Goal: Task Accomplishment & Management: Manage account settings

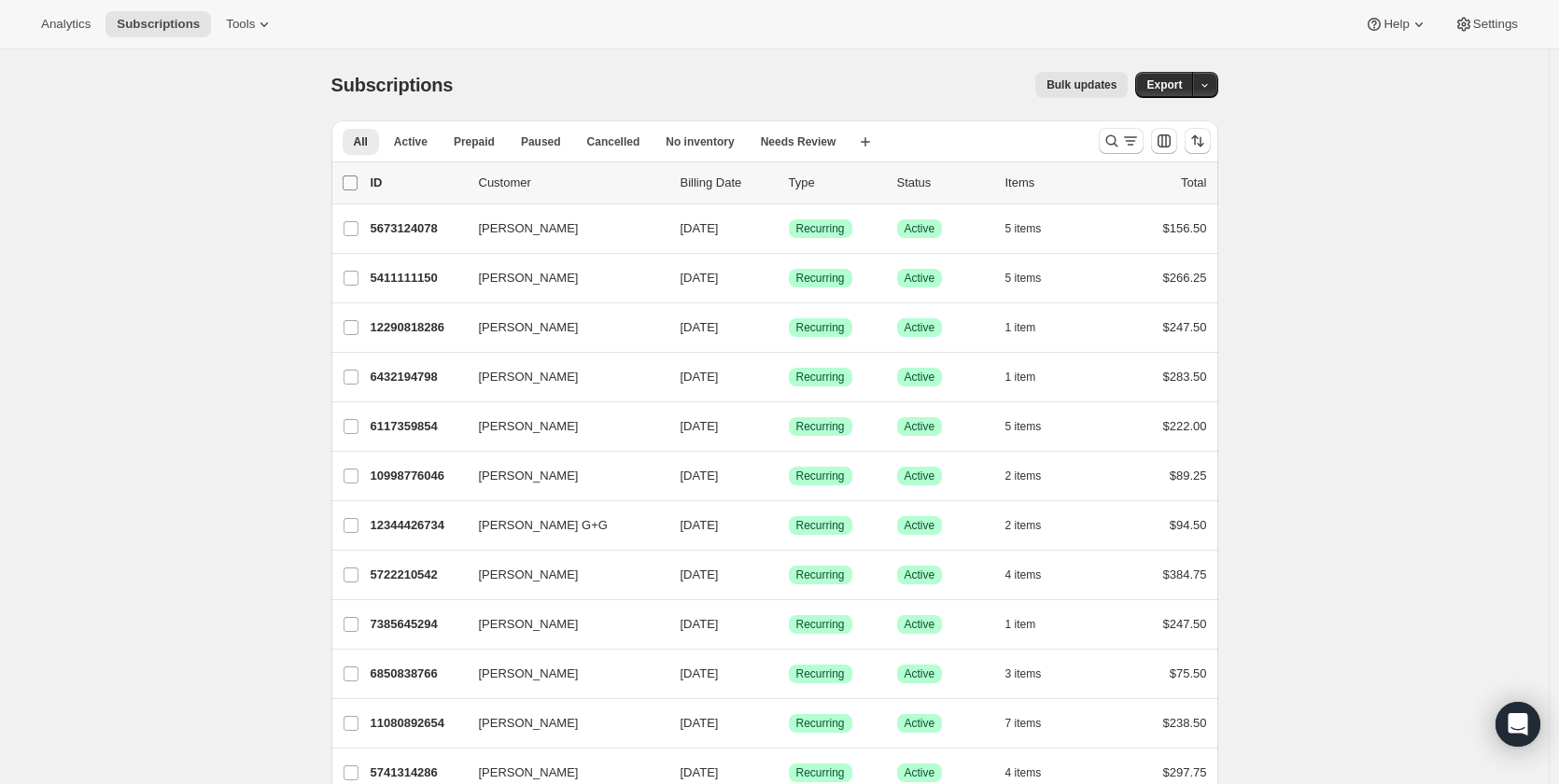
click at [355, 187] on input "0 selected" at bounding box center [350, 183] width 15 height 15
checkbox input "true"
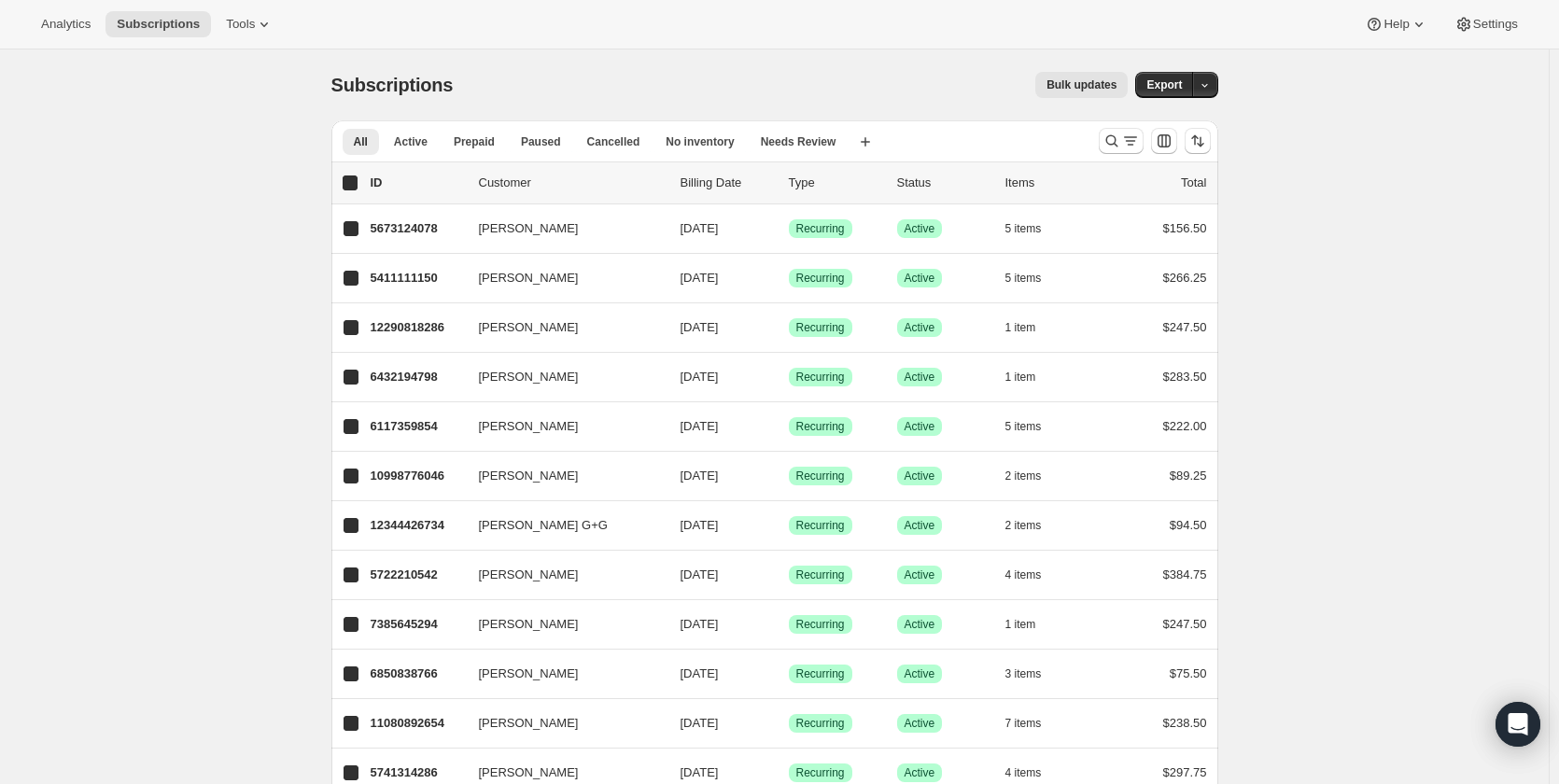
checkbox input "true"
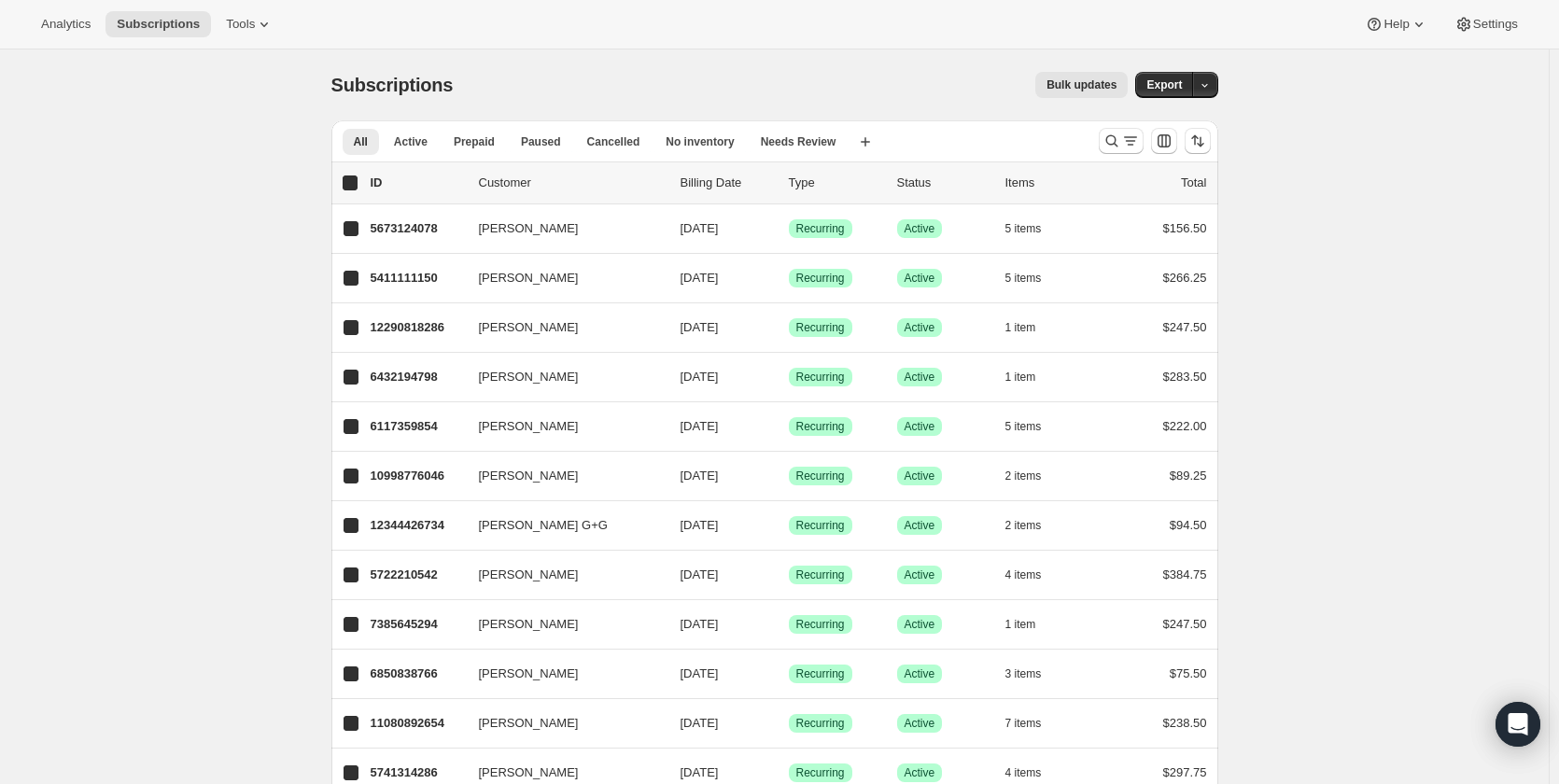
checkbox input "true"
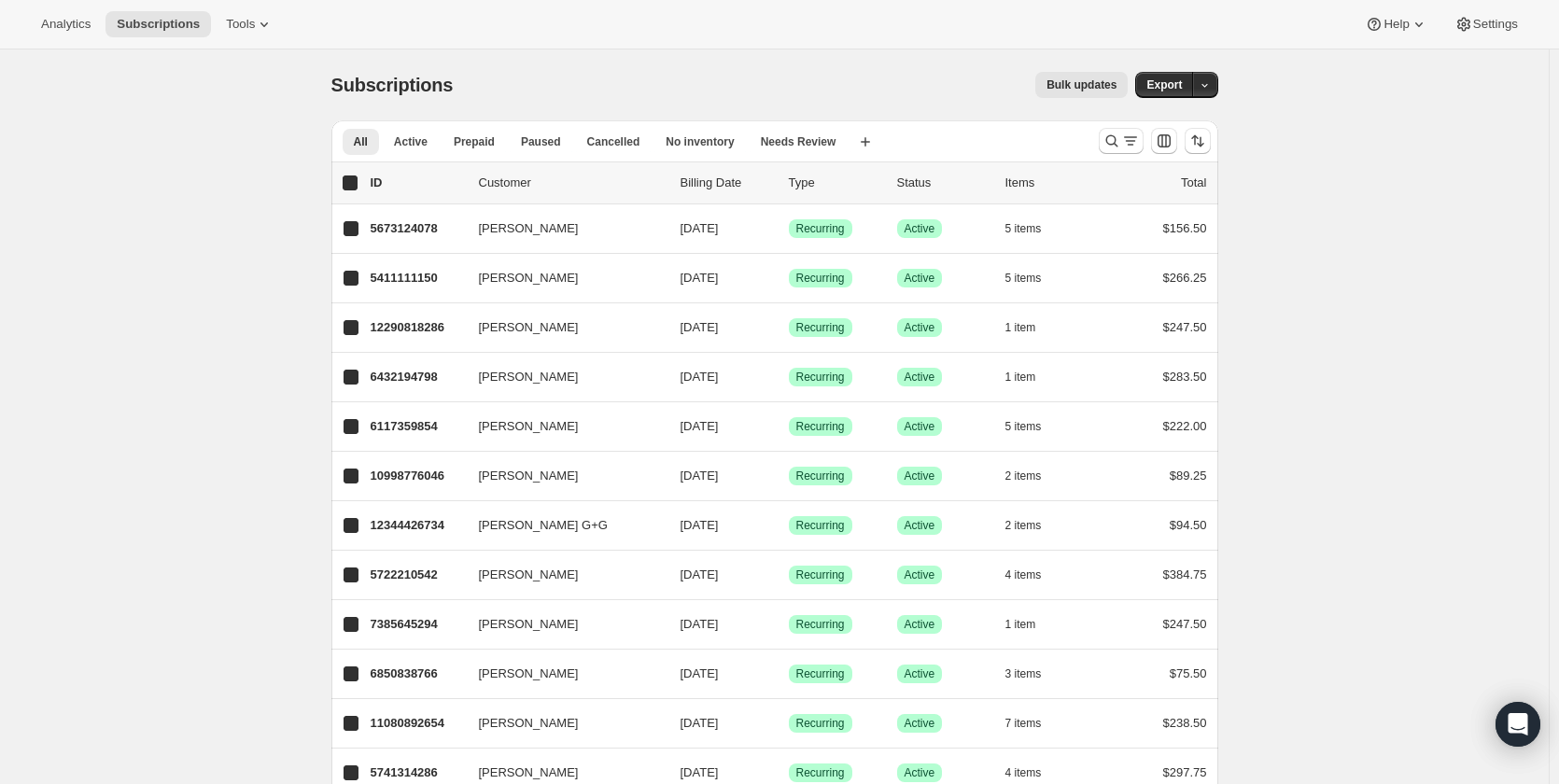
checkbox input "true"
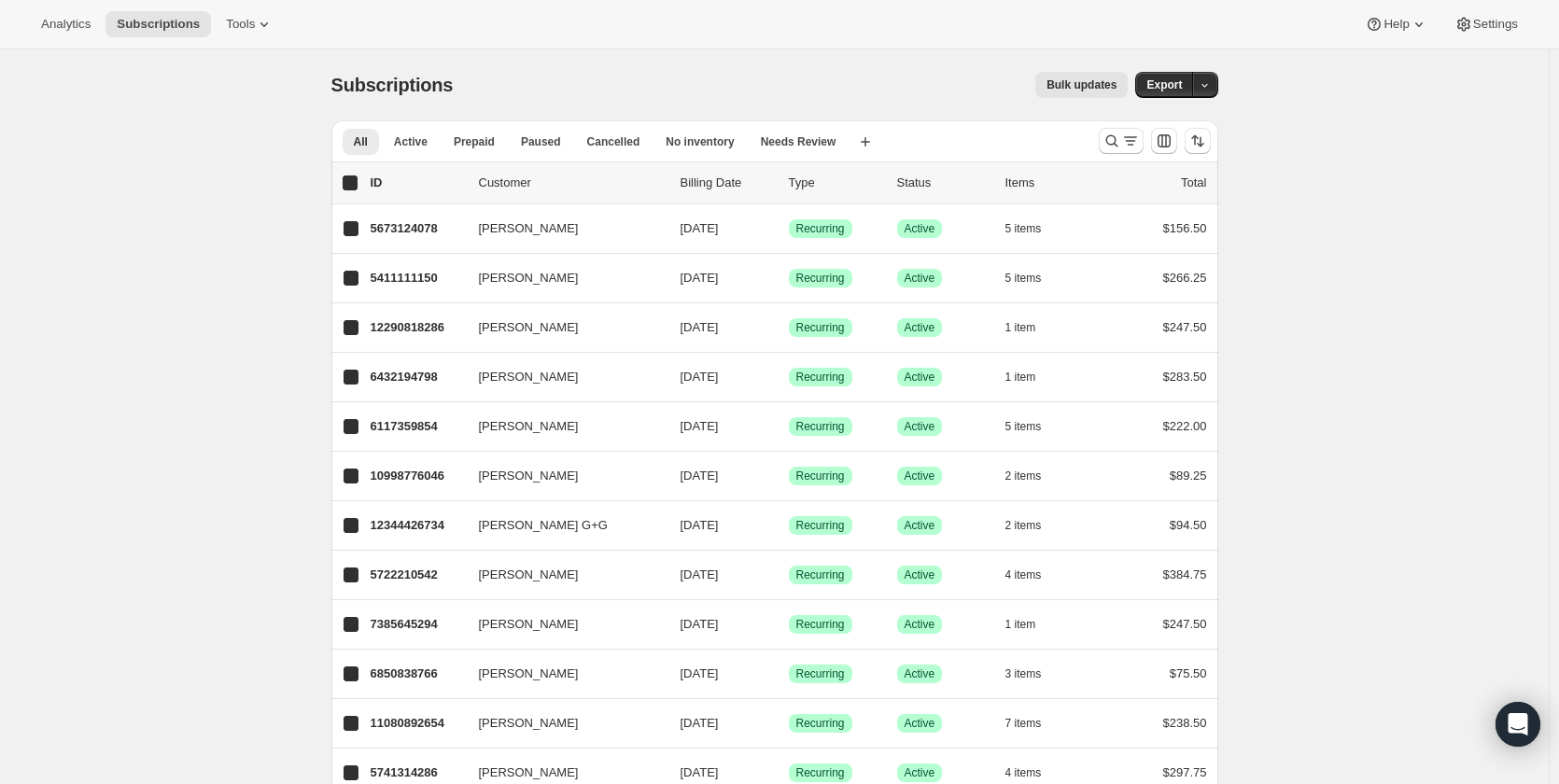
checkbox input "true"
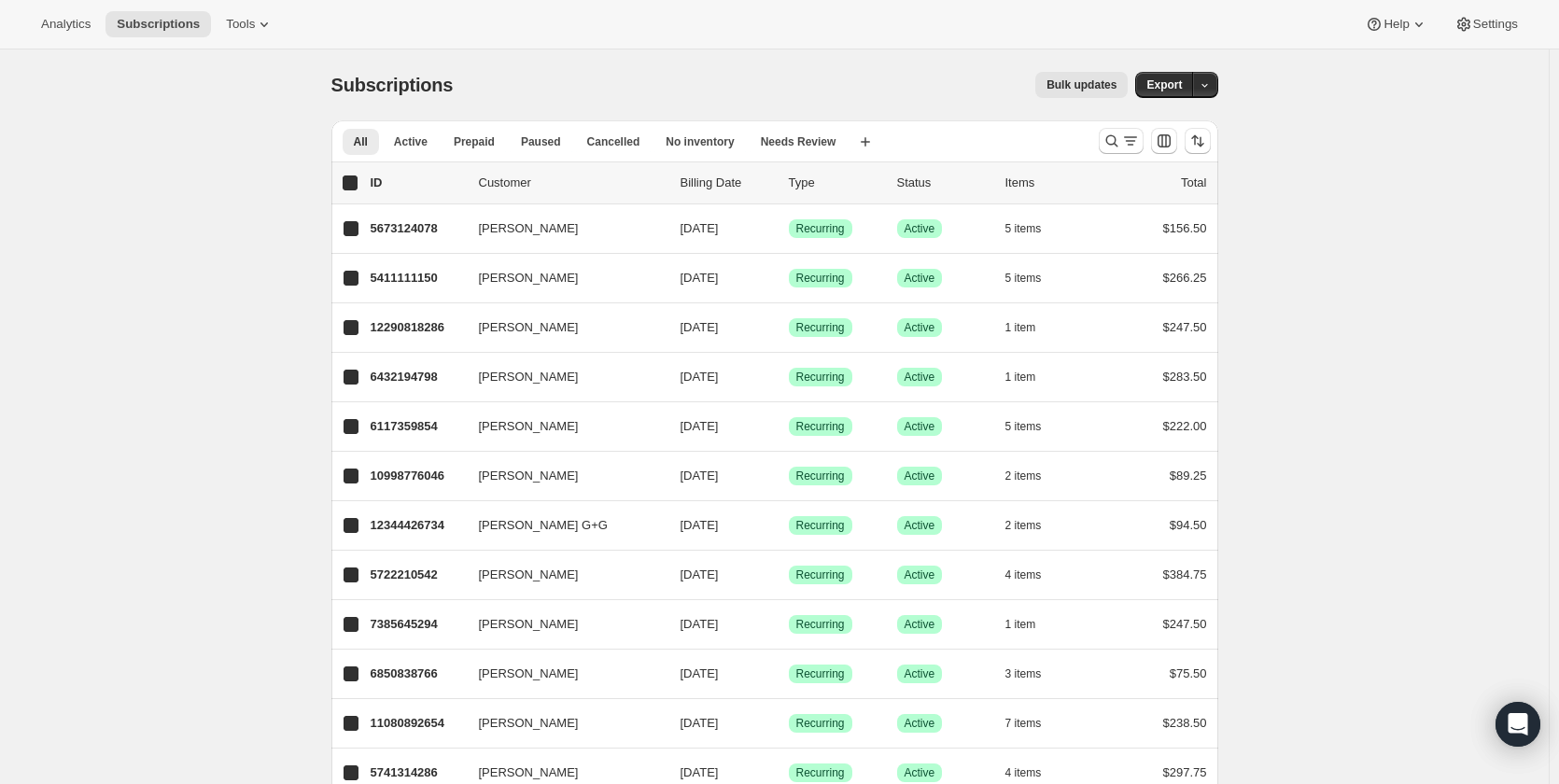
checkbox input "true"
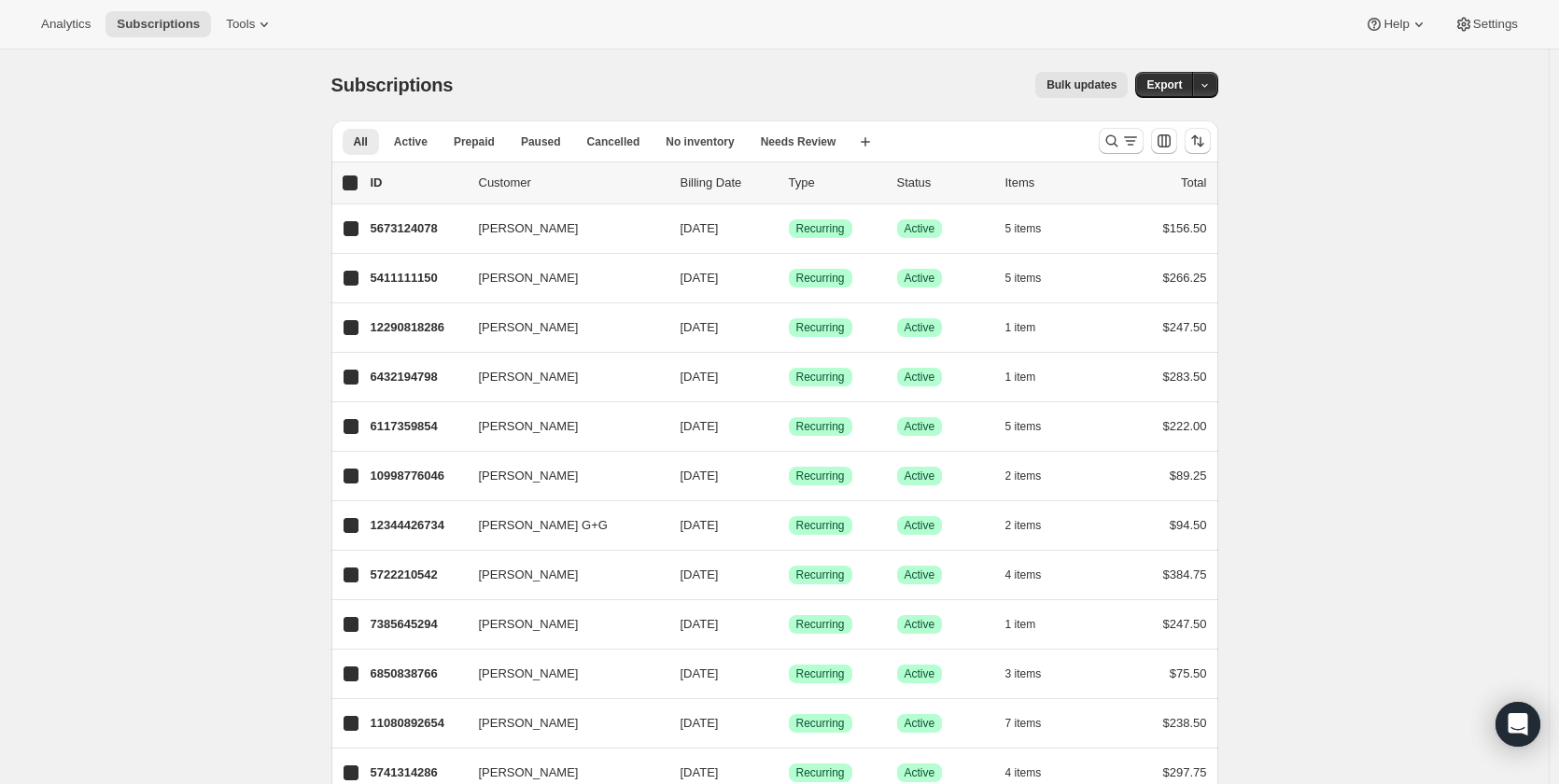
checkbox input "true"
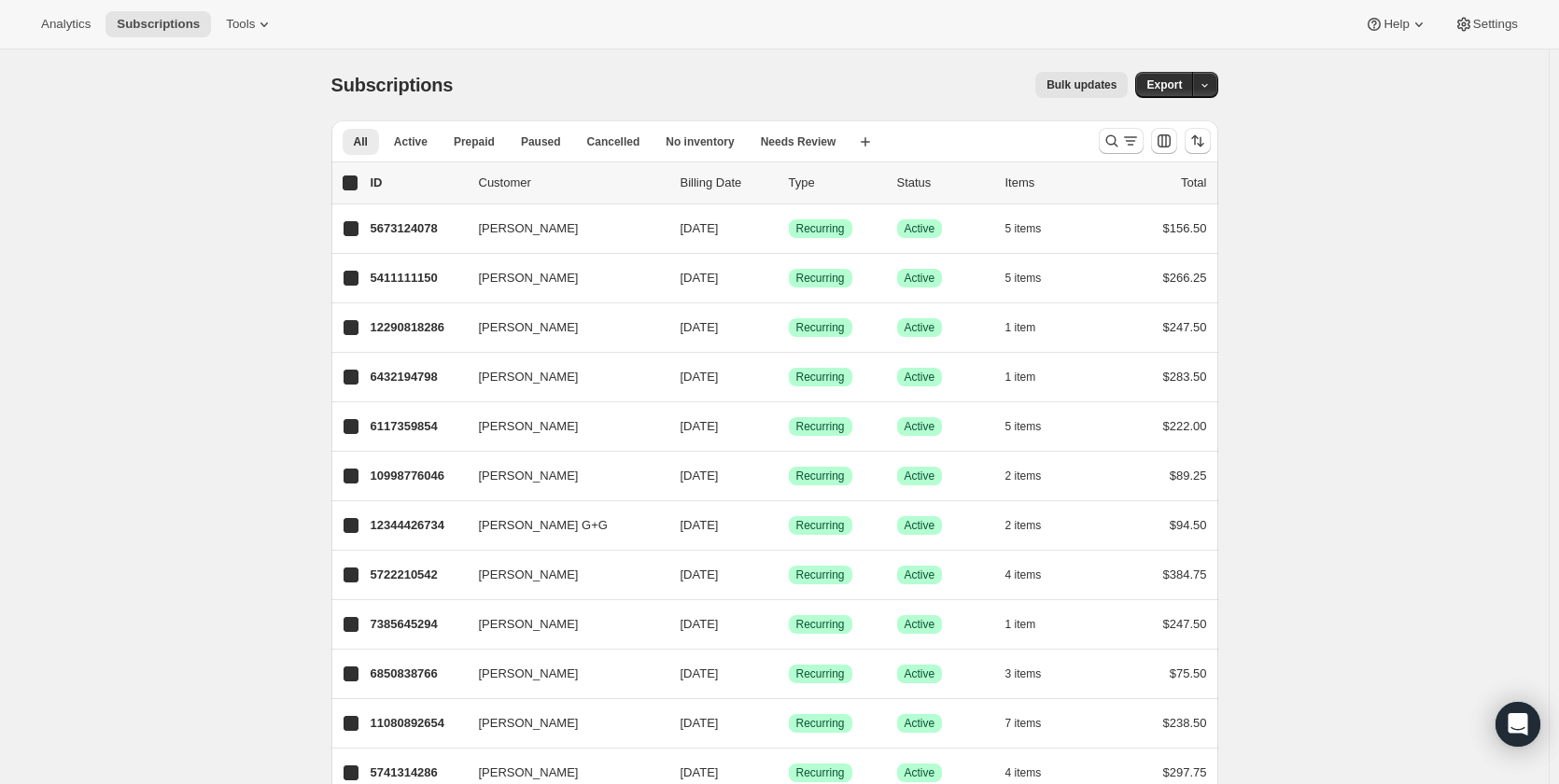
checkbox input "true"
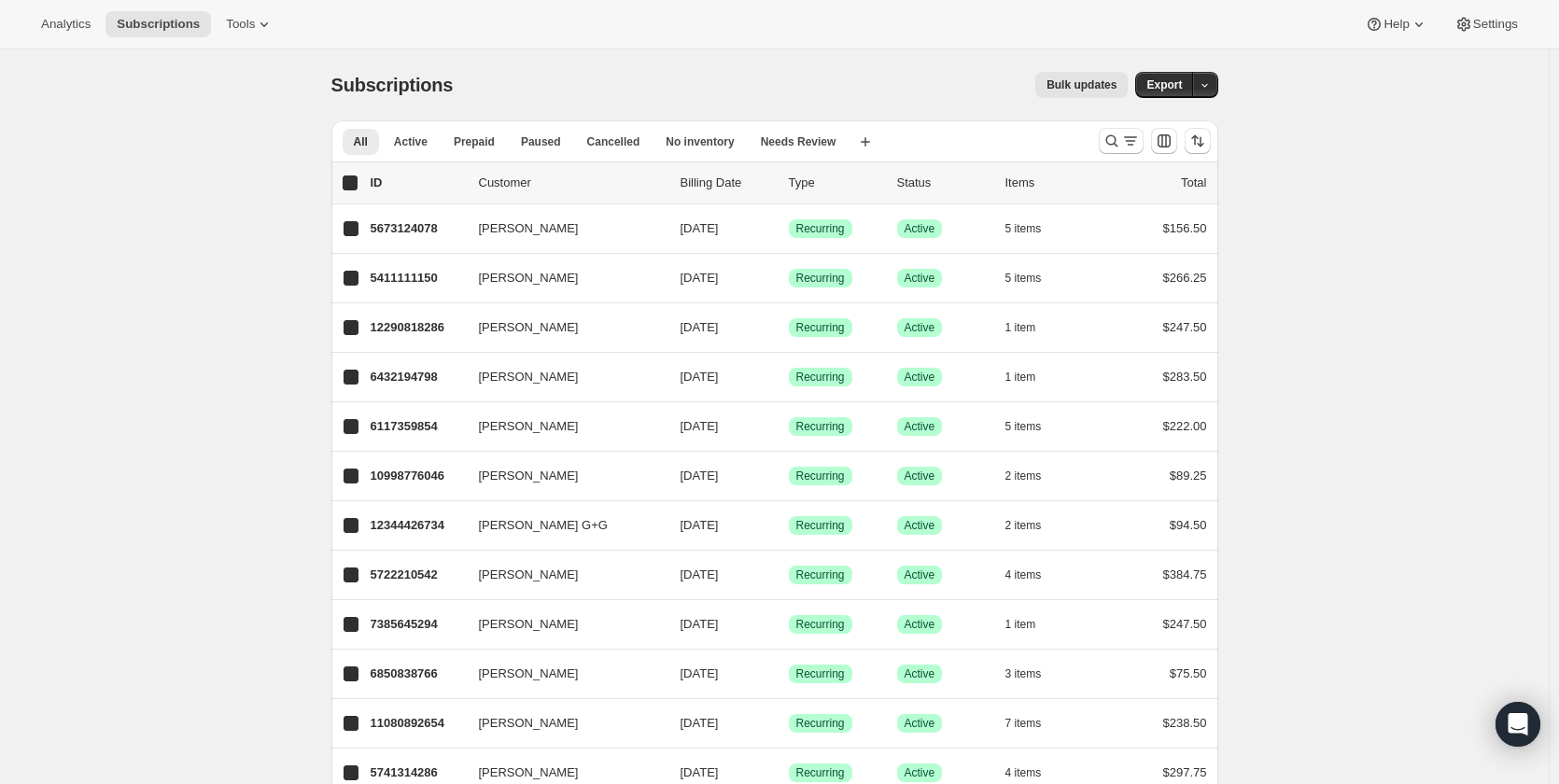
checkbox input "true"
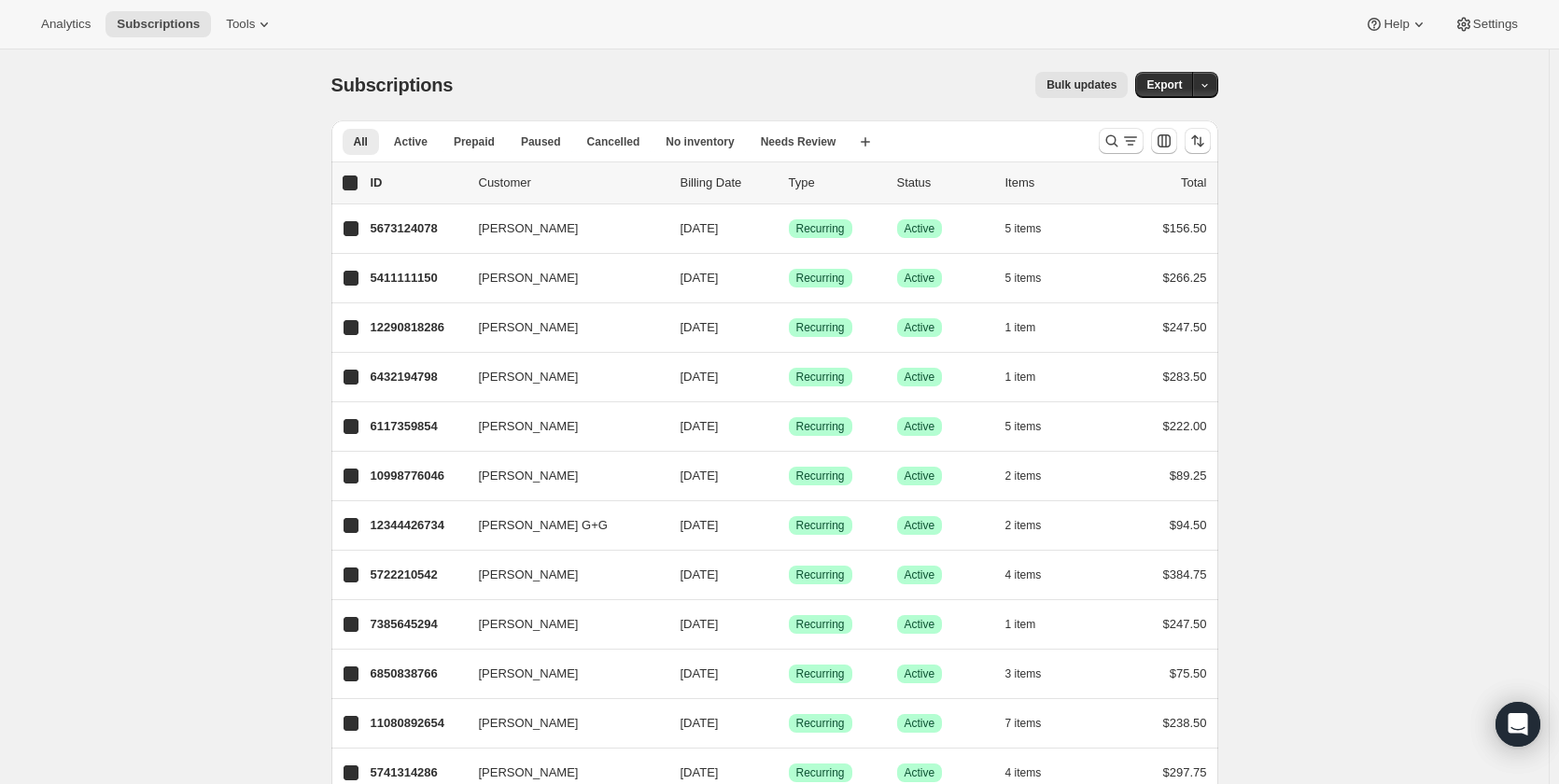
checkbox input "true"
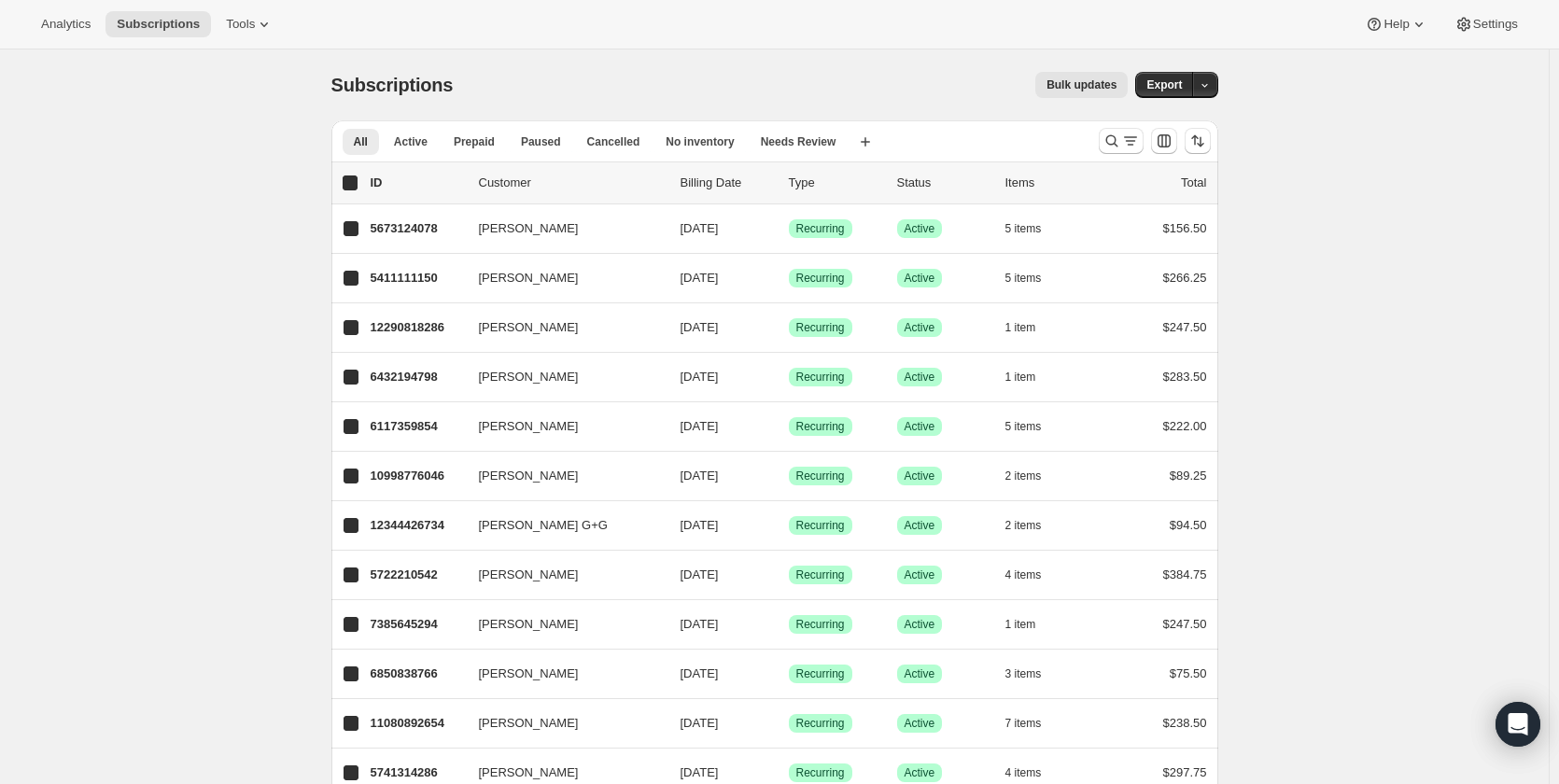
checkbox input "true"
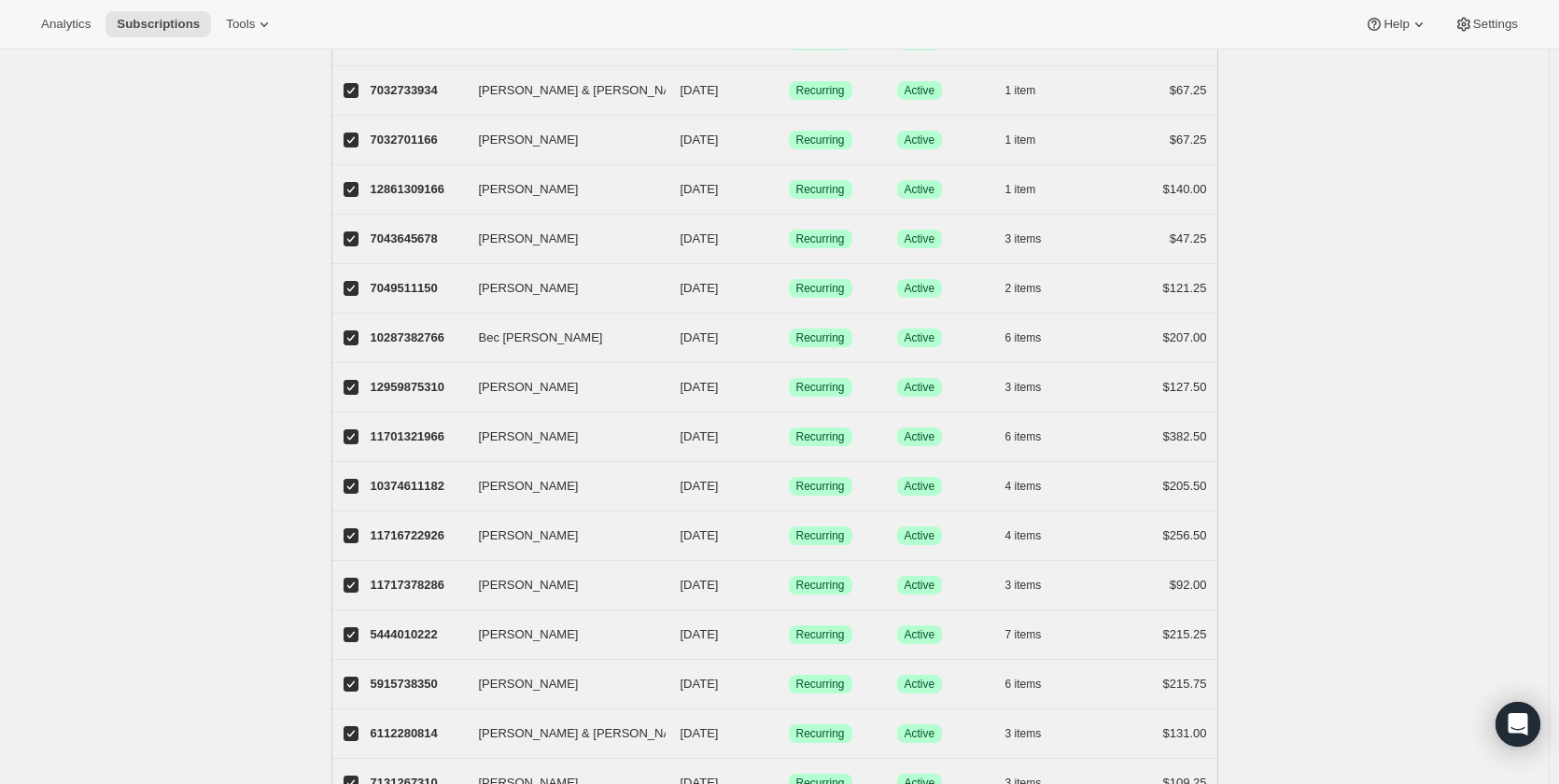
scroll to position [2013, 0]
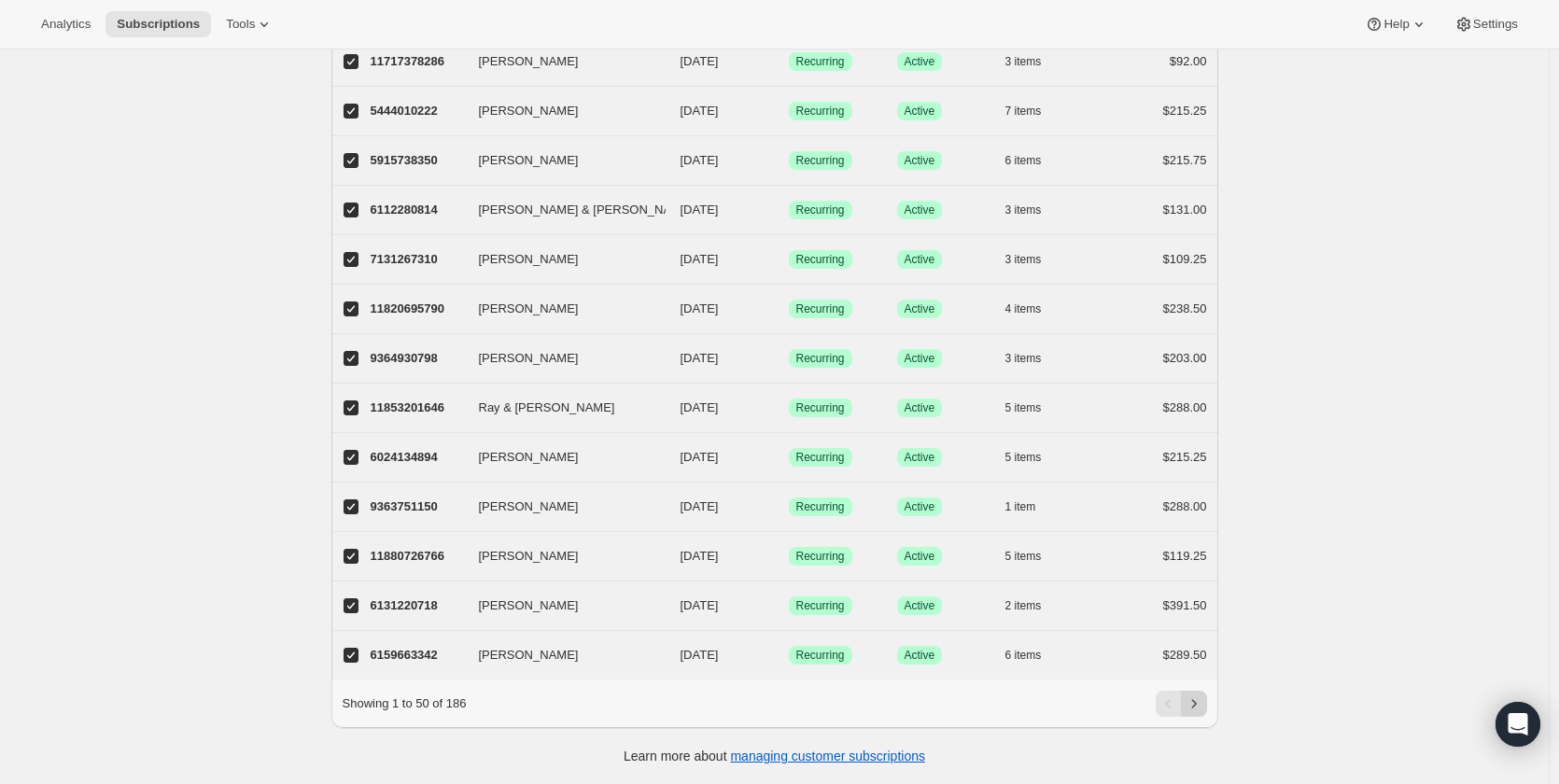
click at [1200, 708] on icon "Next" at bounding box center [1194, 704] width 19 height 19
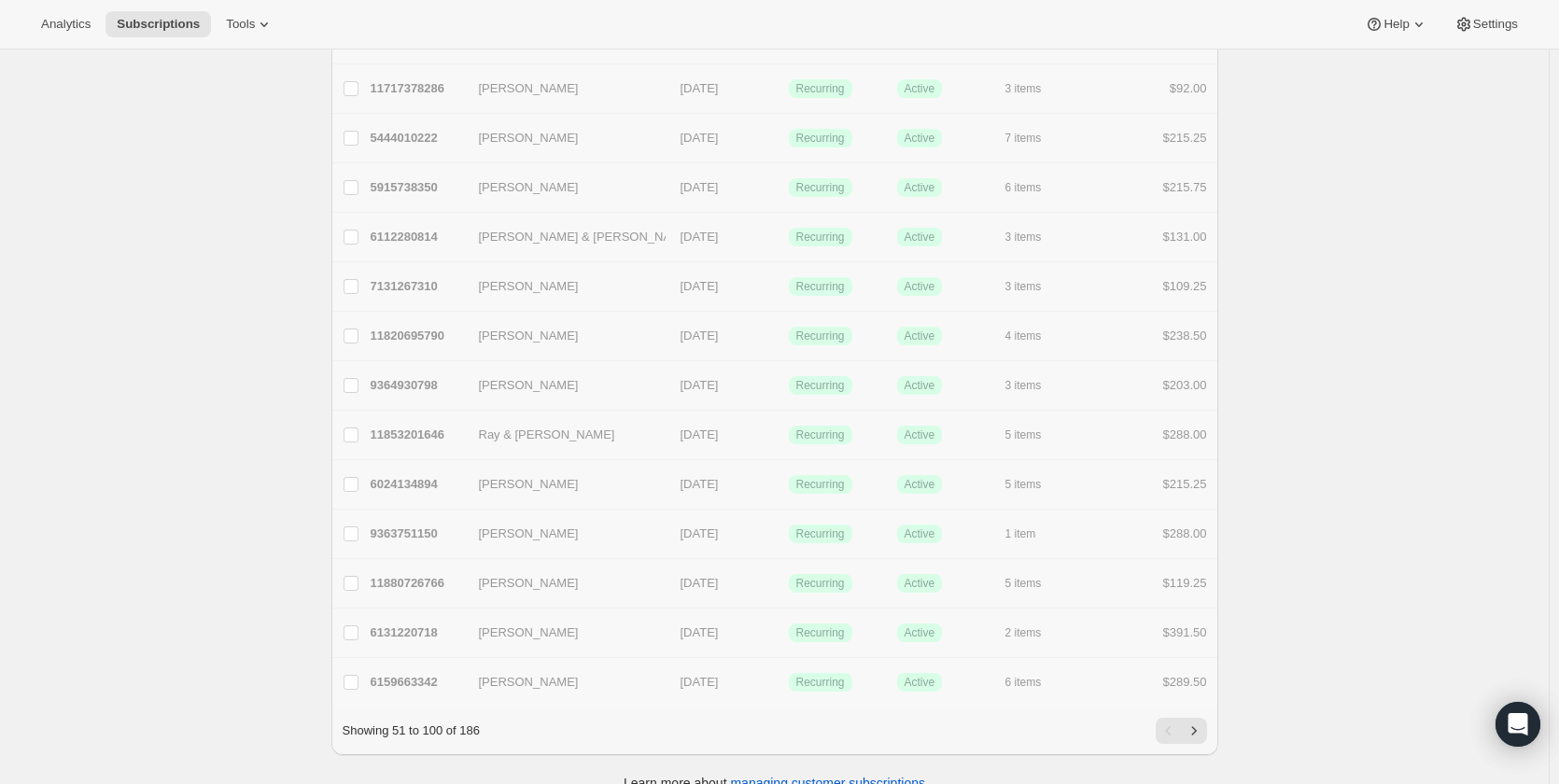
checkbox input "false"
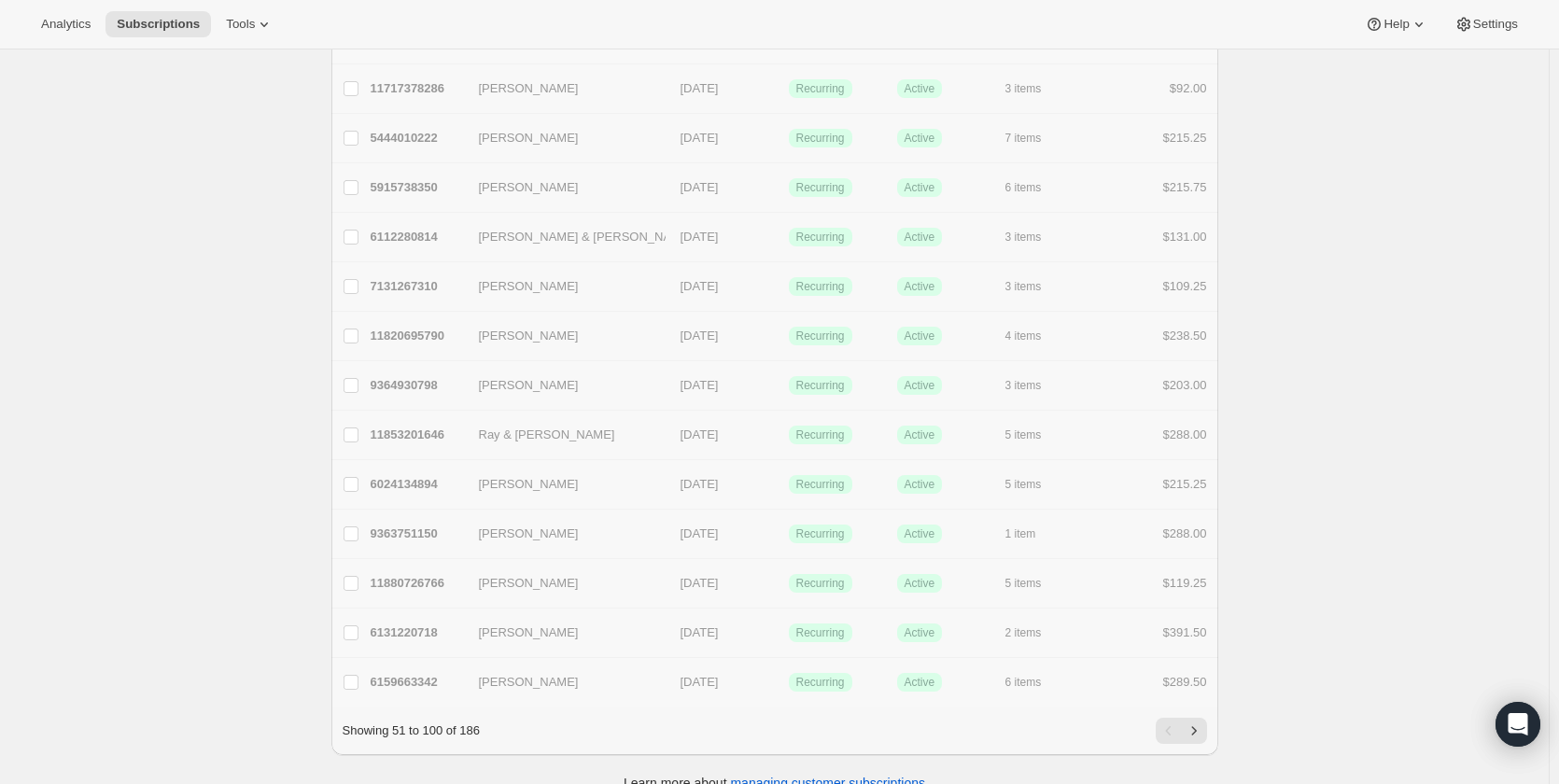
checkbox input "false"
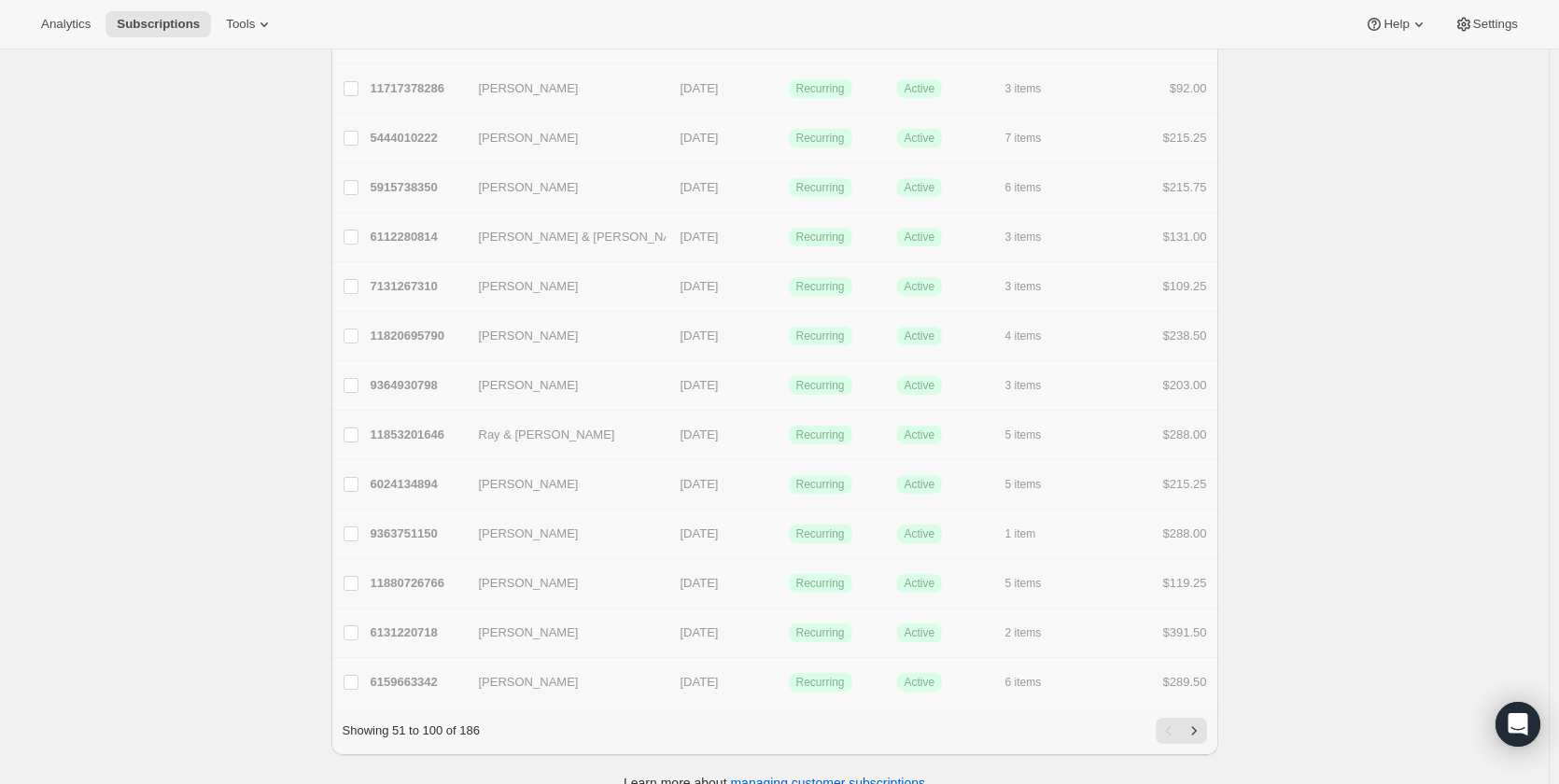
checkbox input "false"
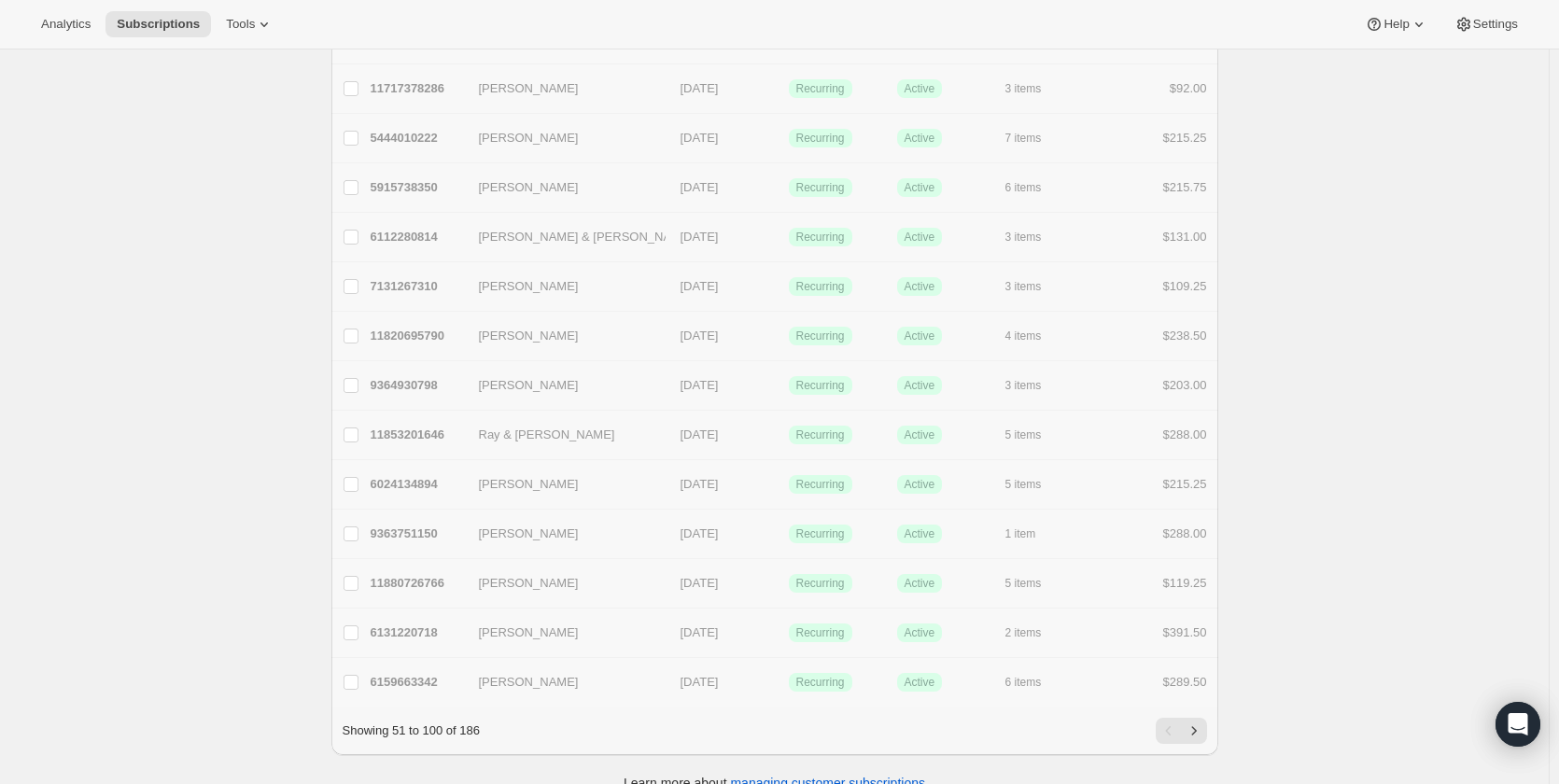
checkbox input "false"
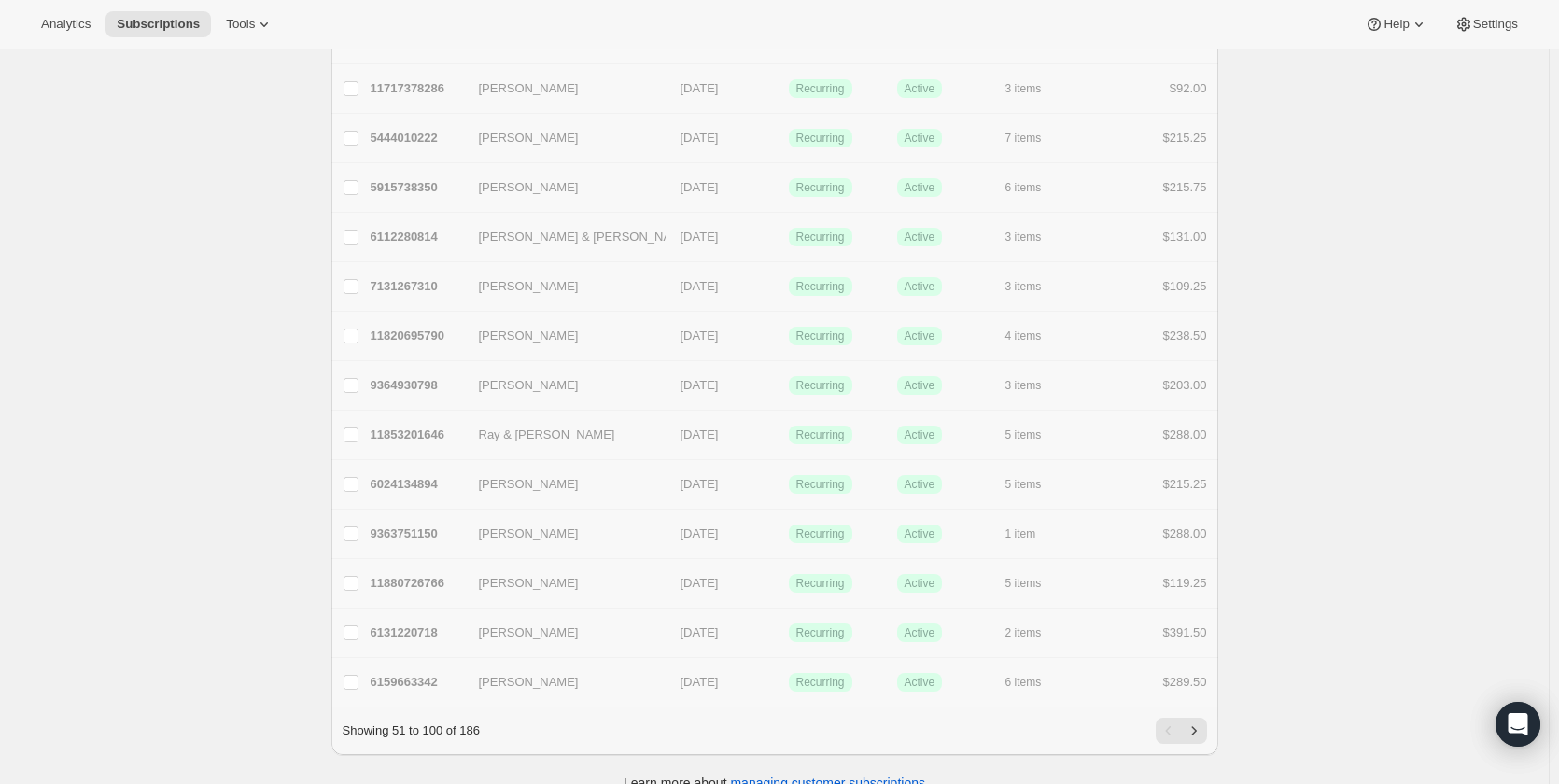
checkbox input "false"
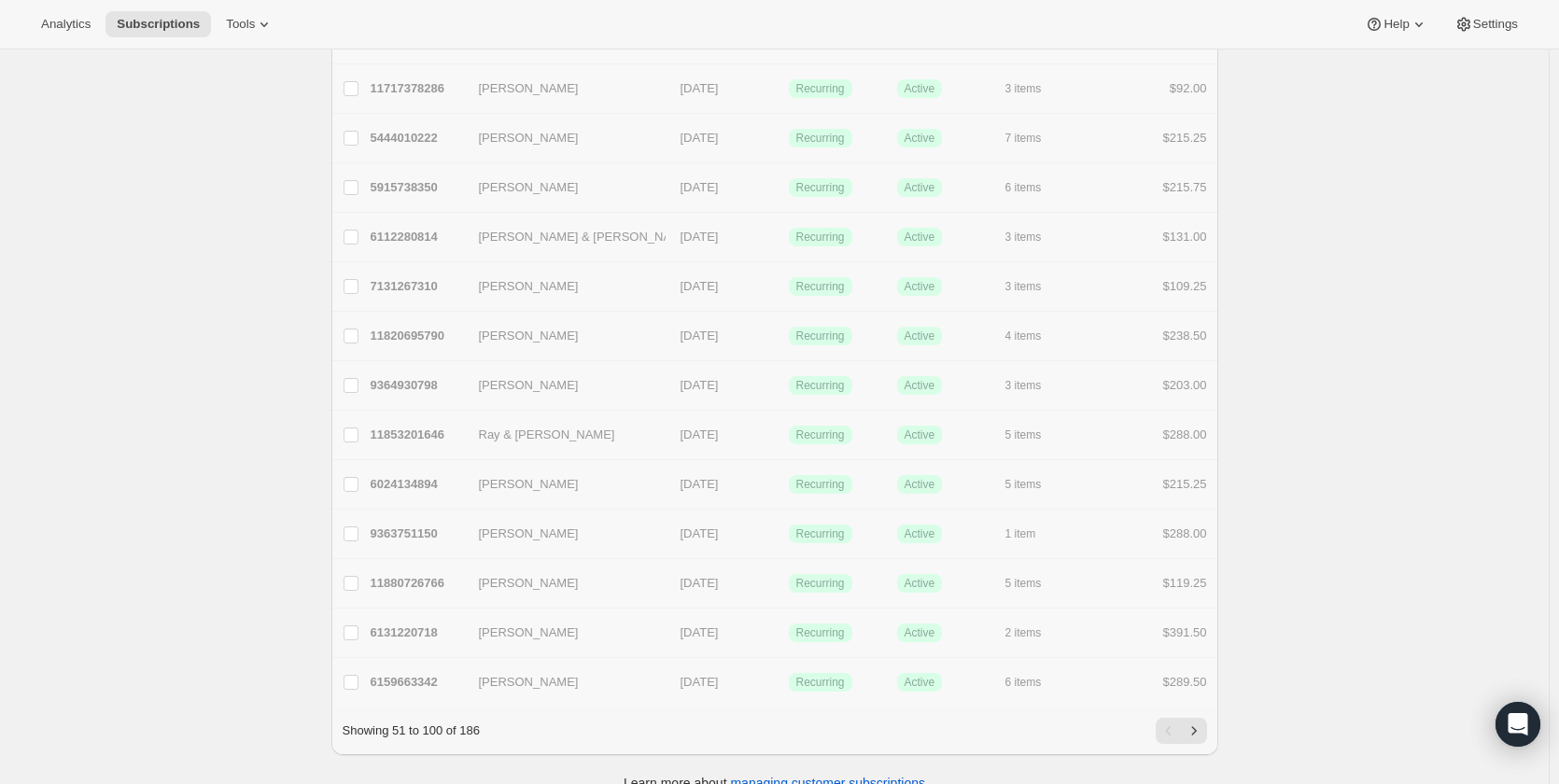
checkbox input "false"
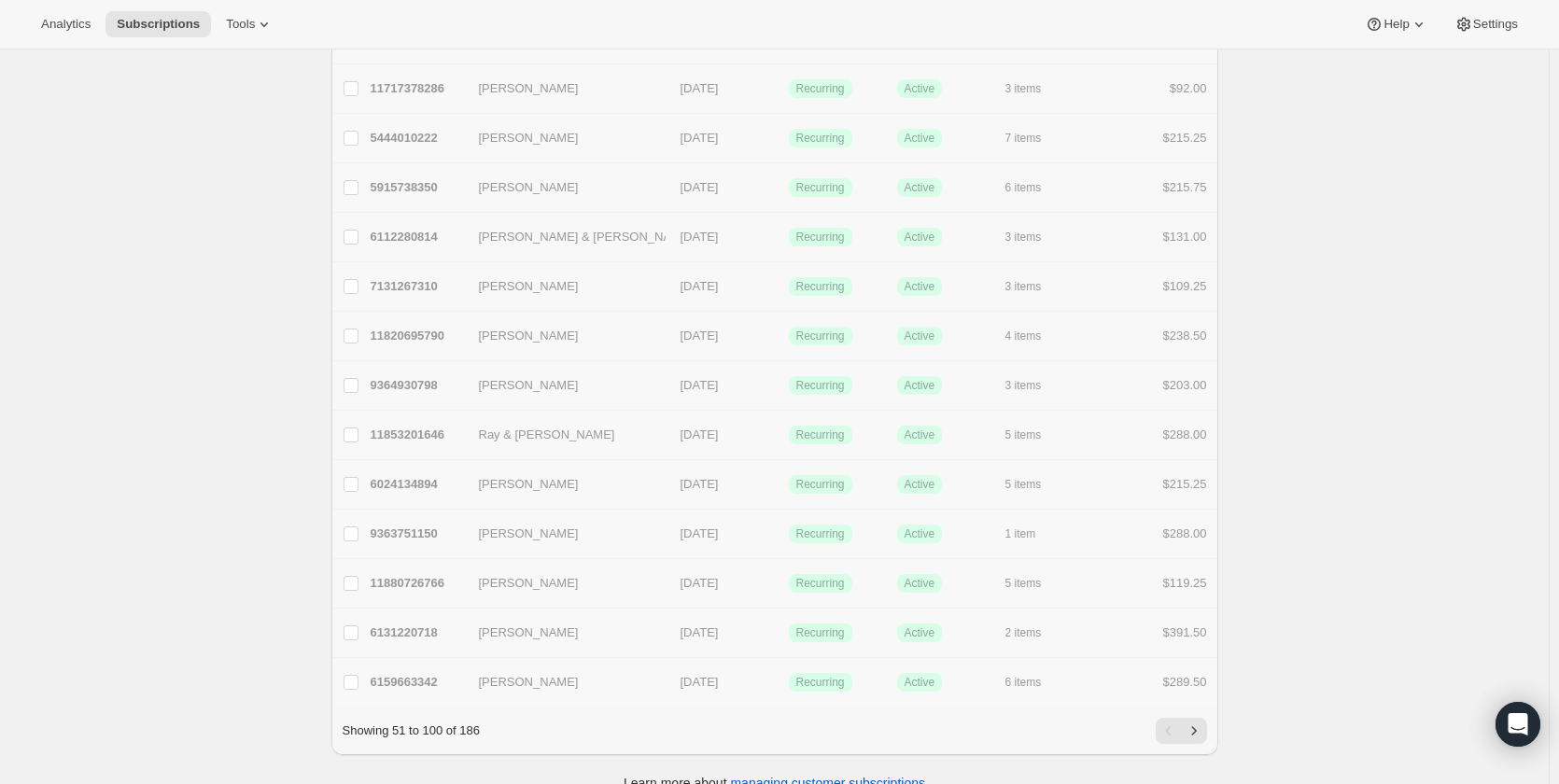
checkbox input "false"
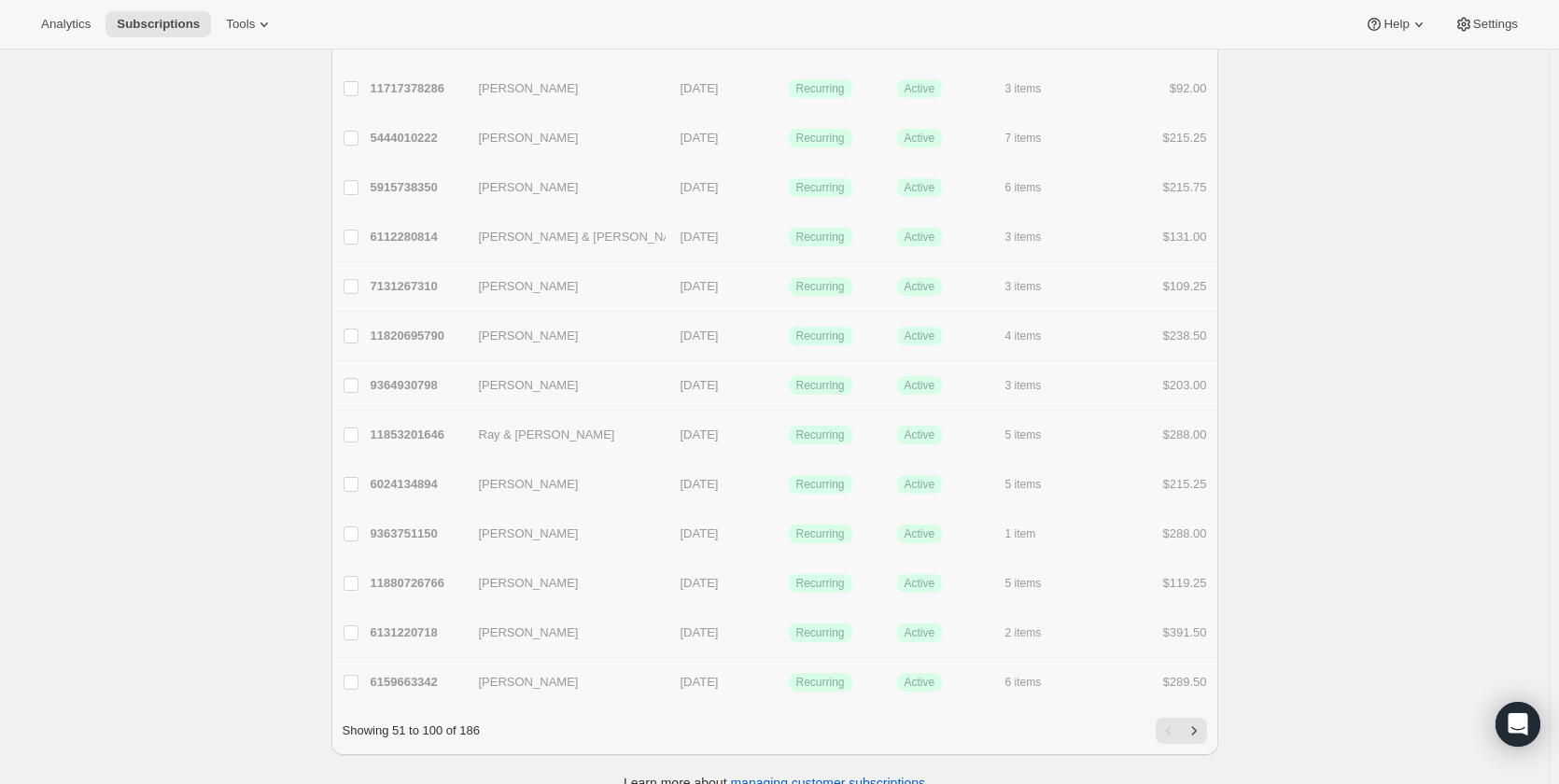
checkbox input "false"
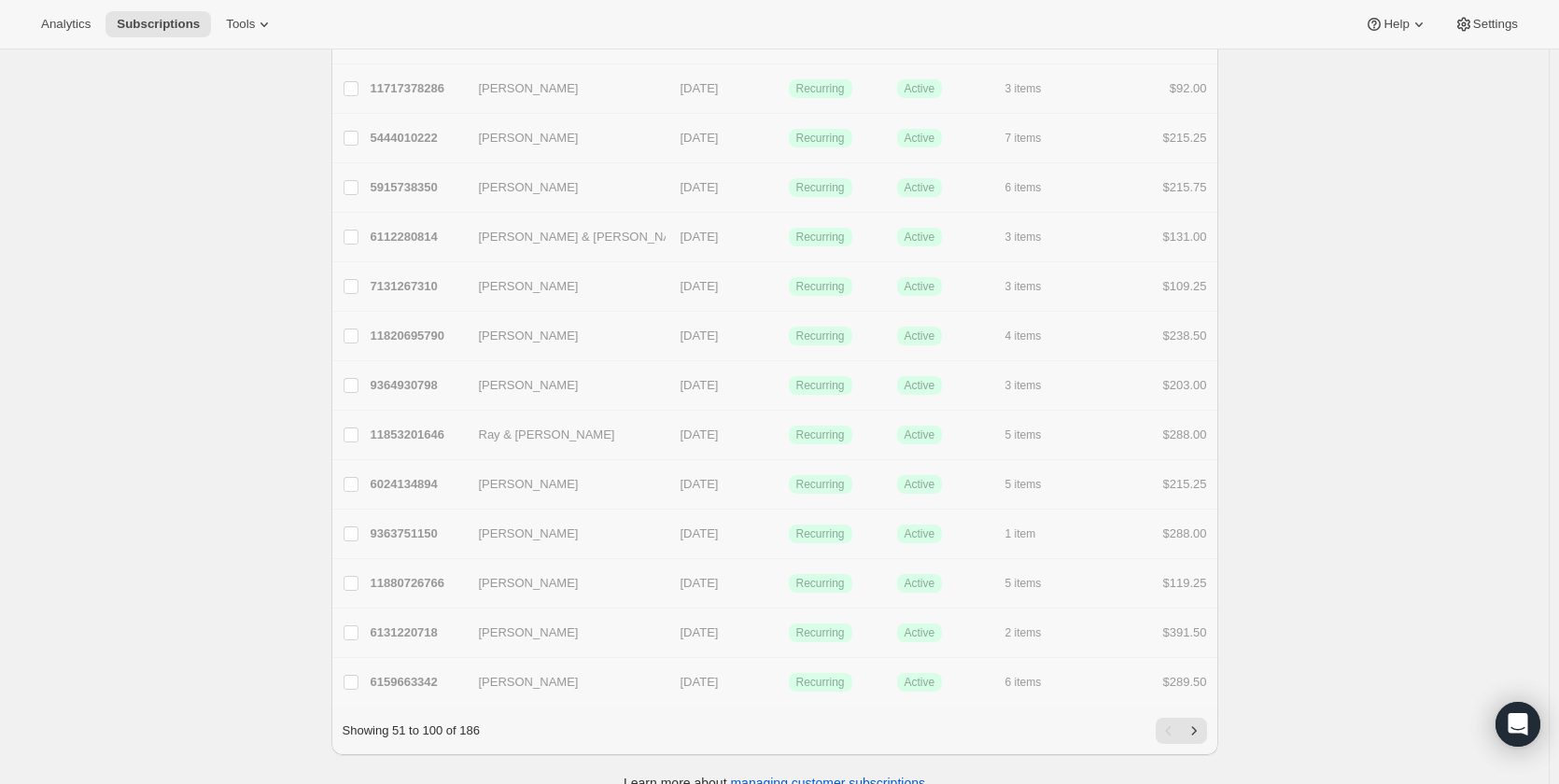
checkbox input "false"
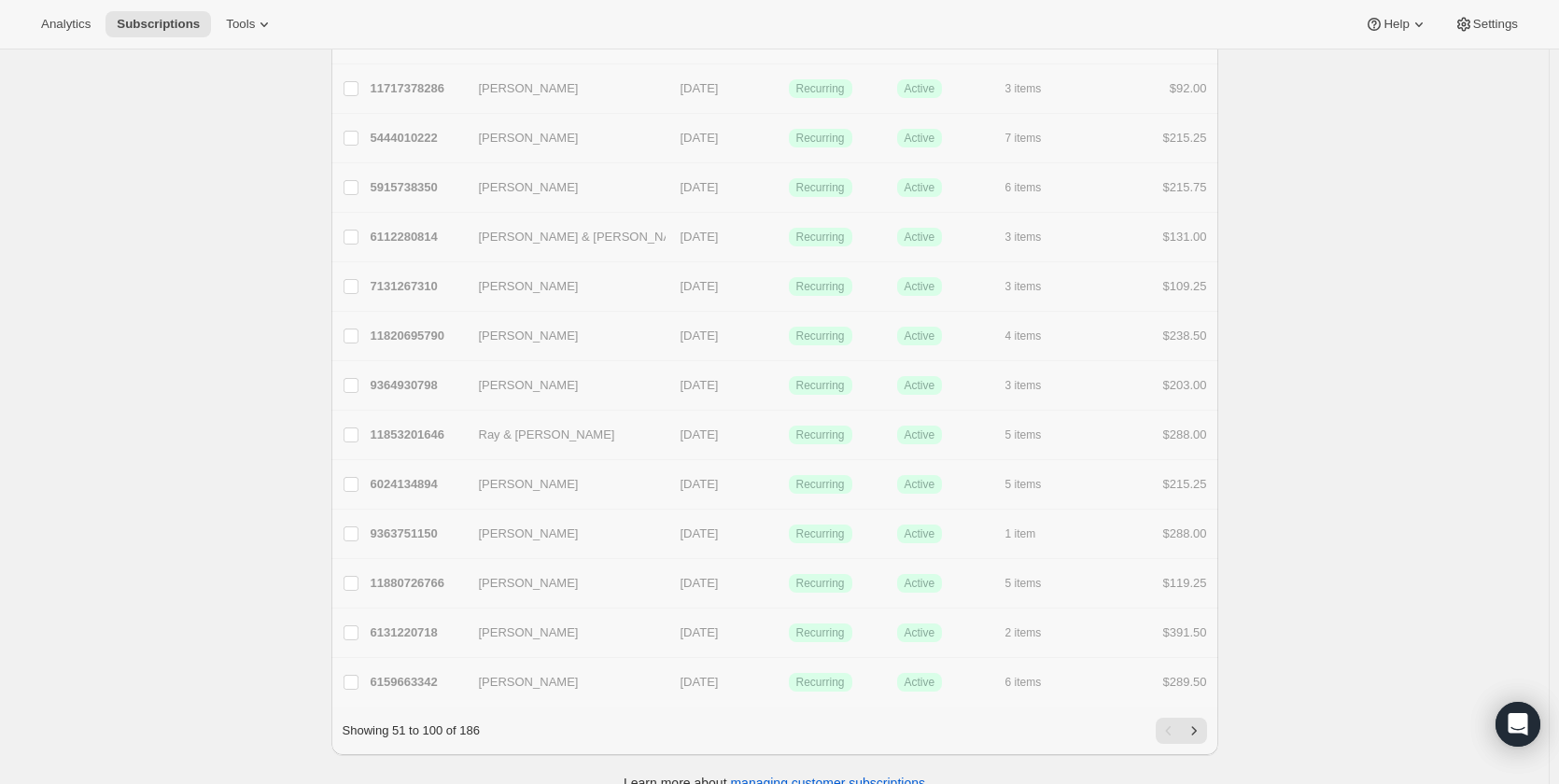
checkbox input "false"
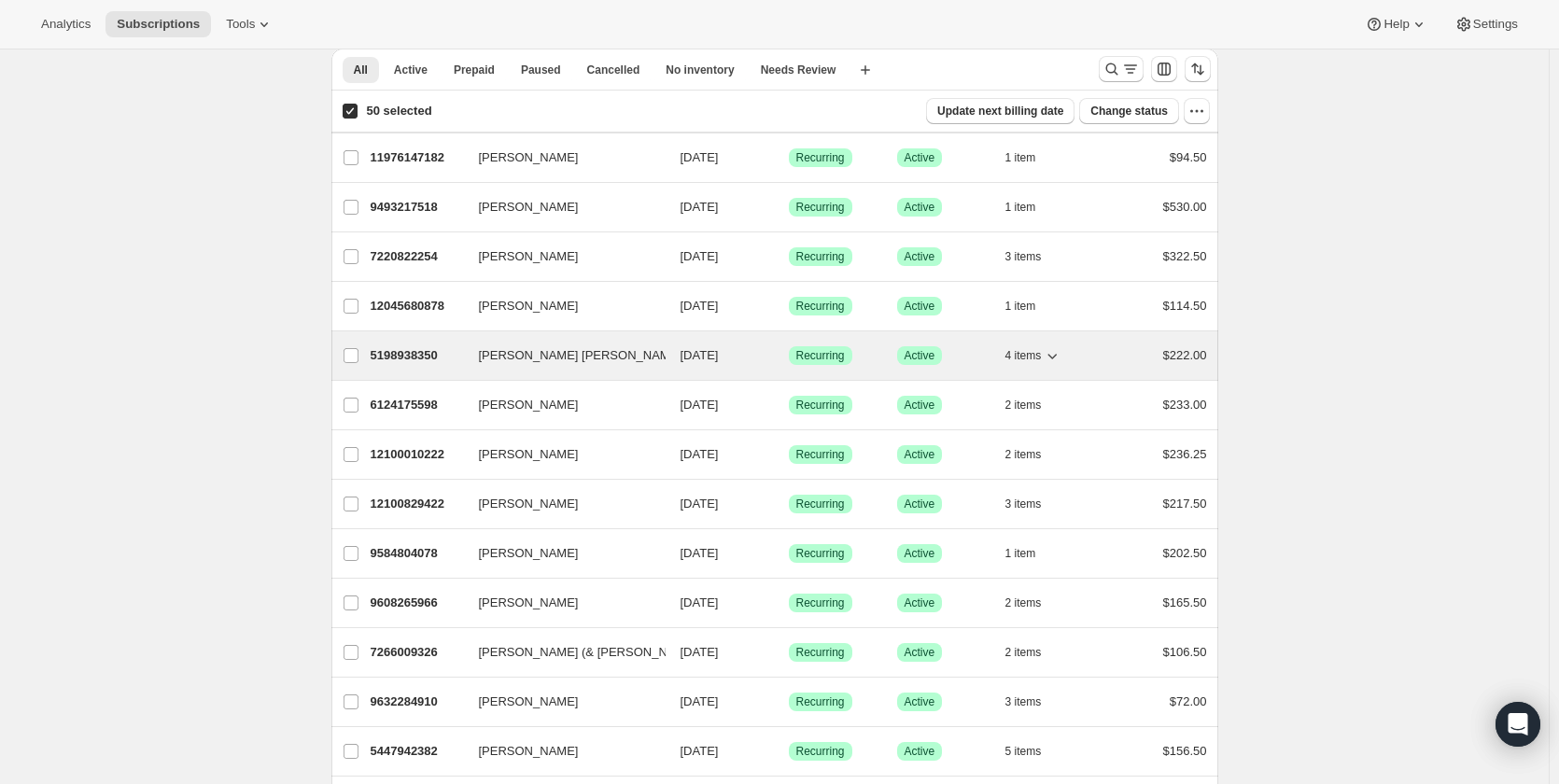
scroll to position [0, 0]
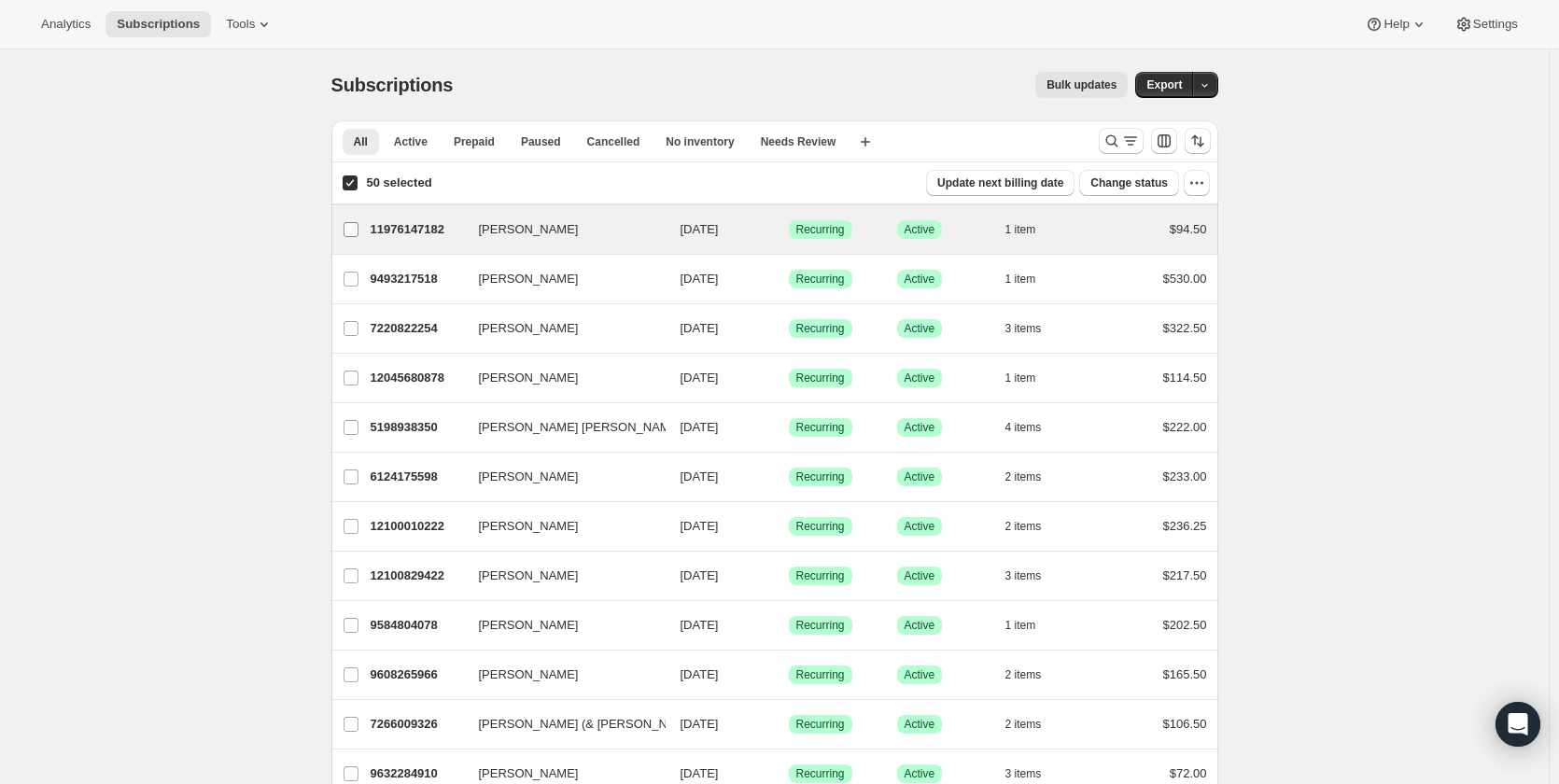
click at [357, 229] on input "[PERSON_NAME]" at bounding box center [351, 230] width 15 height 15
checkbox input "true"
checkbox input "false"
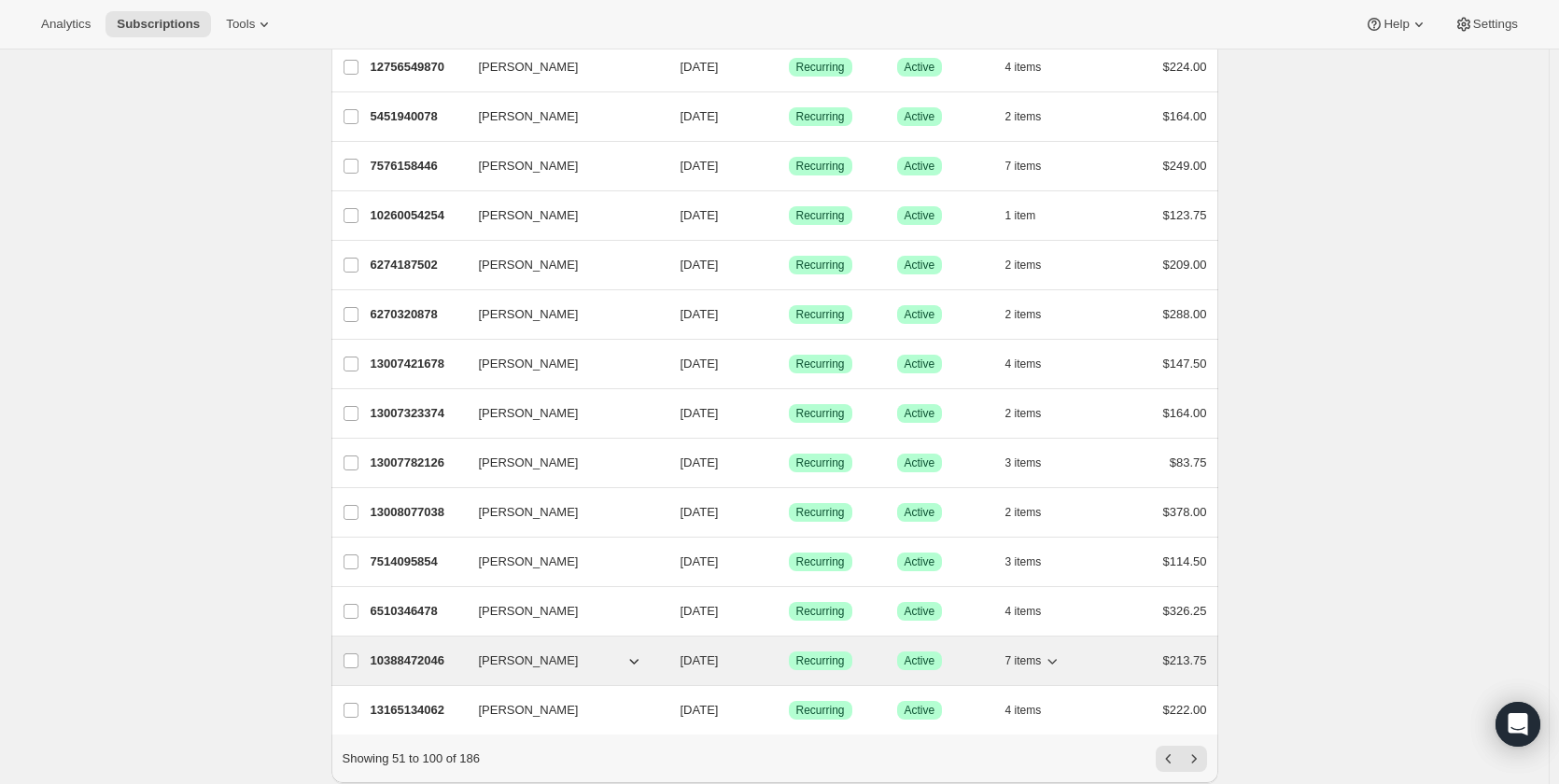
scroll to position [2013, 0]
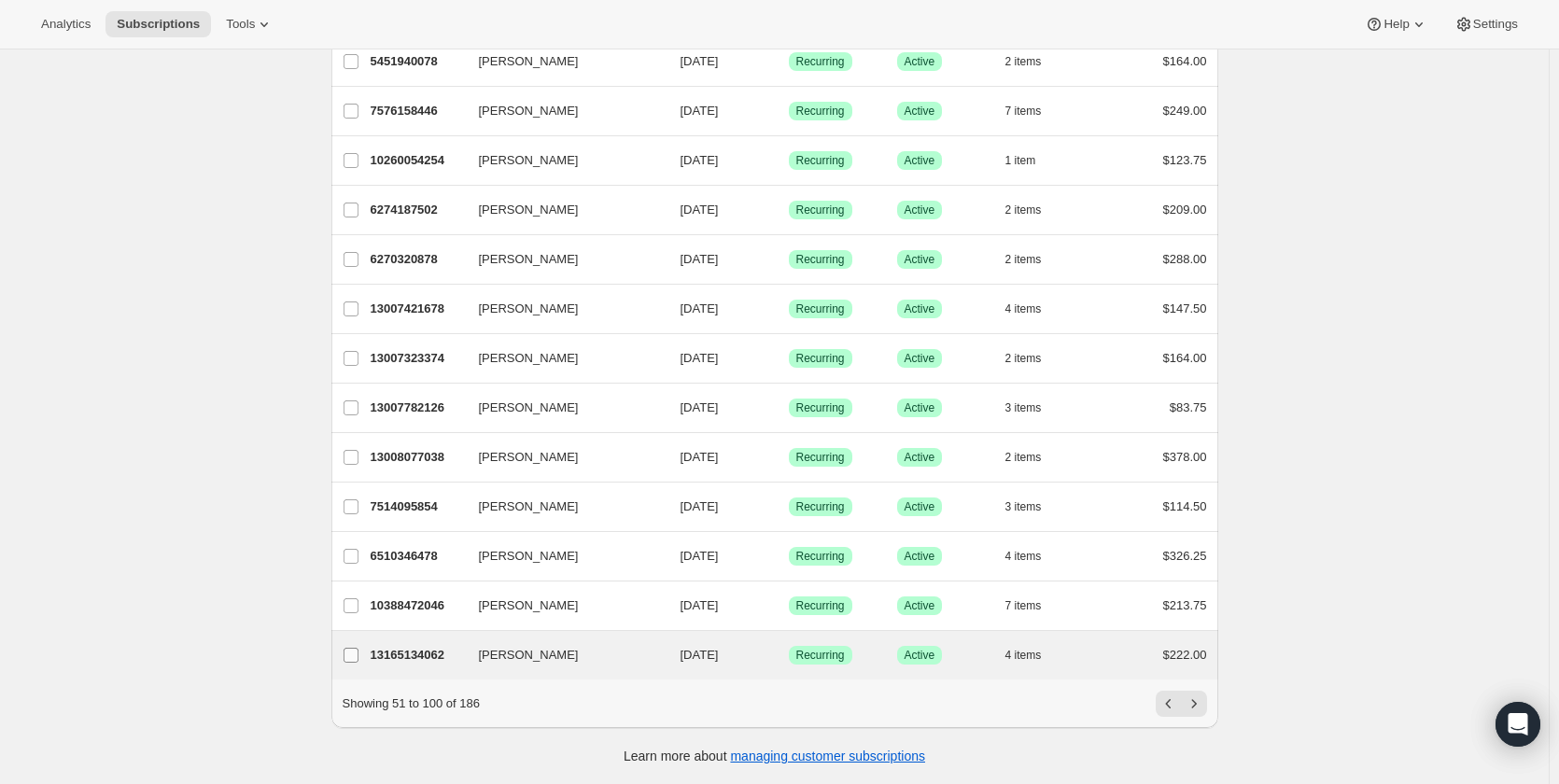
click at [356, 648] on input "[PERSON_NAME]" at bounding box center [351, 655] width 15 height 15
checkbox input "true"
checkbox input "false"
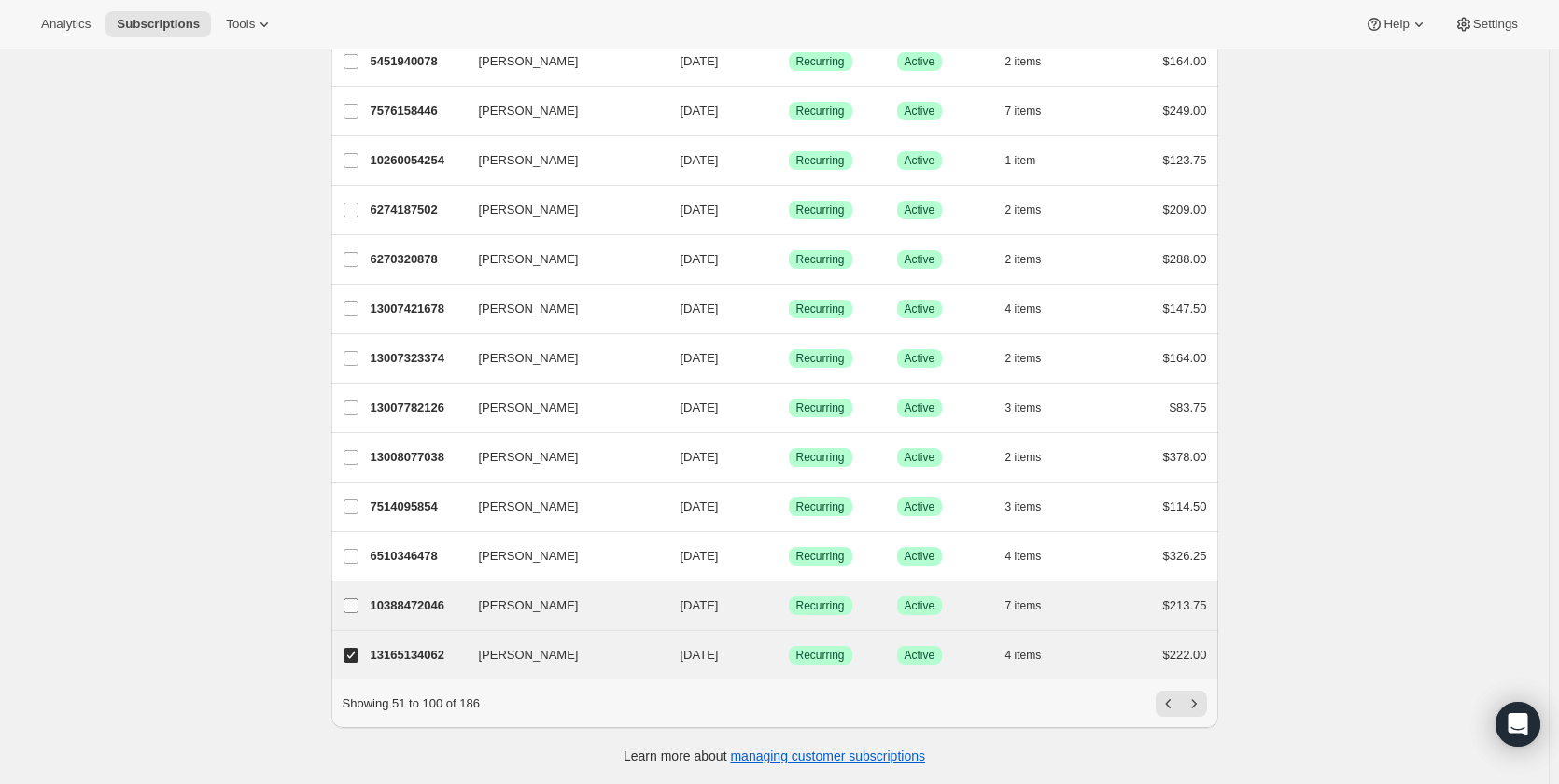
click at [354, 598] on input "[PERSON_NAME]" at bounding box center [351, 606] width 15 height 15
checkbox input "true"
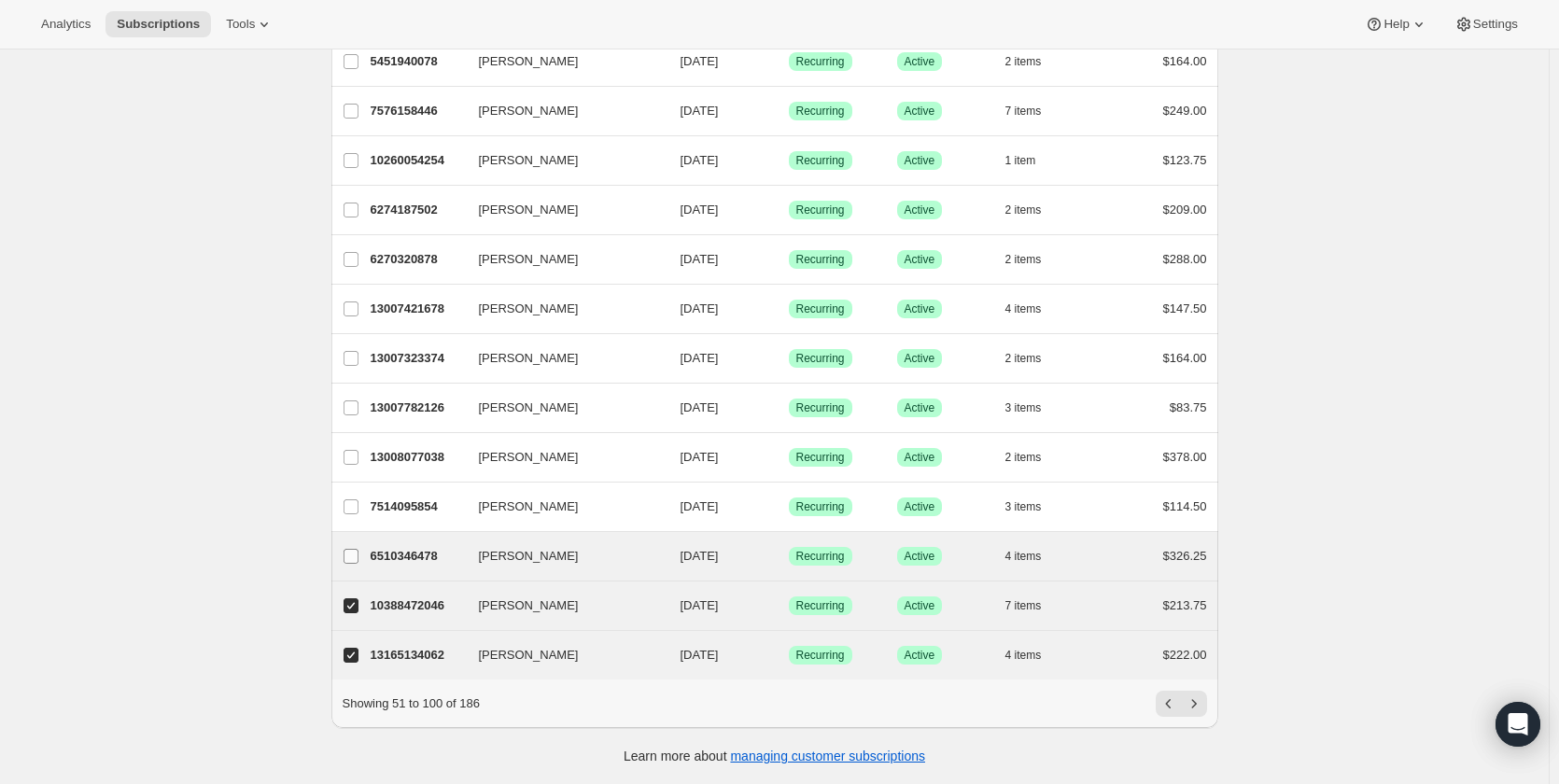
click at [359, 549] on input "[PERSON_NAME]" at bounding box center [351, 557] width 15 height 15
checkbox input "true"
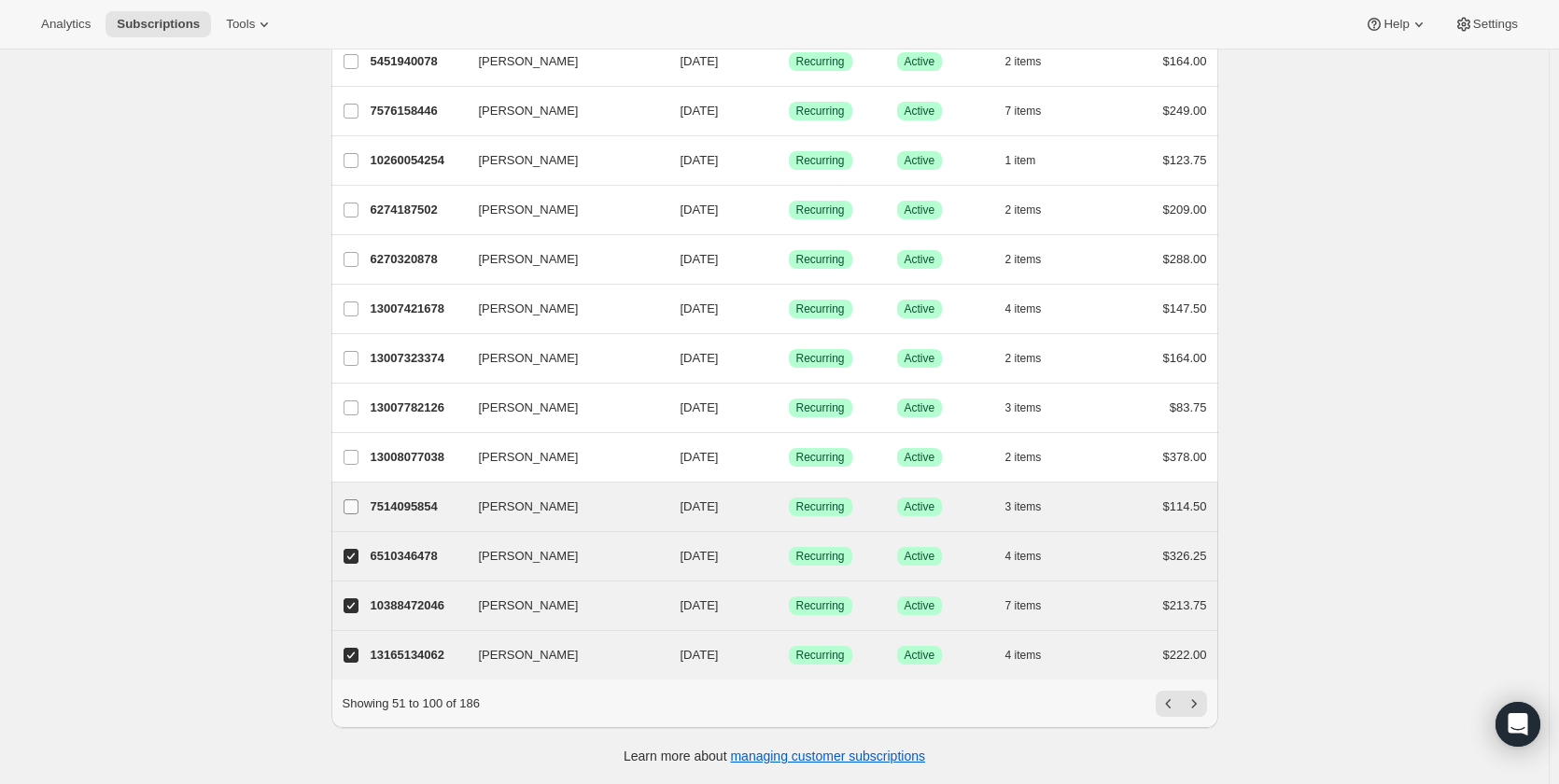
click at [351, 498] on span at bounding box center [351, 507] width 17 height 17
click at [351, 499] on input "[PERSON_NAME]" at bounding box center [351, 507] width 15 height 15
checkbox input "true"
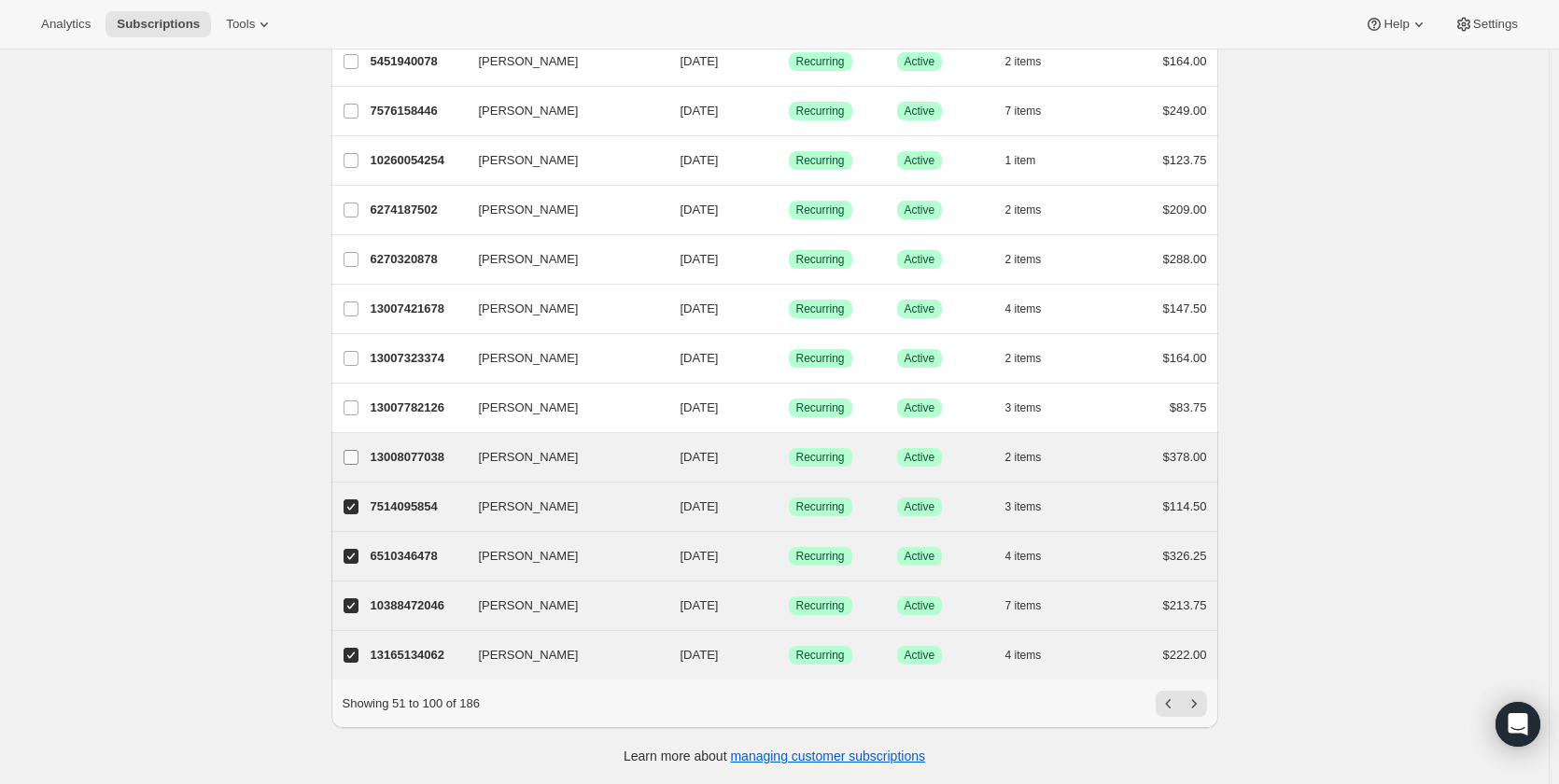
click at [356, 450] on input "[PERSON_NAME]" at bounding box center [351, 457] width 15 height 15
checkbox input "true"
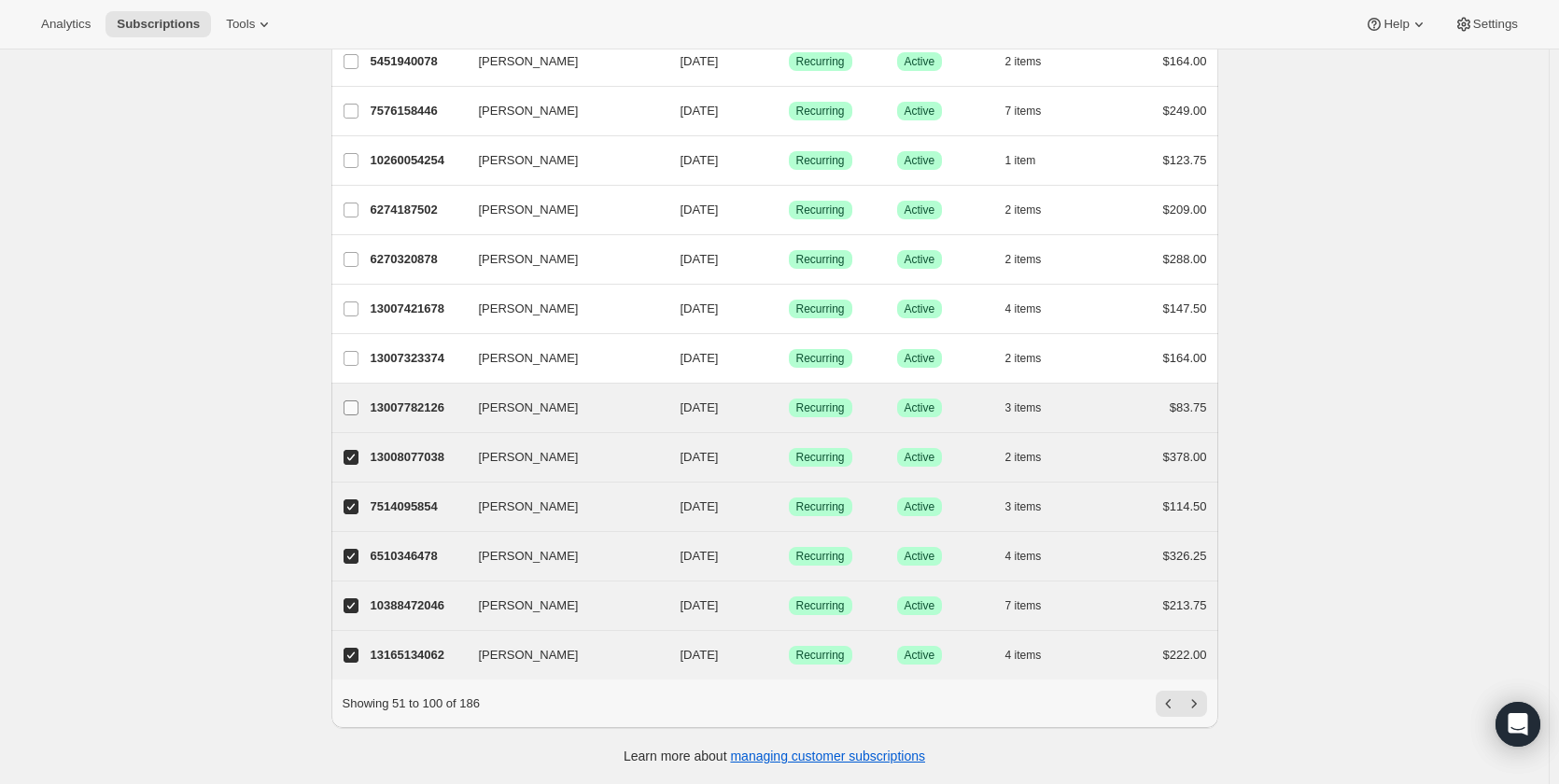
click at [353, 401] on input "[PERSON_NAME]" at bounding box center [351, 408] width 15 height 15
checkbox input "true"
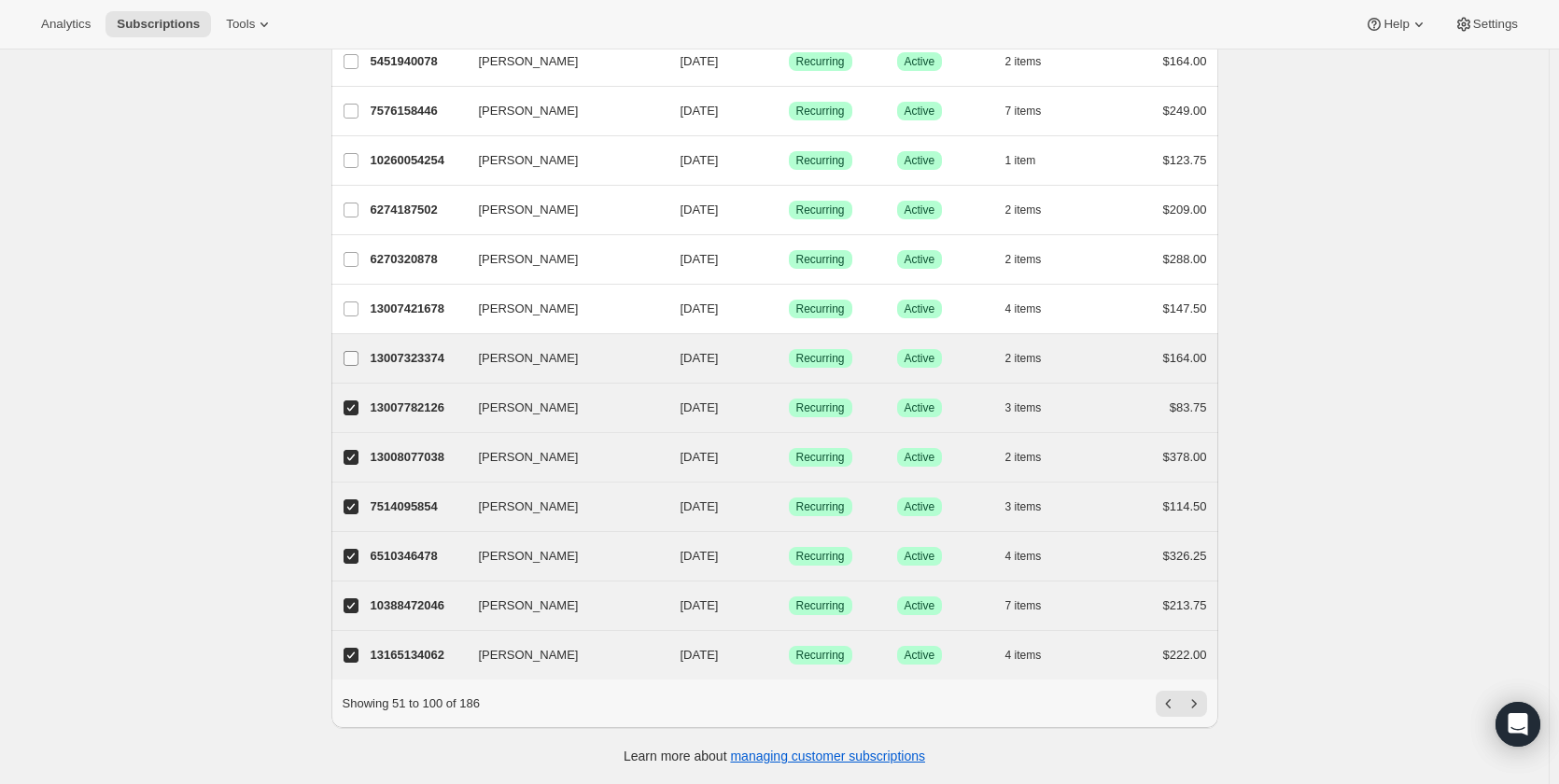
click at [355, 351] on input "[PERSON_NAME]" at bounding box center [351, 359] width 15 height 15
checkbox input "true"
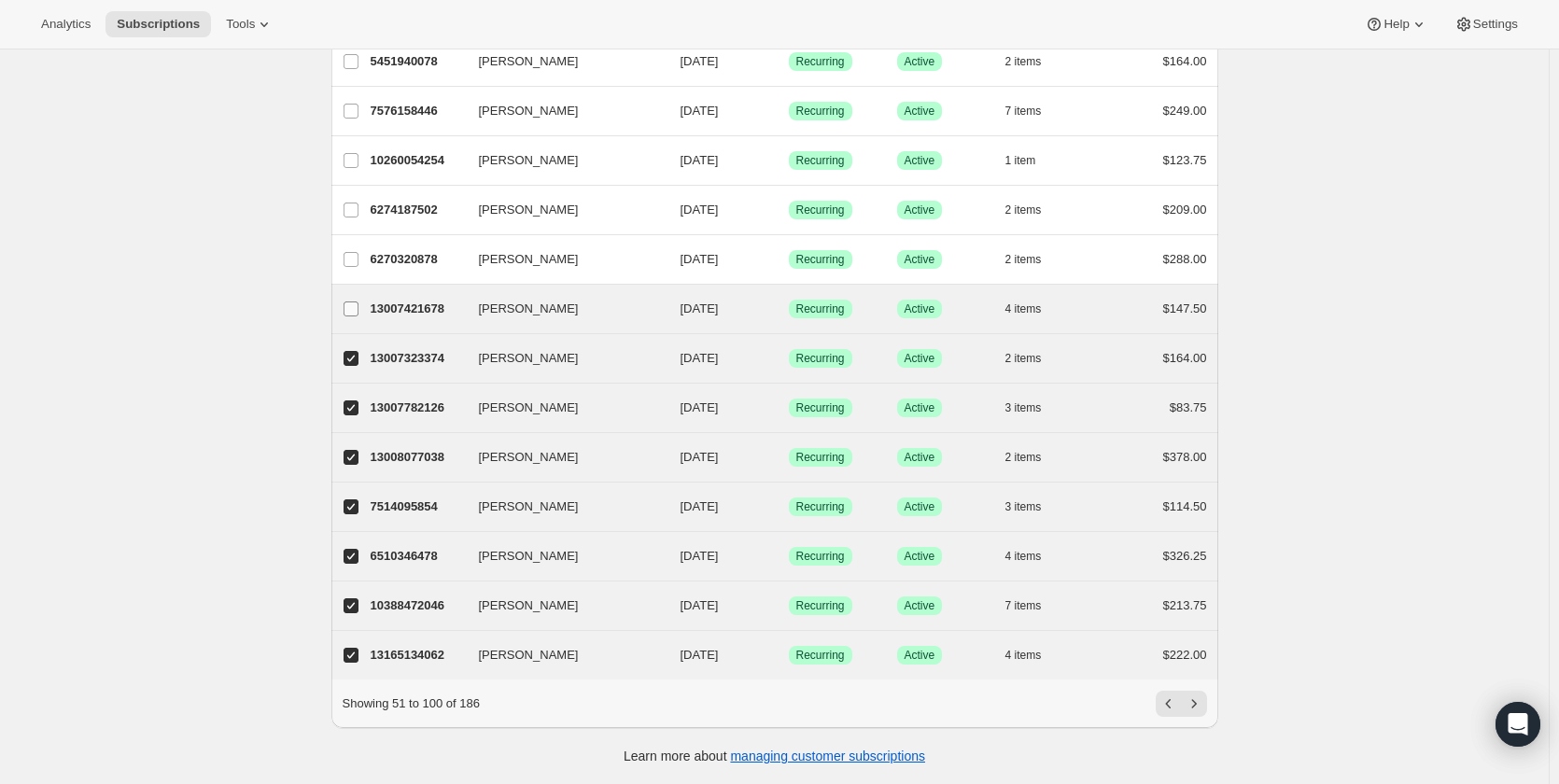
click at [357, 301] on input "[PERSON_NAME]" at bounding box center [351, 309] width 15 height 15
checkbox input "true"
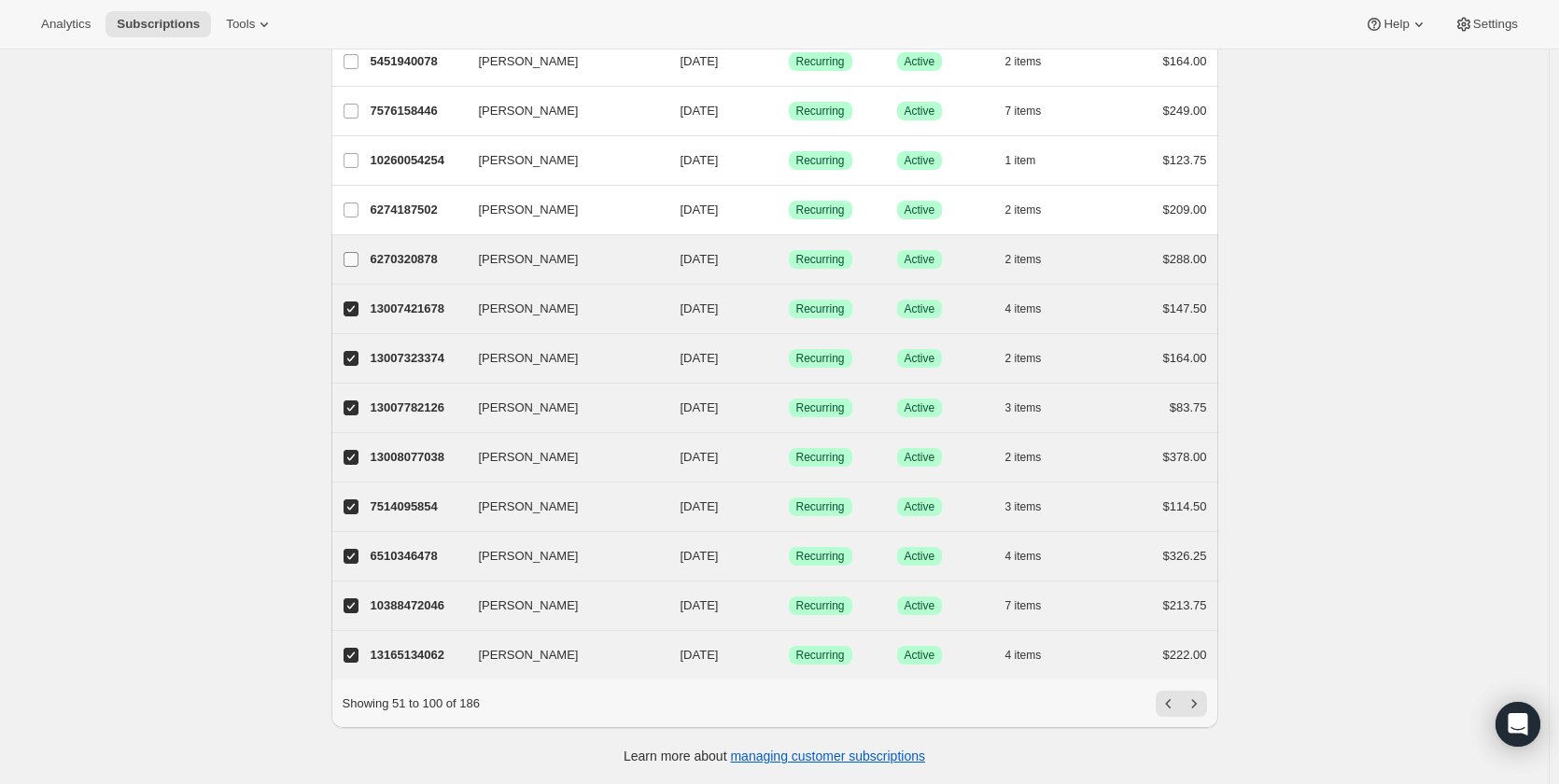
click at [353, 252] on input "[PERSON_NAME]" at bounding box center [351, 259] width 15 height 15
checkbox input "true"
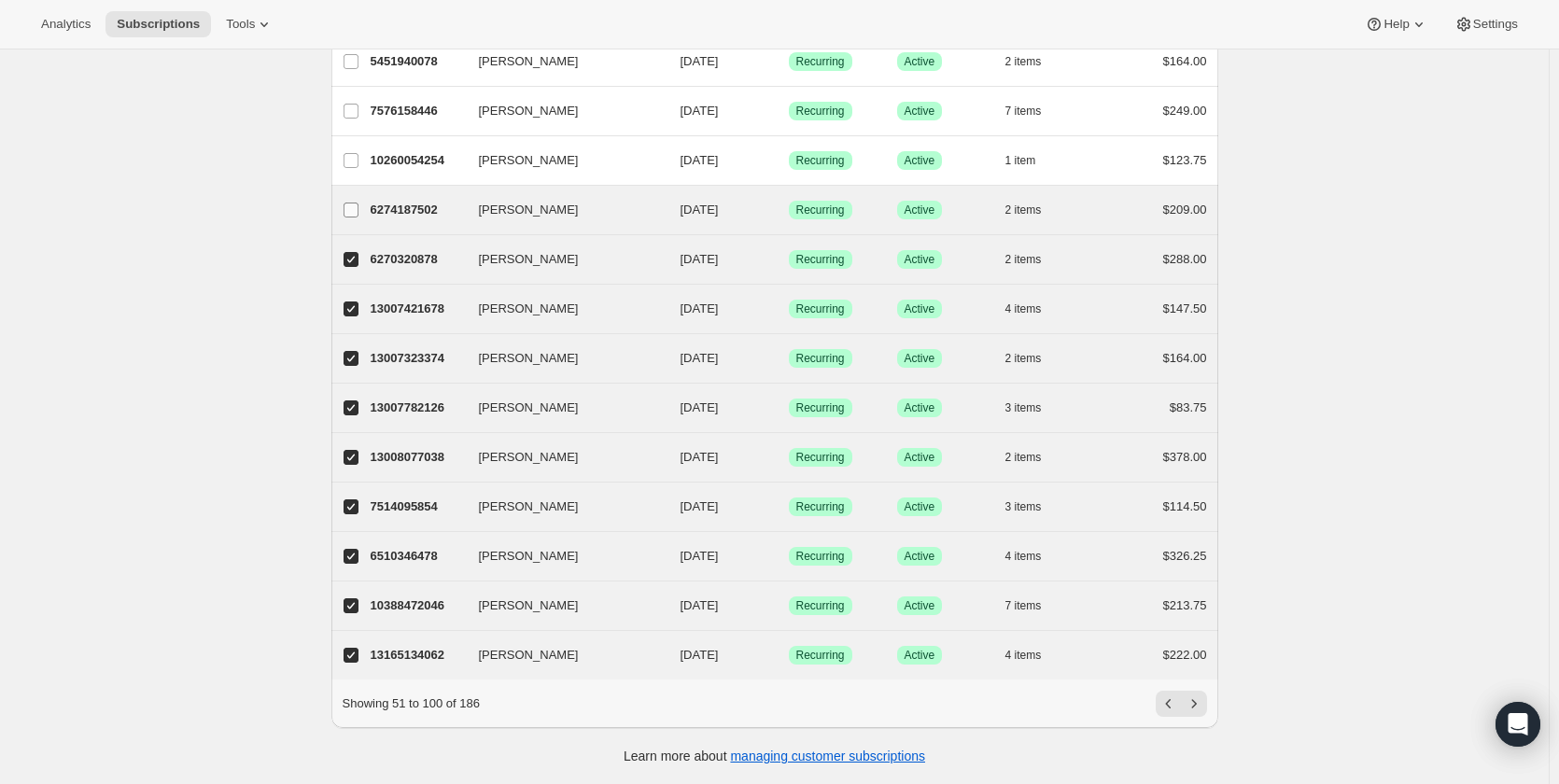
click at [352, 203] on input "[PERSON_NAME]" at bounding box center [351, 210] width 15 height 15
checkbox input "true"
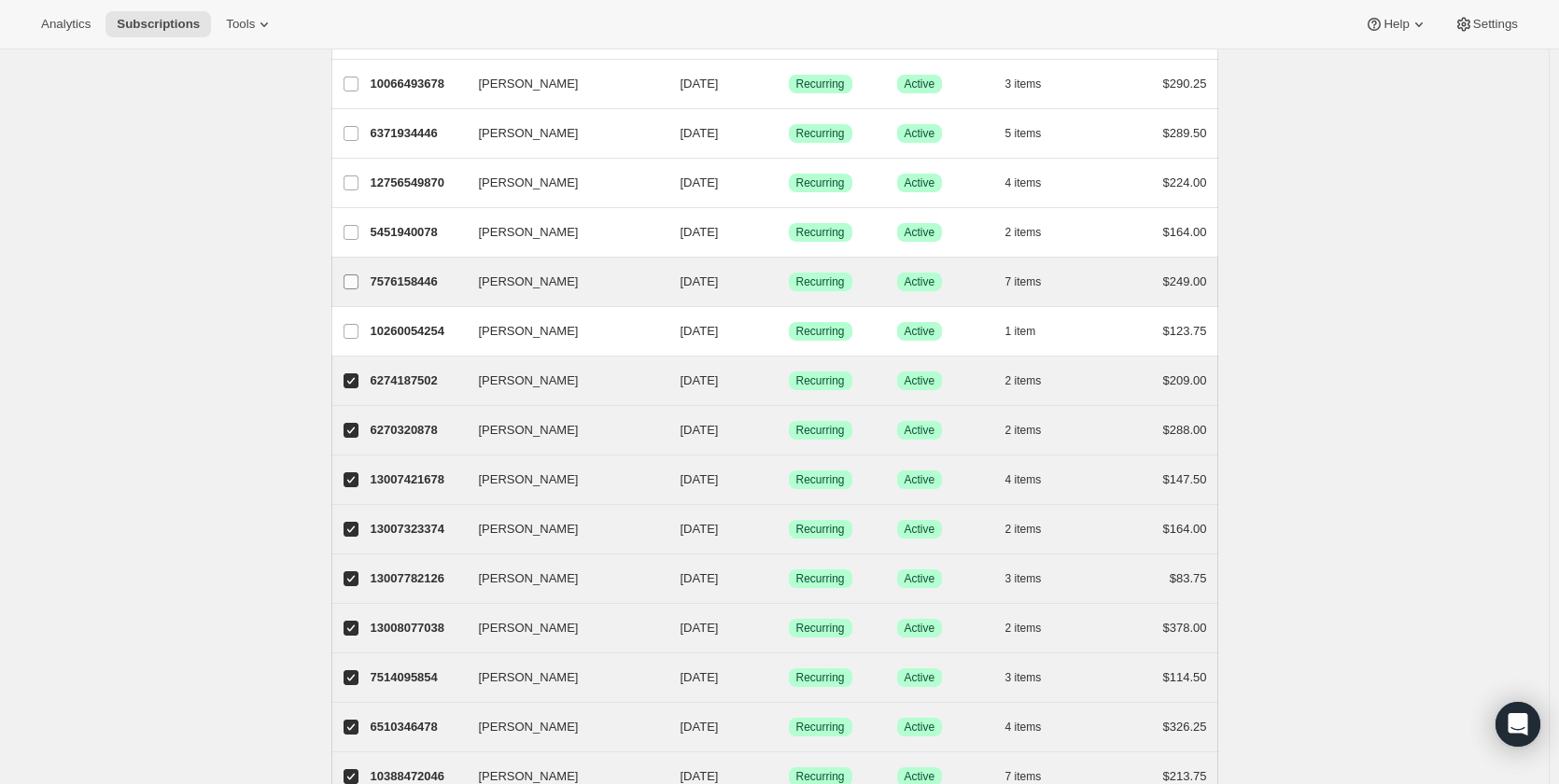
scroll to position [1826, 0]
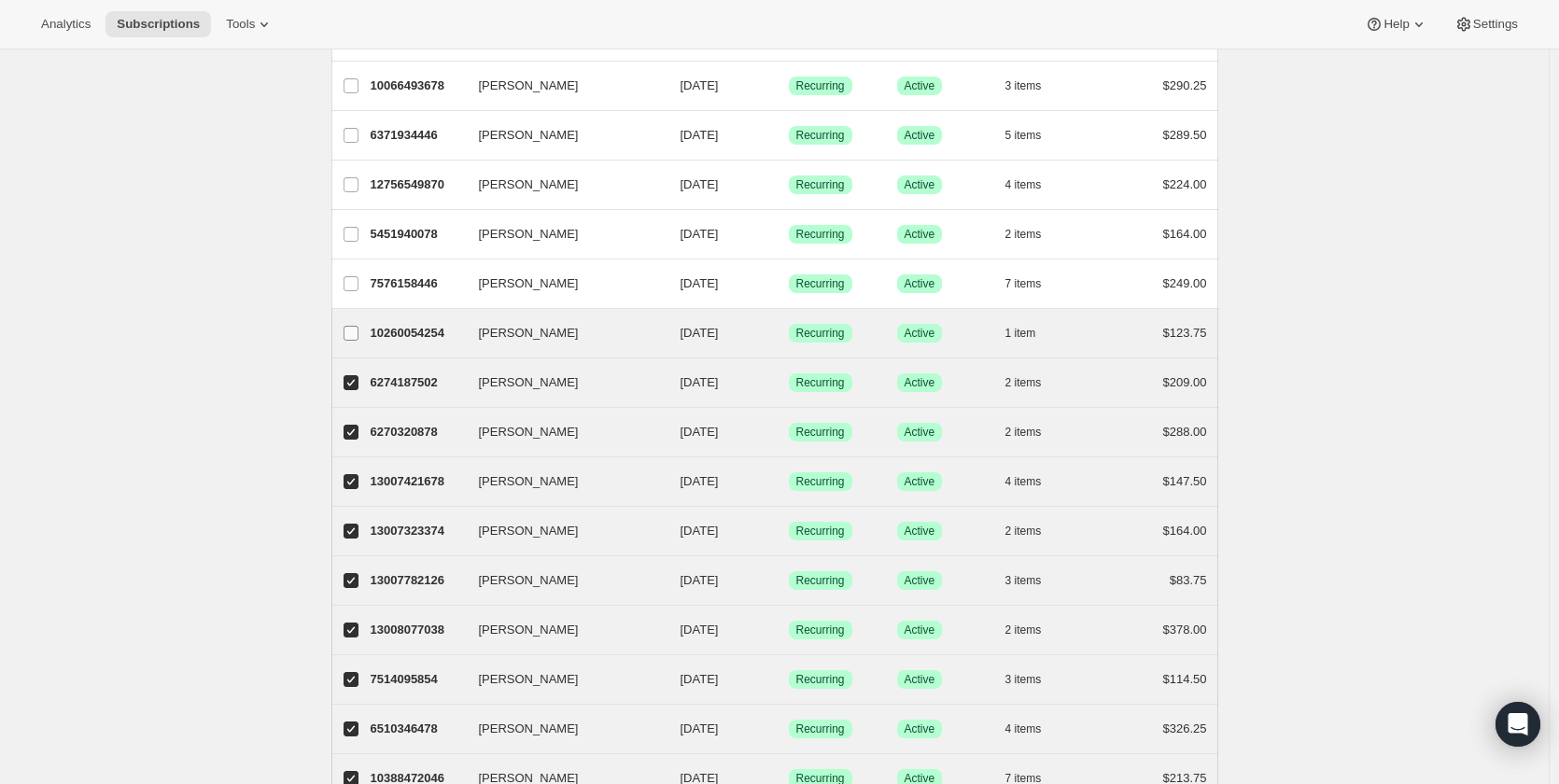
click at [355, 336] on input "[PERSON_NAME]" at bounding box center [351, 333] width 15 height 15
checkbox input "true"
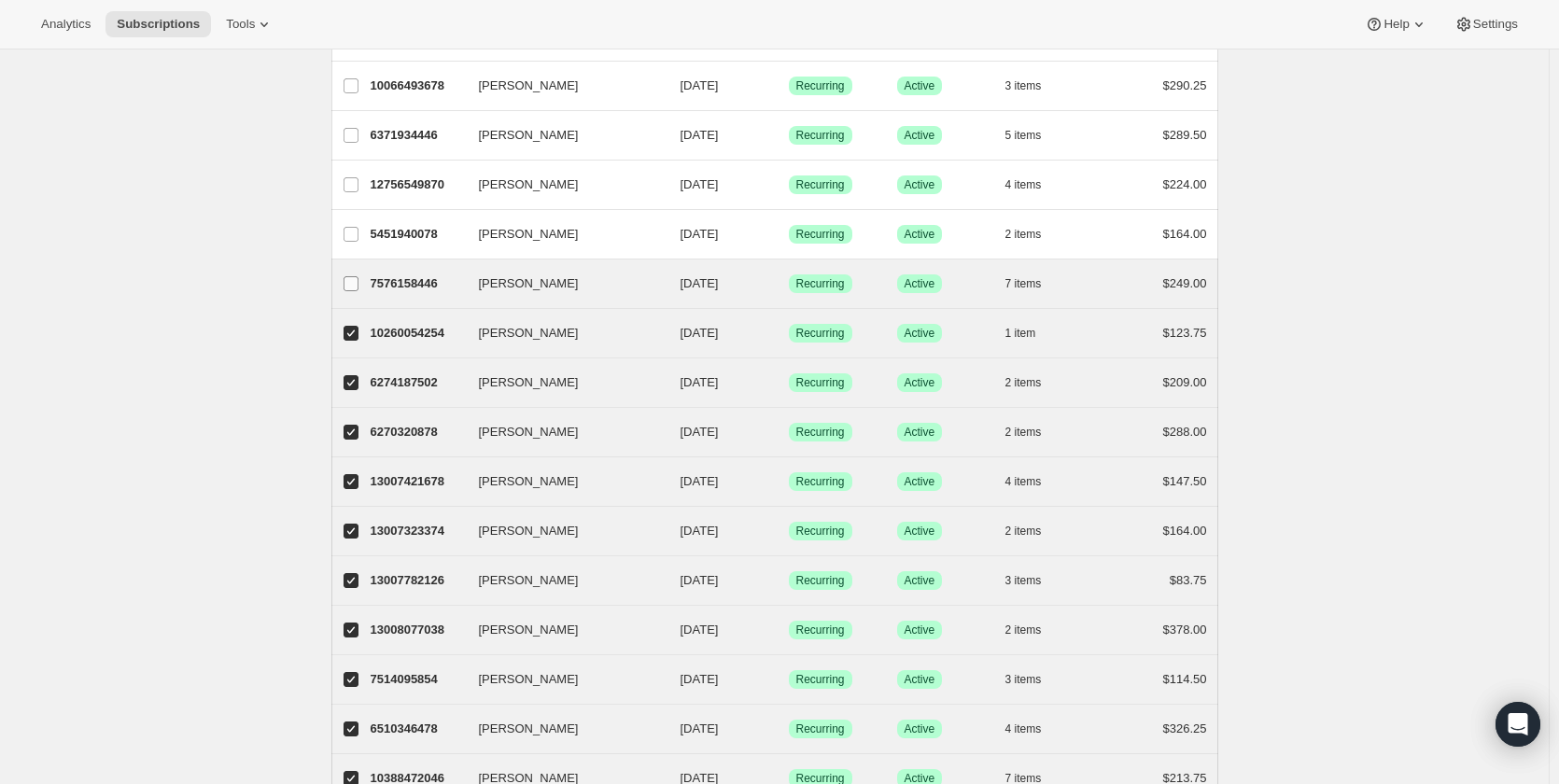
click at [359, 286] on input "[PERSON_NAME]" at bounding box center [351, 284] width 15 height 15
checkbox input "true"
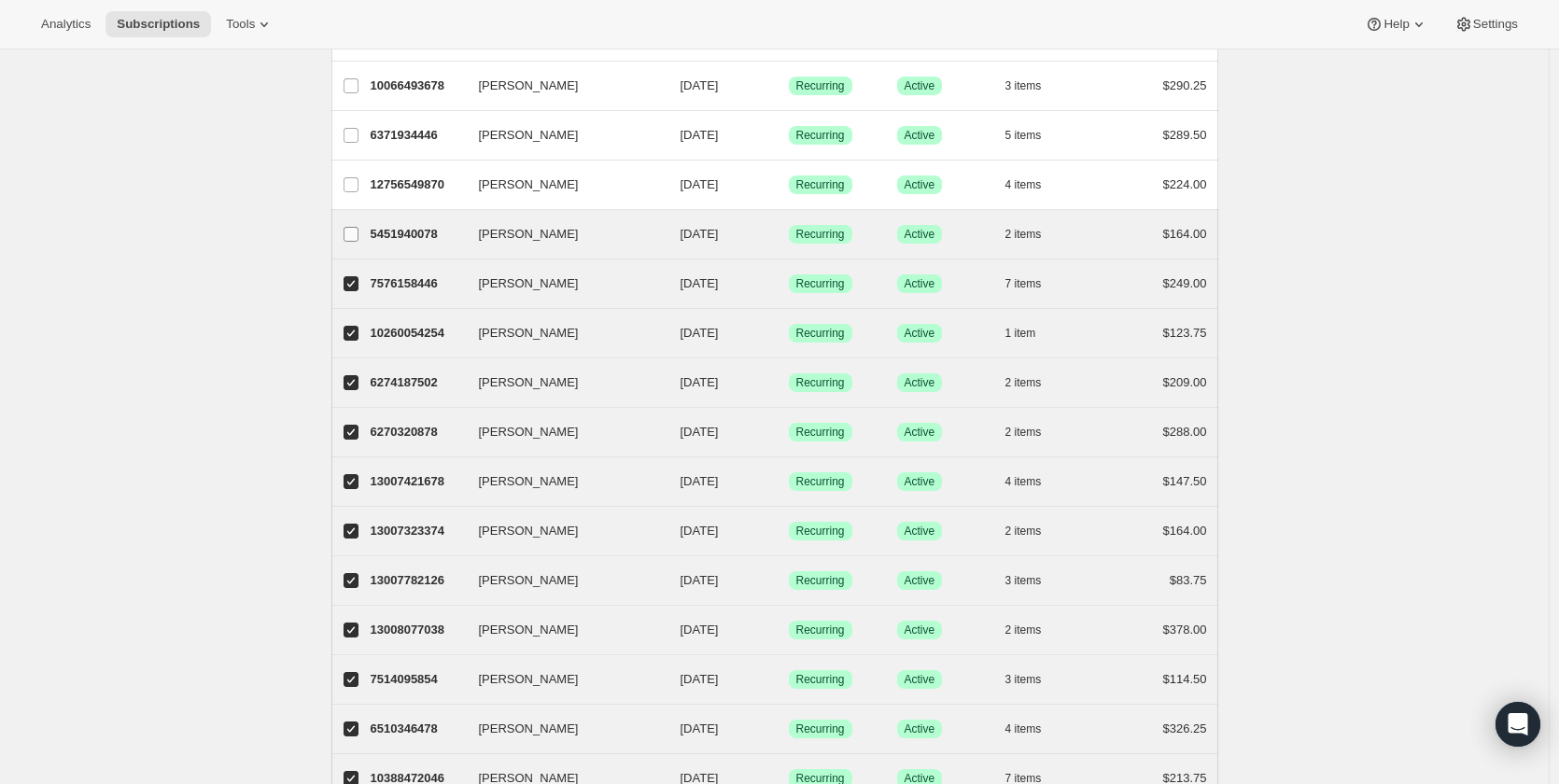
click at [354, 239] on input "[PERSON_NAME]" at bounding box center [351, 235] width 15 height 15
checkbox input "true"
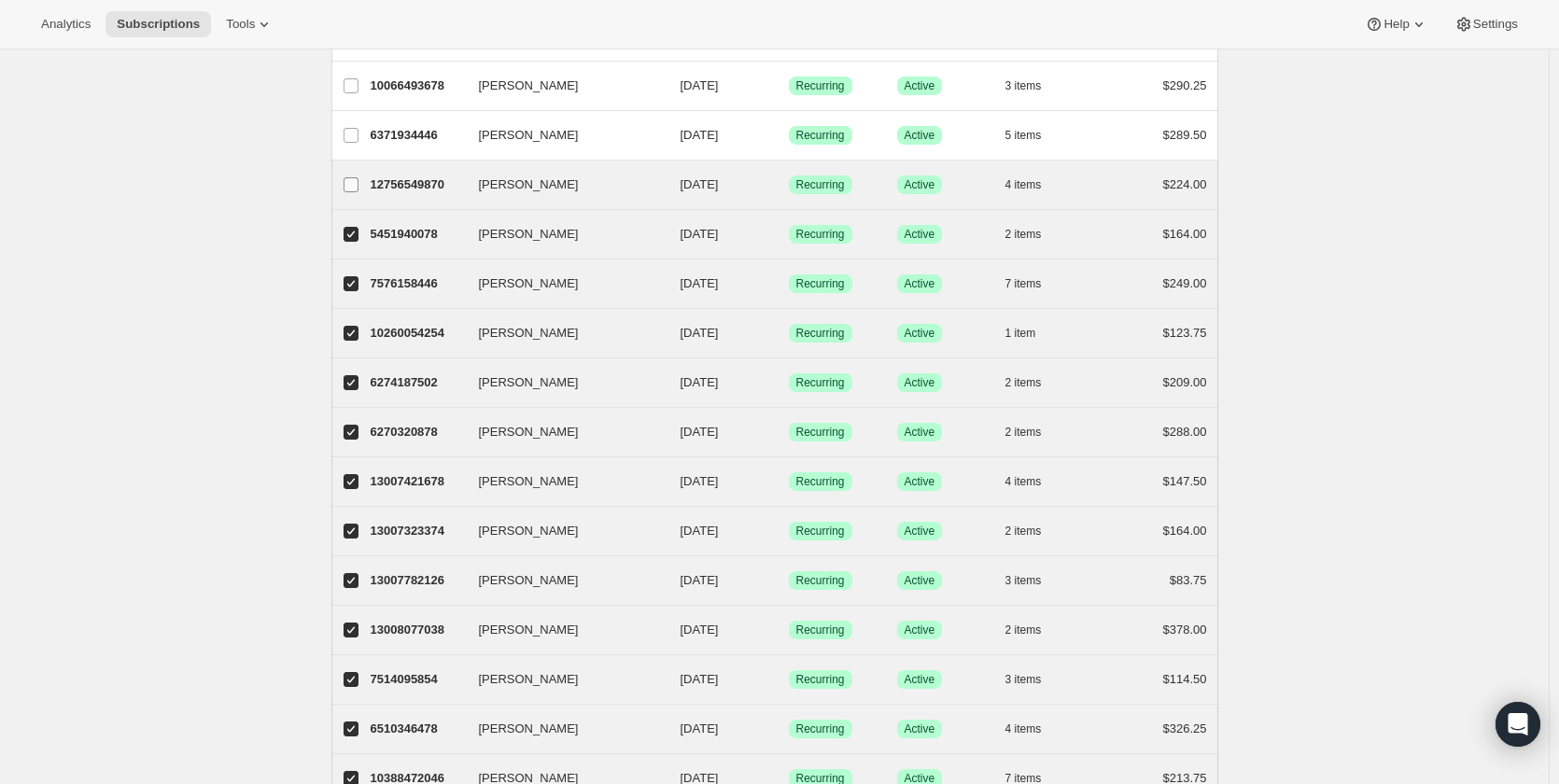
click at [357, 190] on input "[PERSON_NAME]" at bounding box center [351, 185] width 15 height 15
checkbox input "true"
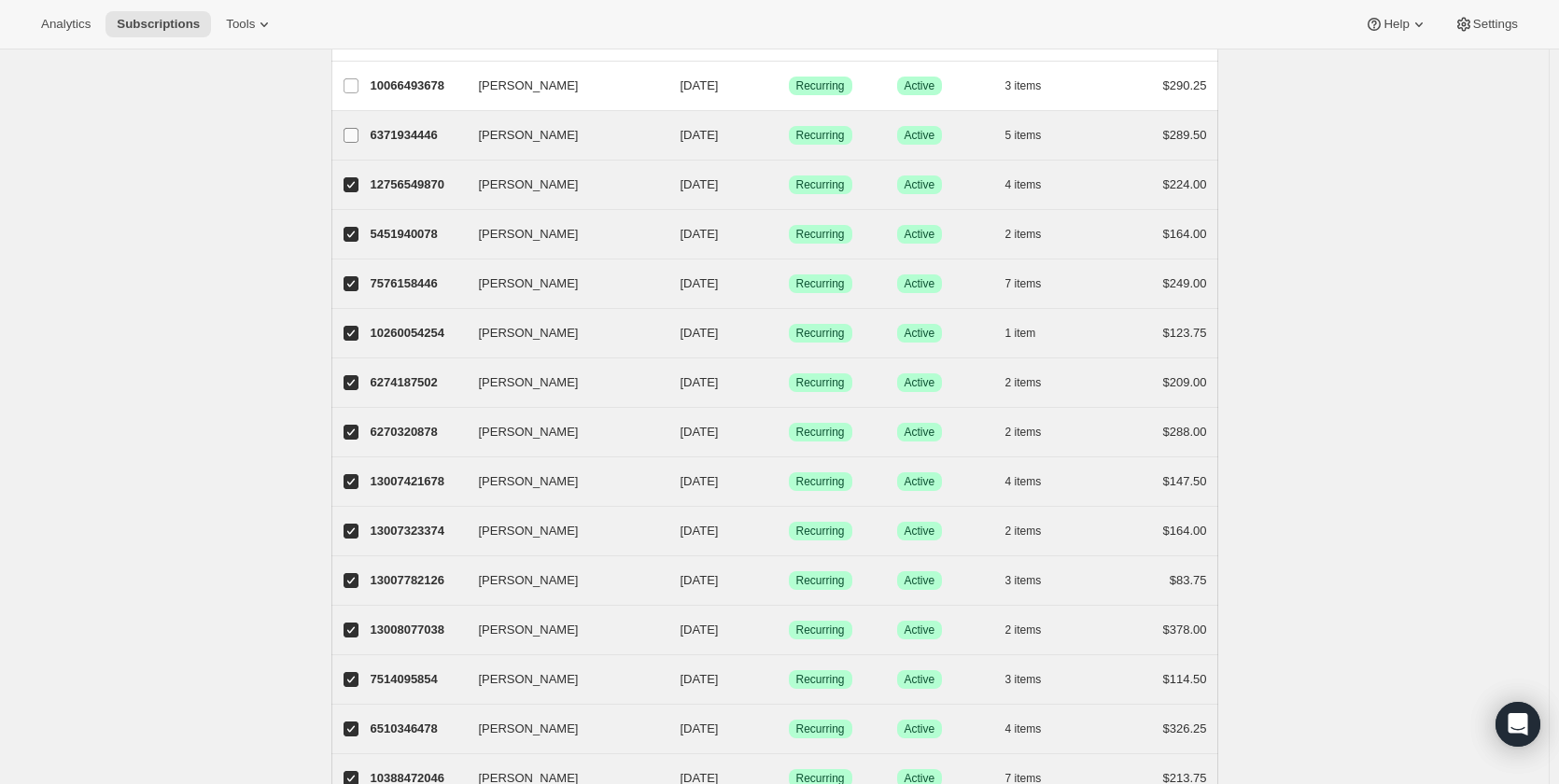
click at [354, 137] on input "[PERSON_NAME]" at bounding box center [351, 135] width 15 height 15
checkbox input "true"
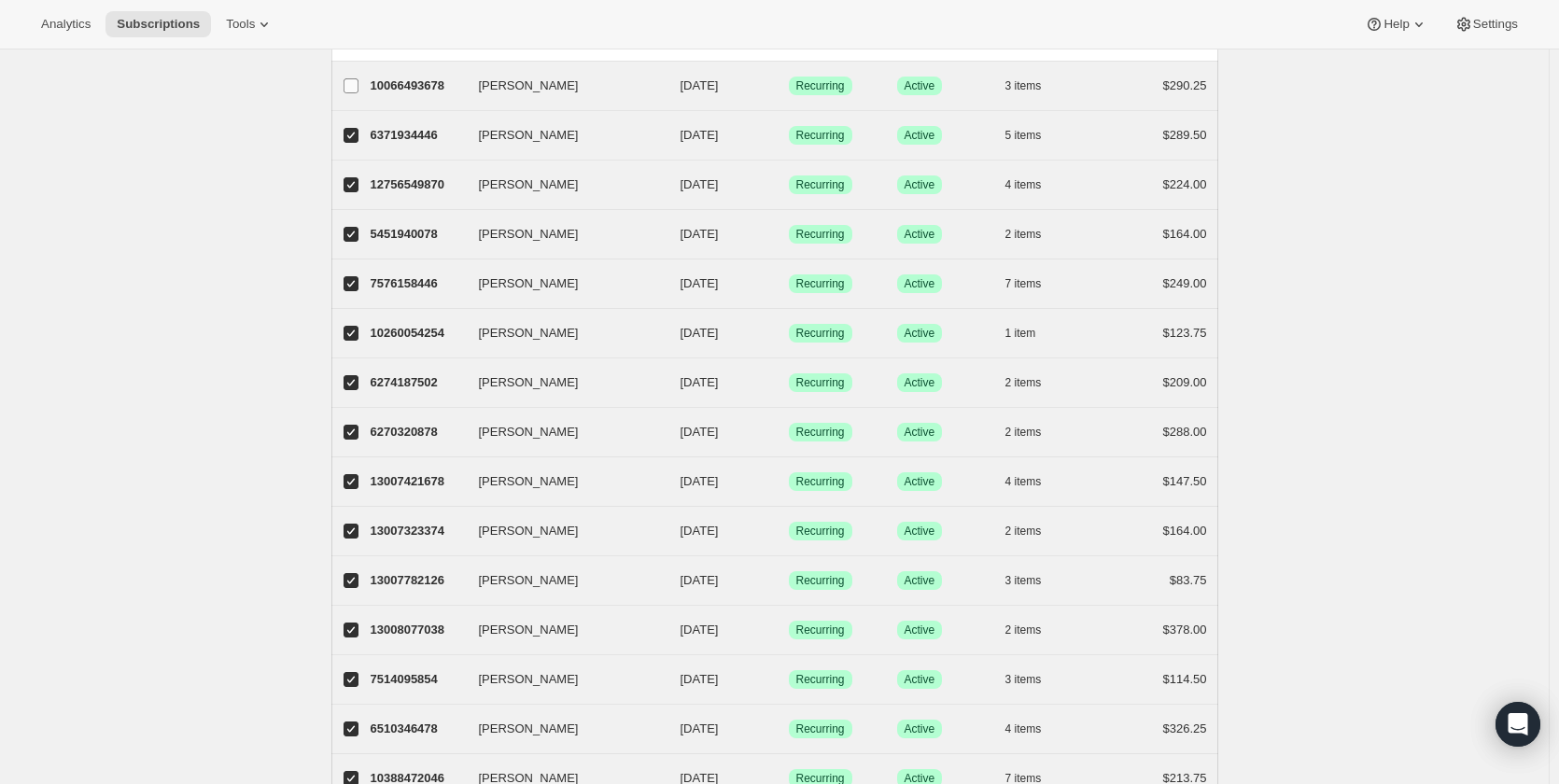
click at [357, 89] on input "[PERSON_NAME]" at bounding box center [351, 86] width 15 height 15
checkbox input "true"
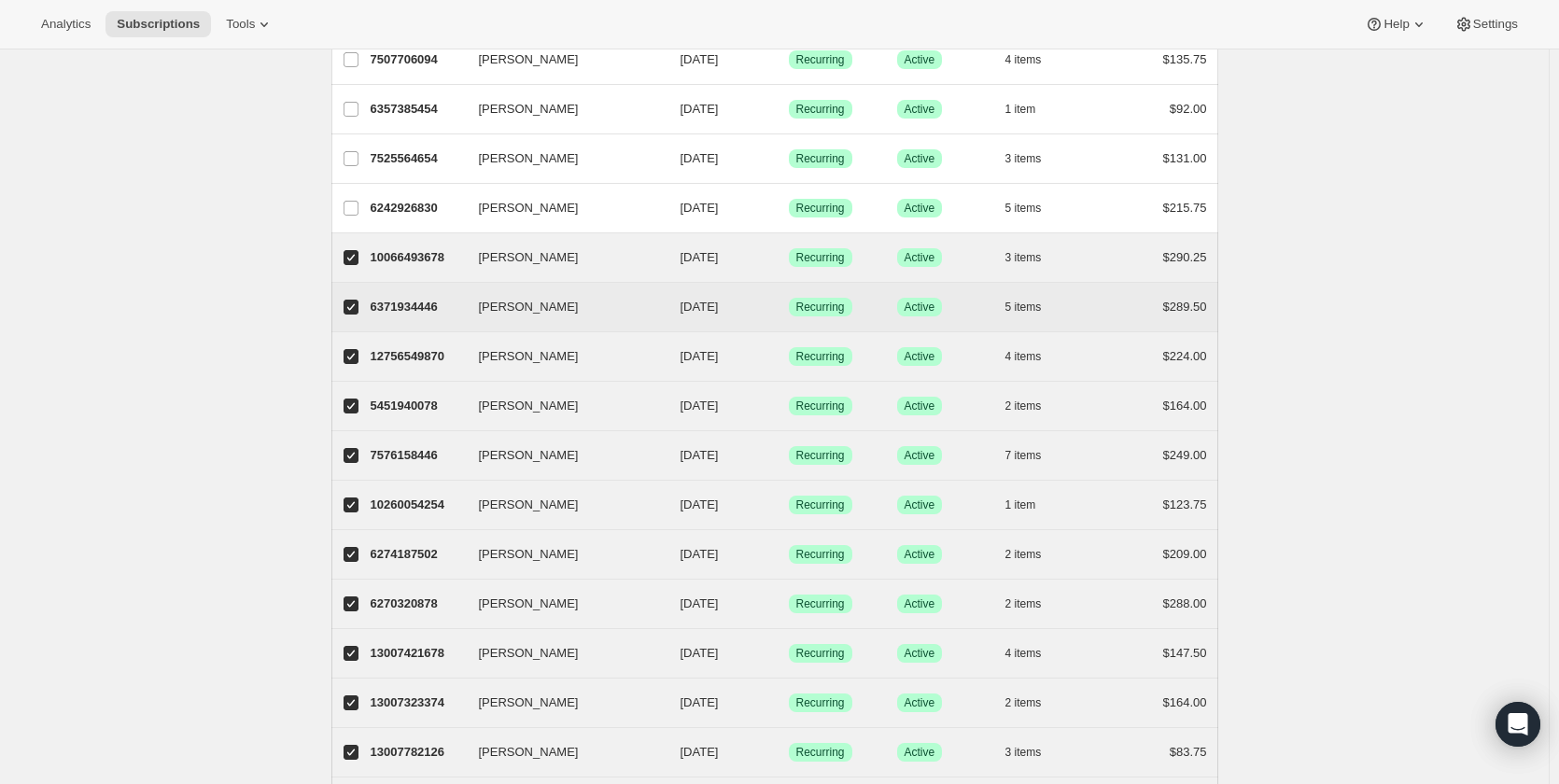
scroll to position [1639, 0]
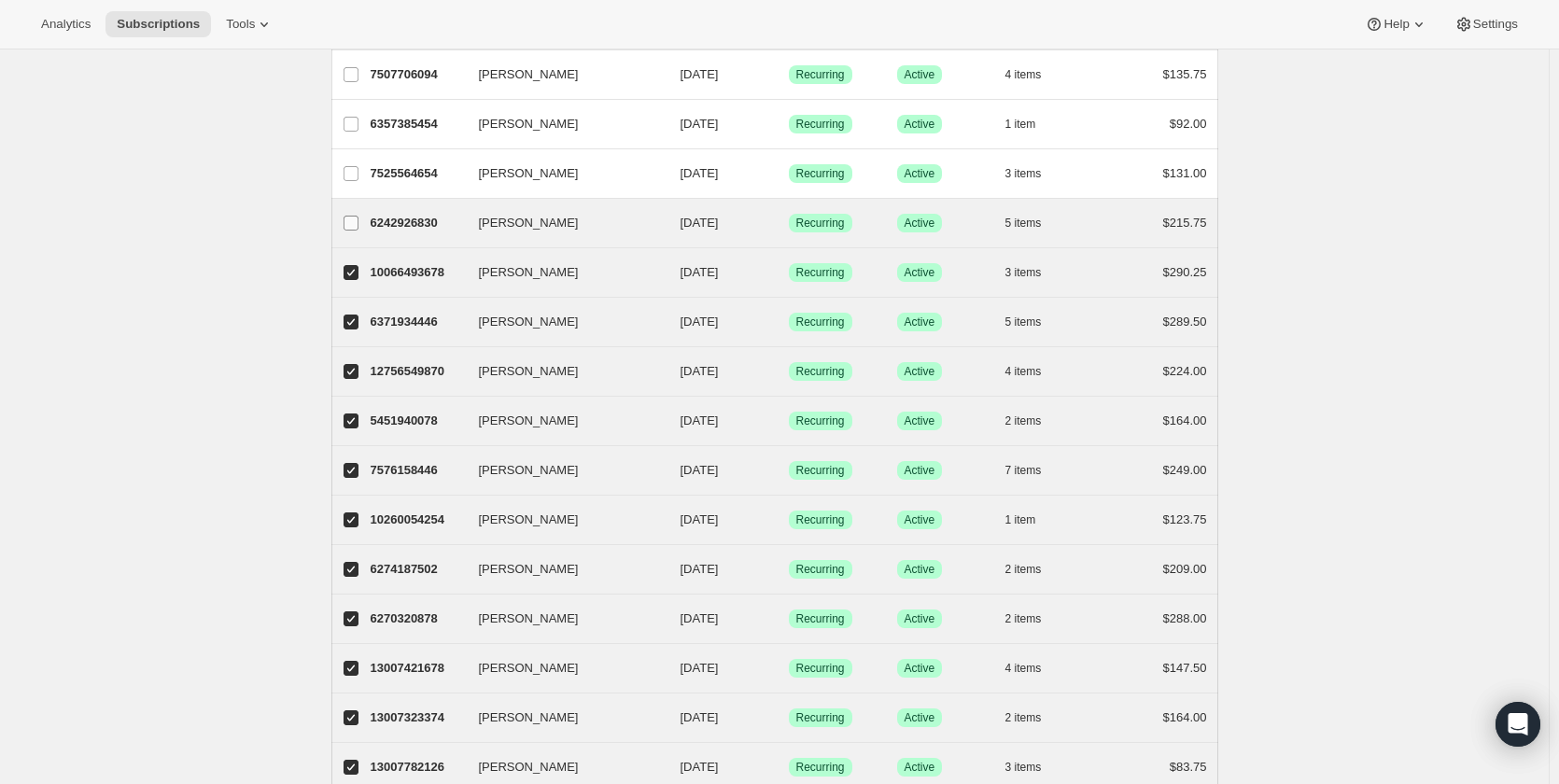
click at [349, 228] on input "[PERSON_NAME]" at bounding box center [351, 223] width 15 height 15
checkbox input "true"
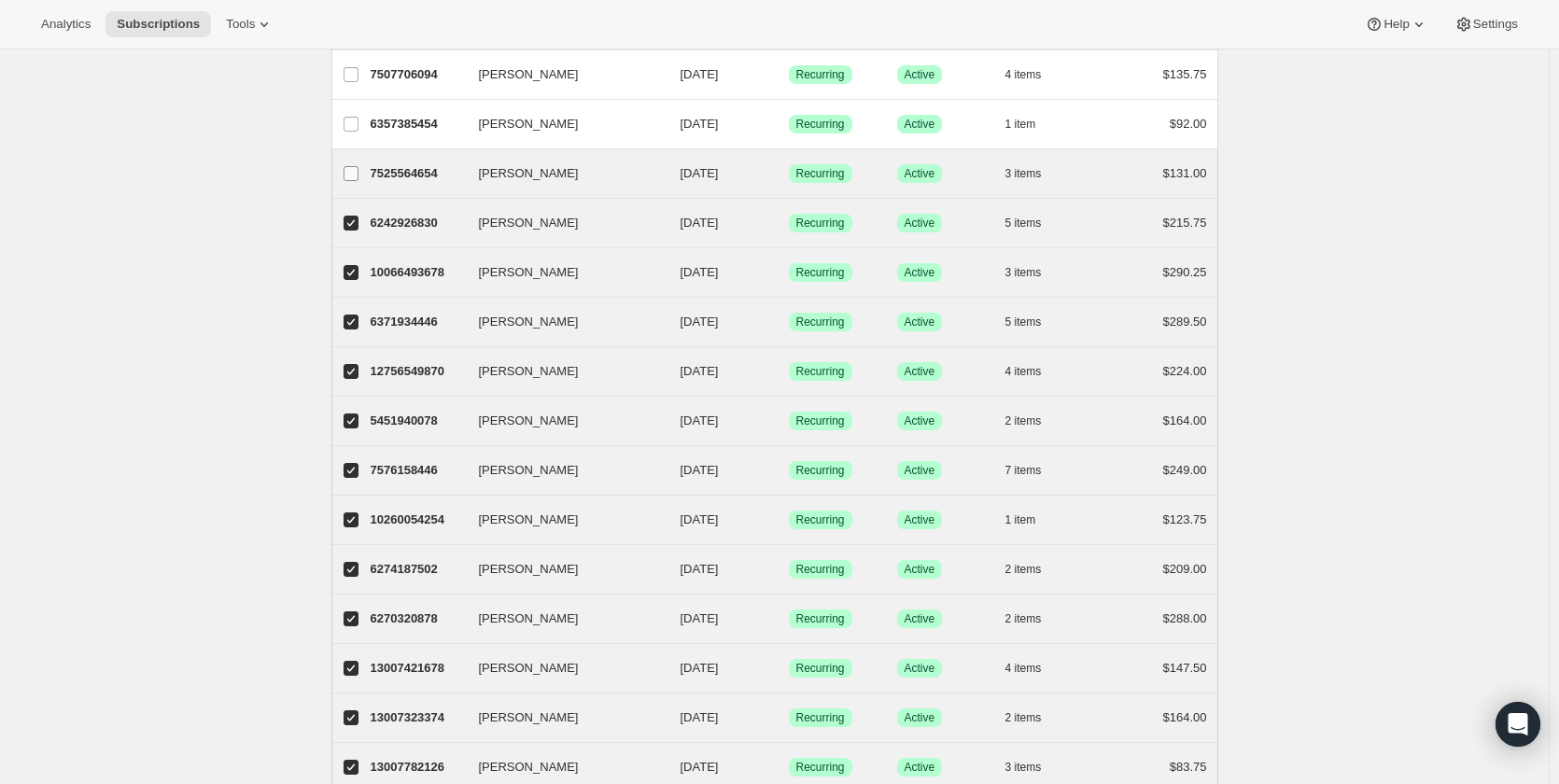
click at [348, 170] on input "[PERSON_NAME]" at bounding box center [351, 173] width 15 height 15
checkbox input "true"
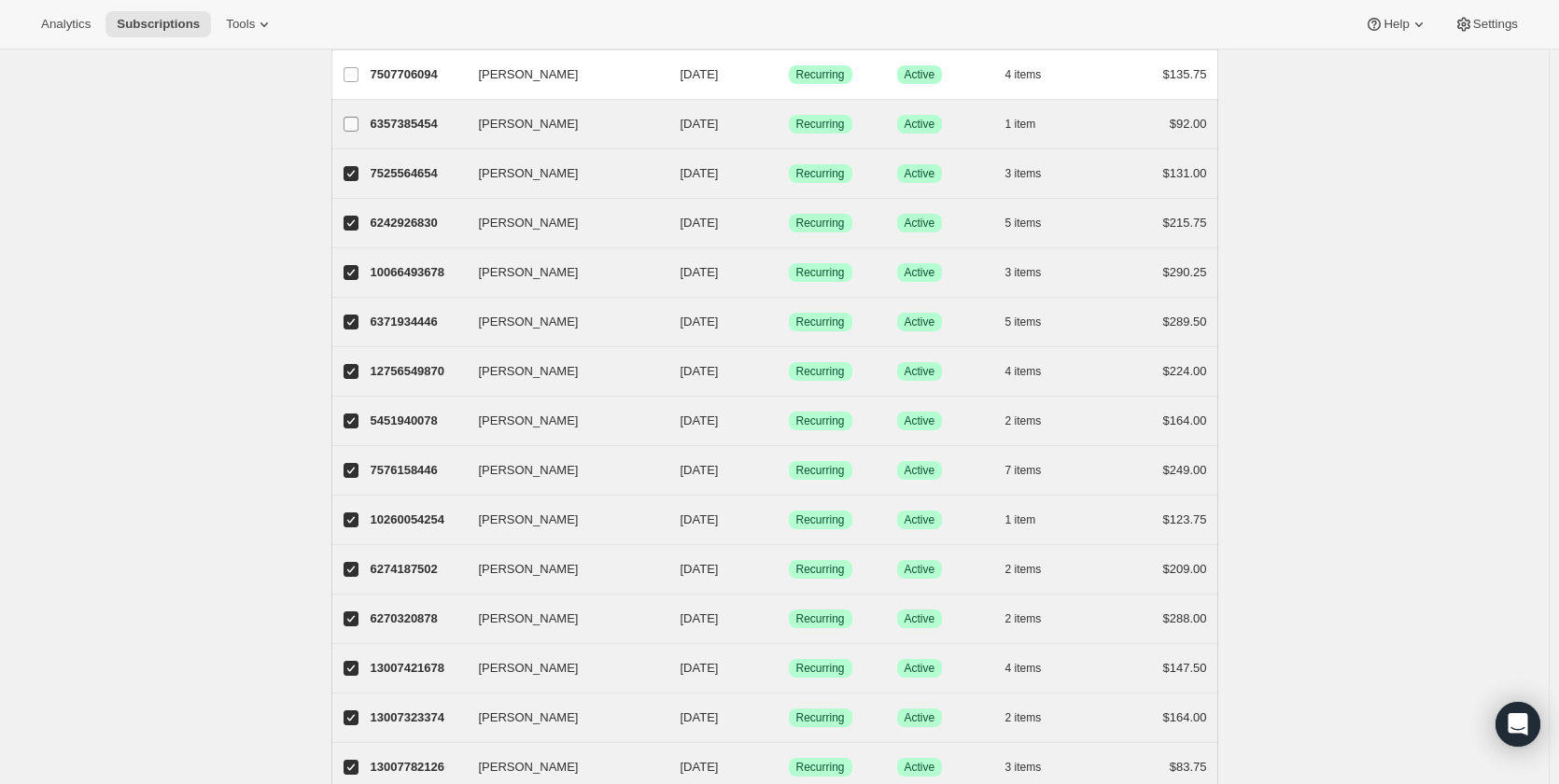
click at [354, 128] on input "[PERSON_NAME]" at bounding box center [351, 124] width 15 height 15
checkbox input "true"
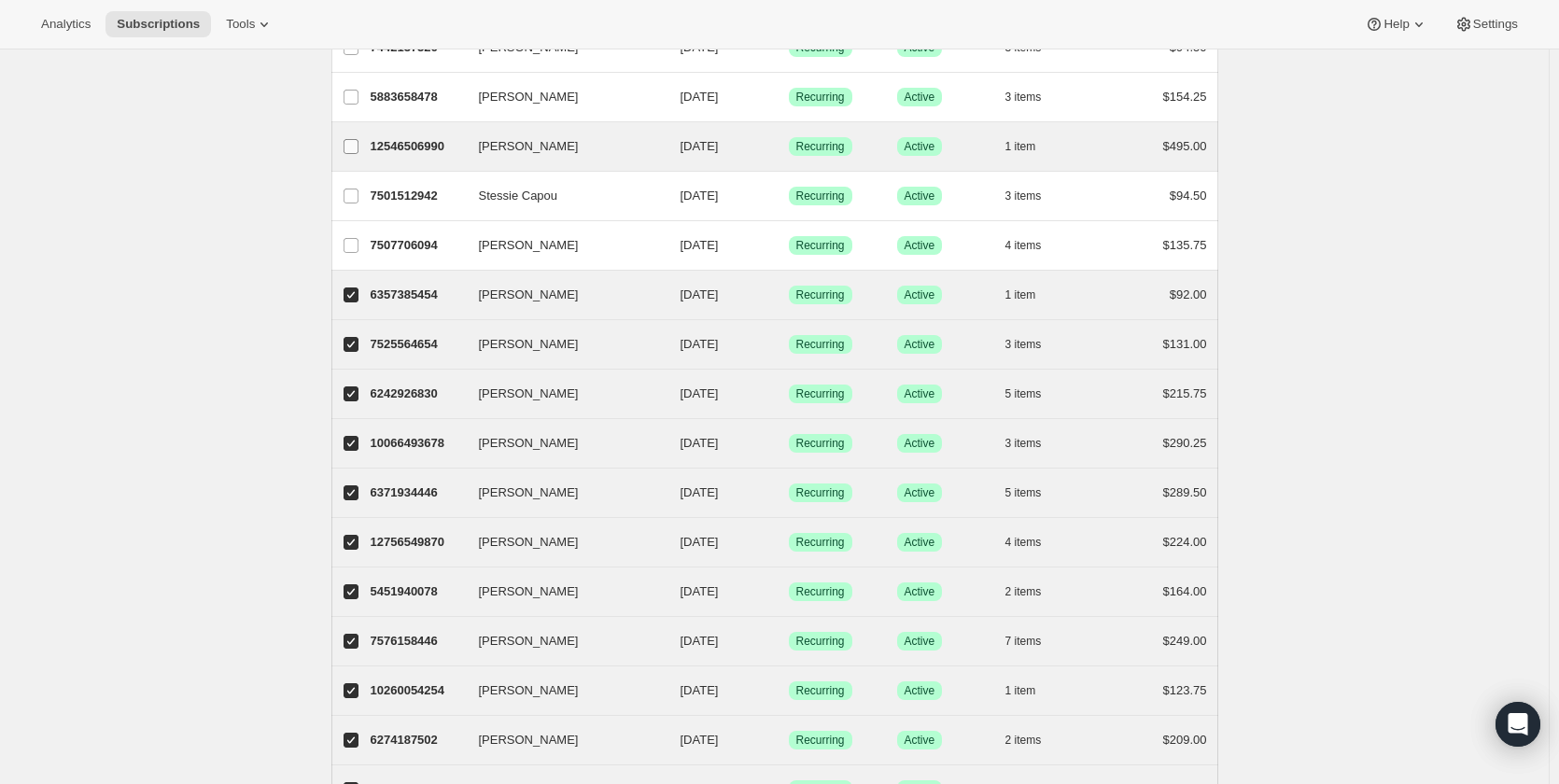
scroll to position [1452, 0]
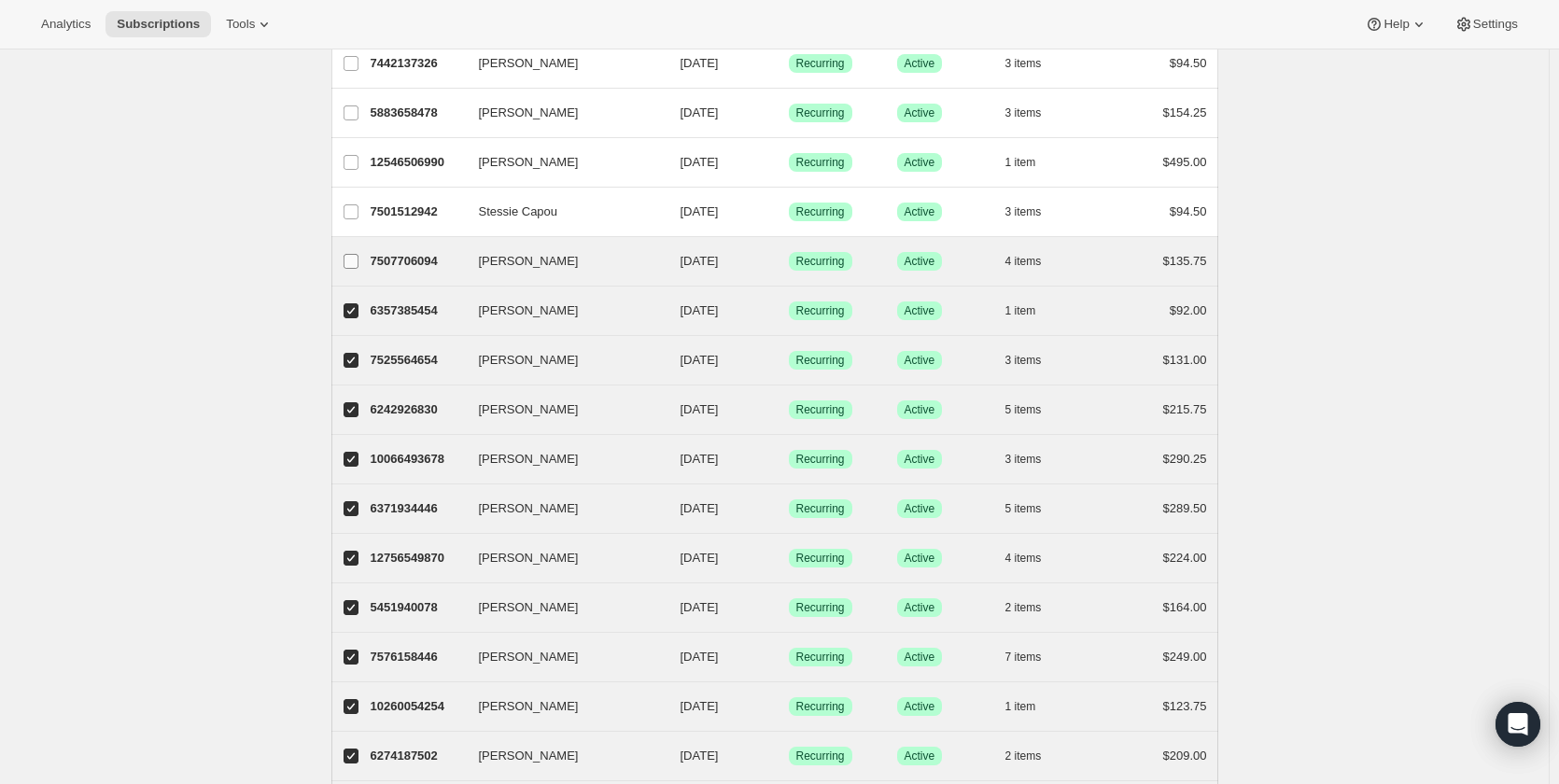
click at [357, 269] on span at bounding box center [351, 261] width 17 height 17
click at [357, 269] on input "[PERSON_NAME]" at bounding box center [351, 261] width 15 height 15
checkbox input "true"
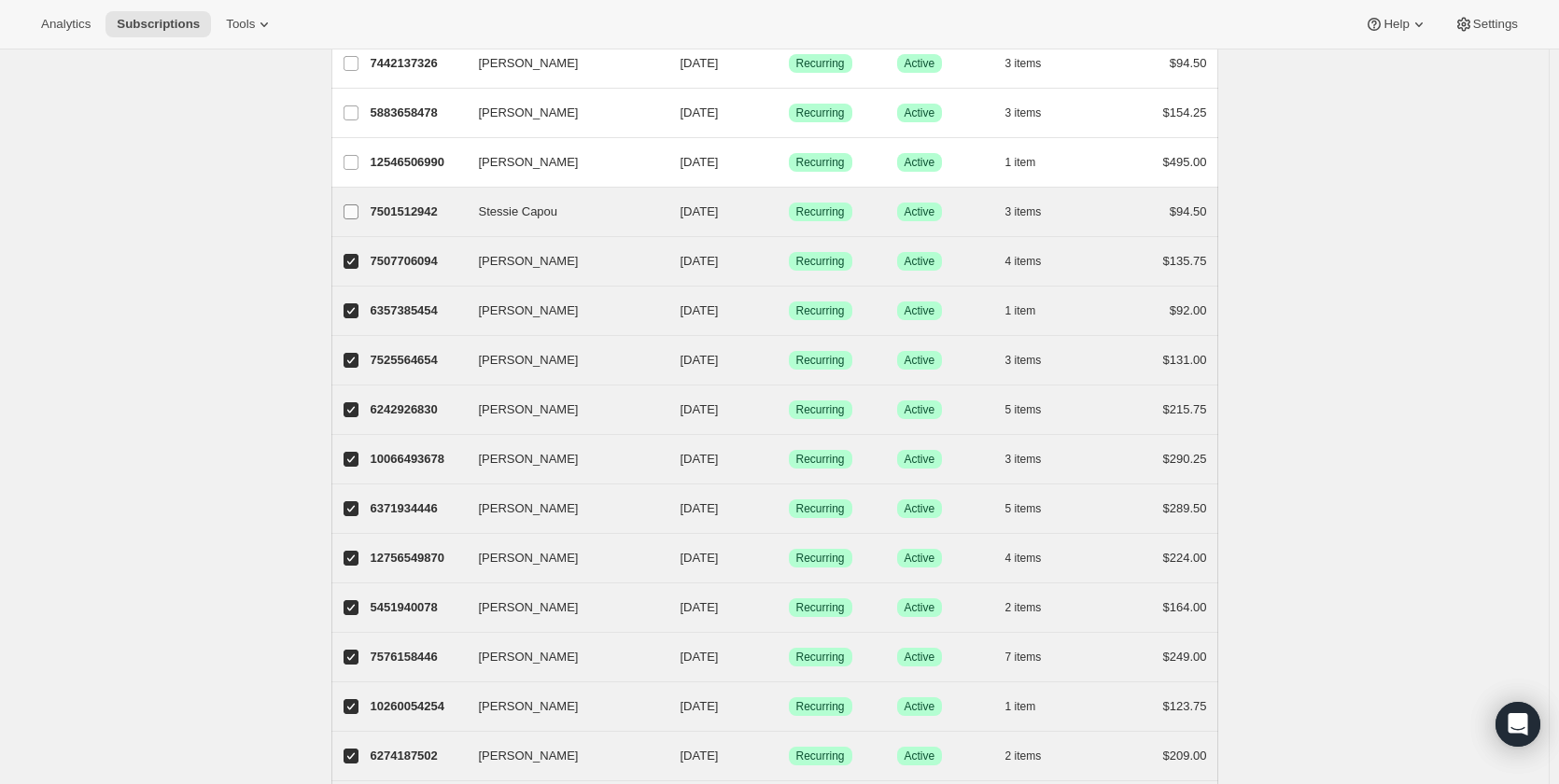
click at [355, 208] on input "Stessie Capou" at bounding box center [351, 212] width 15 height 15
checkbox input "true"
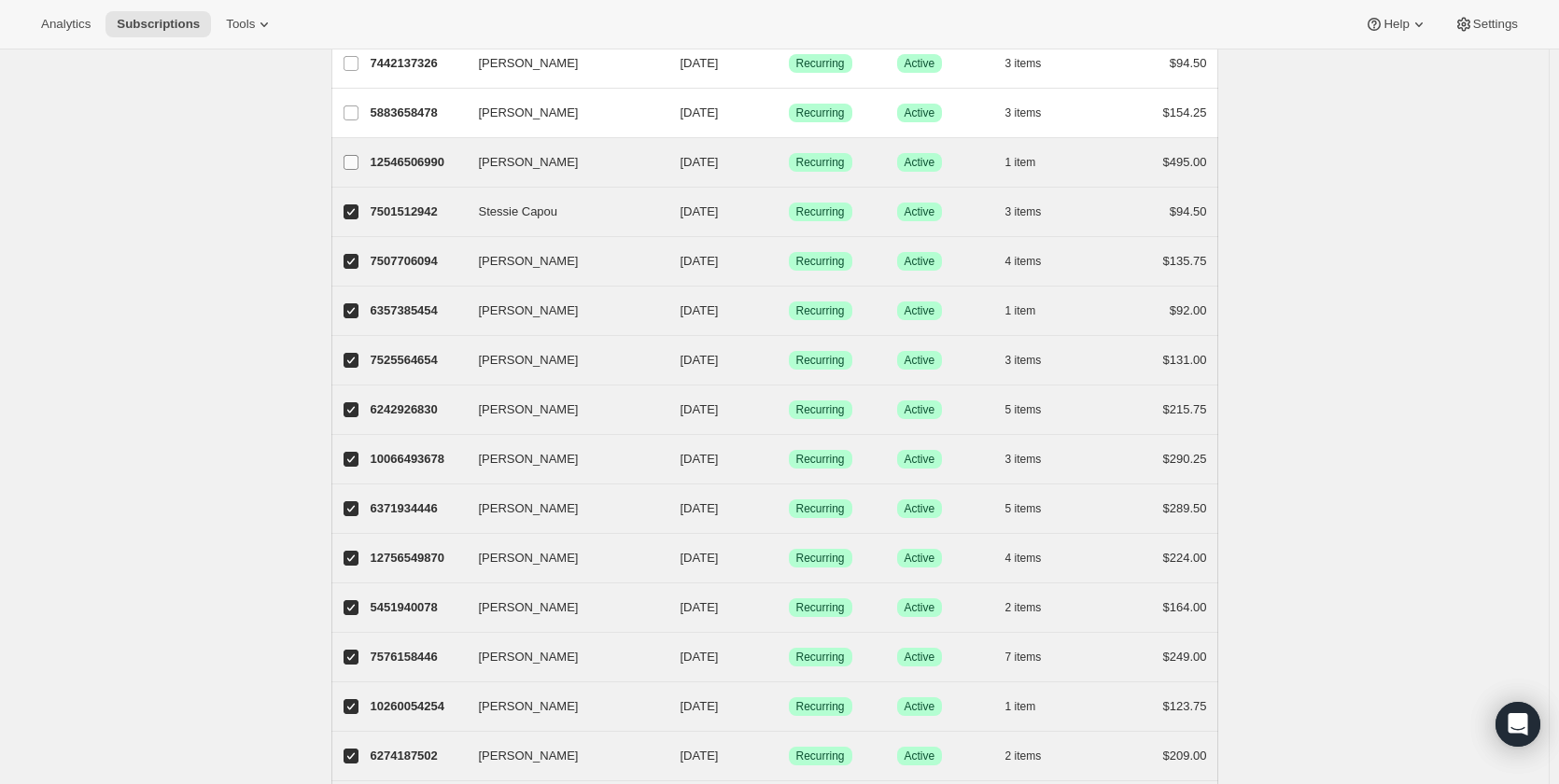
click at [349, 165] on input "[PERSON_NAME]" at bounding box center [351, 163] width 15 height 15
checkbox input "true"
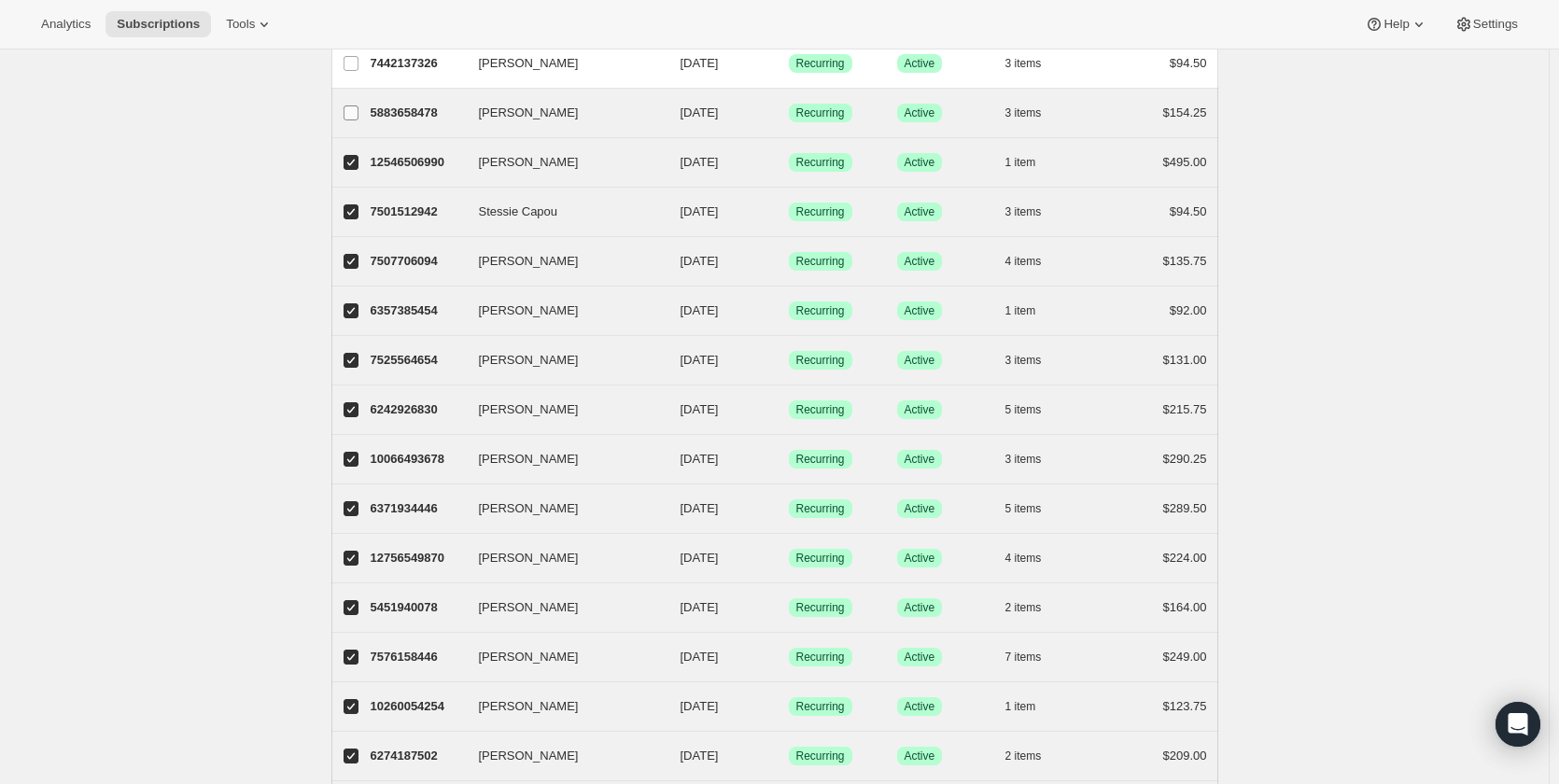
click at [352, 116] on input "[PERSON_NAME]" at bounding box center [351, 113] width 15 height 15
checkbox input "true"
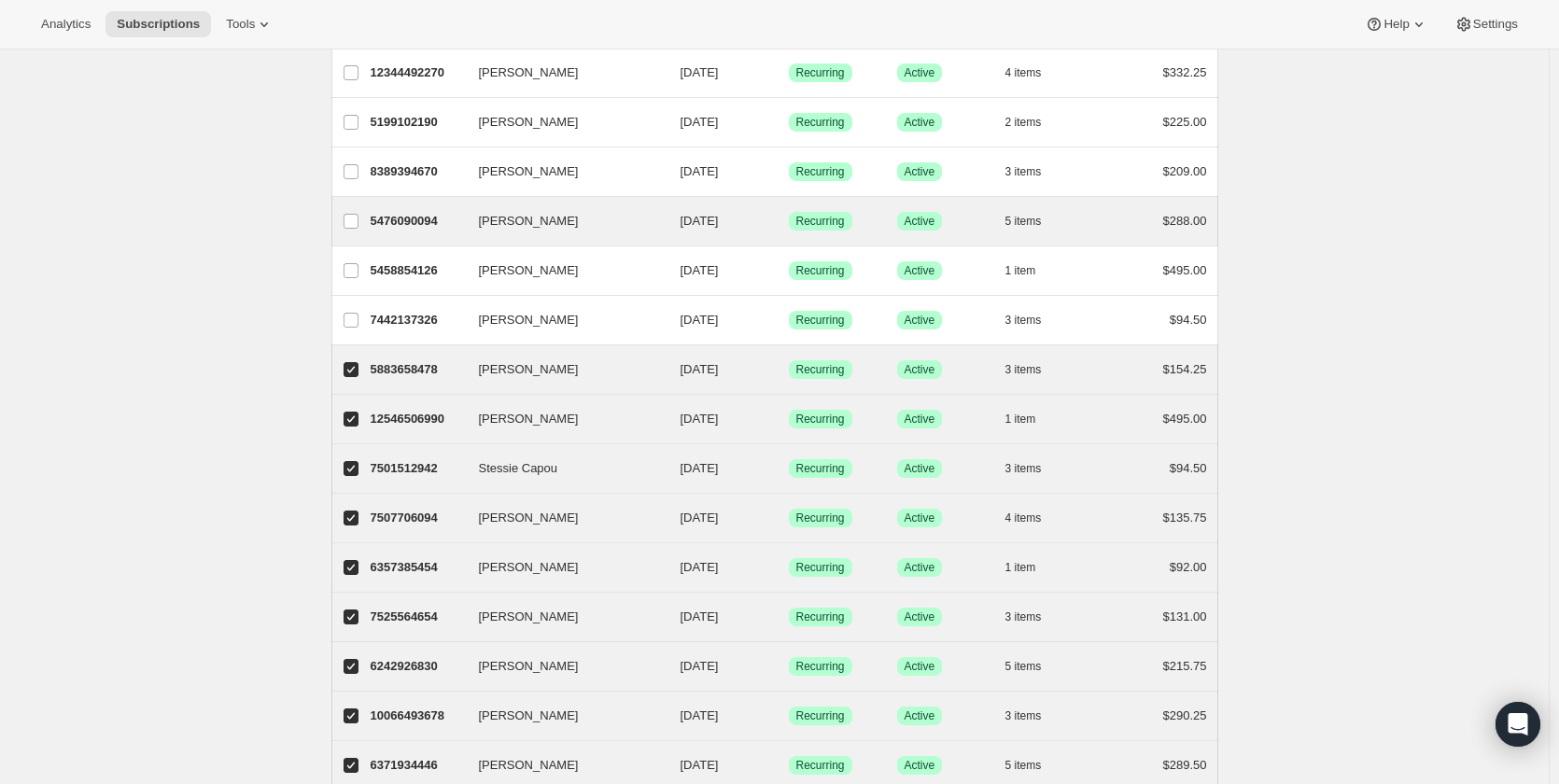
scroll to position [1172, 0]
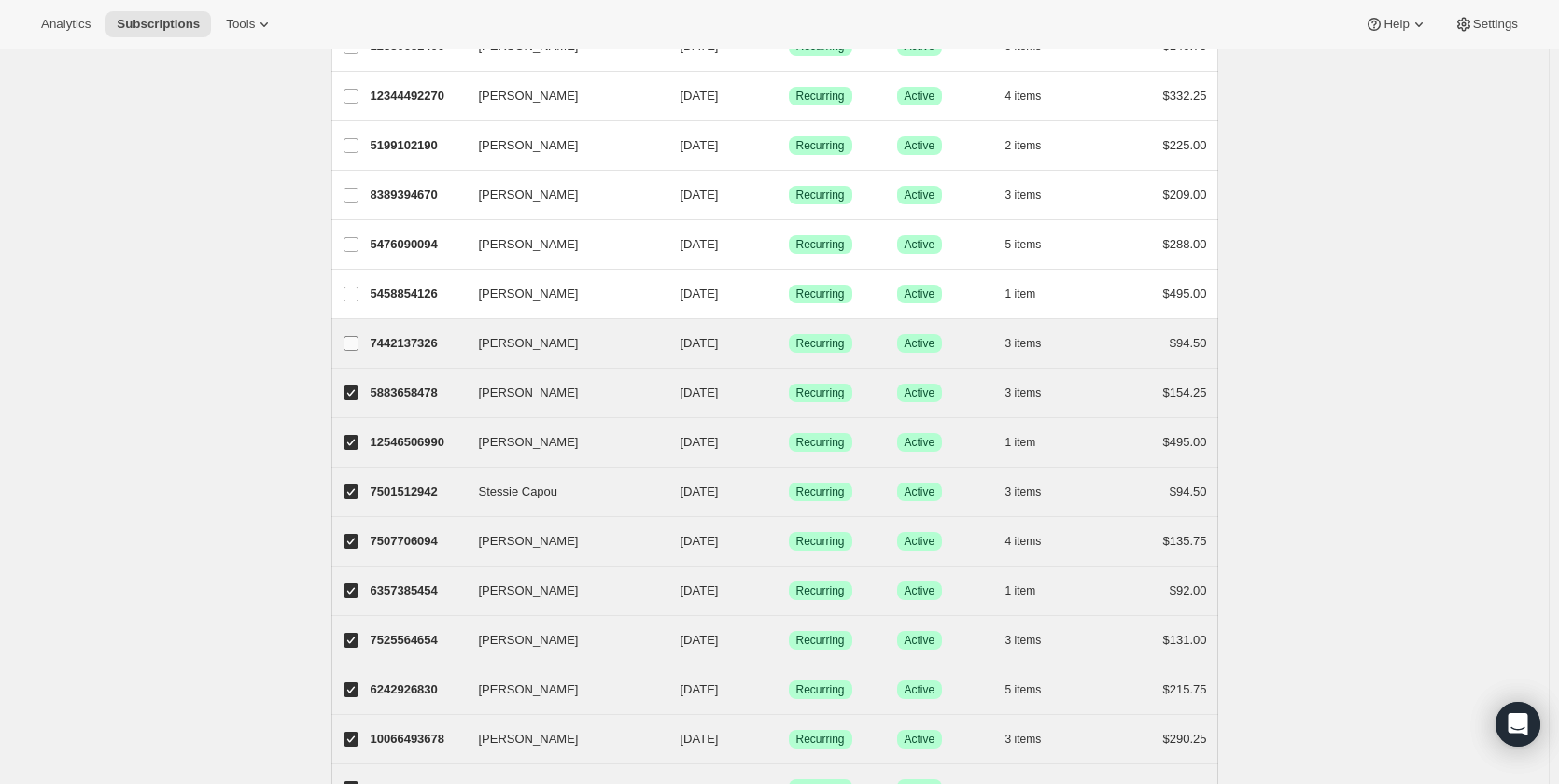
click at [350, 345] on input "[PERSON_NAME]" at bounding box center [351, 344] width 15 height 15
checkbox input "true"
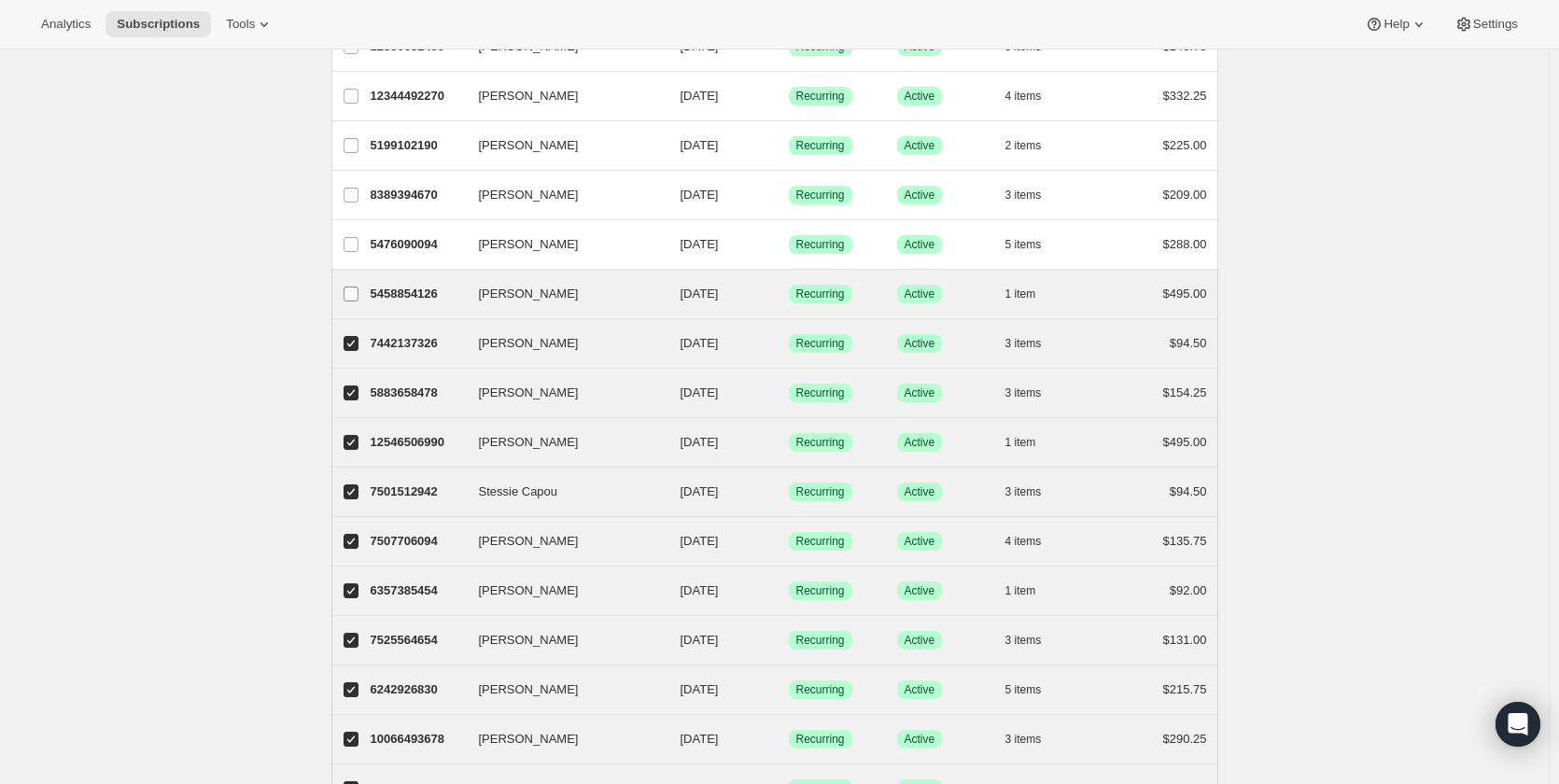
click at [358, 294] on input "[PERSON_NAME]" at bounding box center [351, 294] width 15 height 15
checkbox input "true"
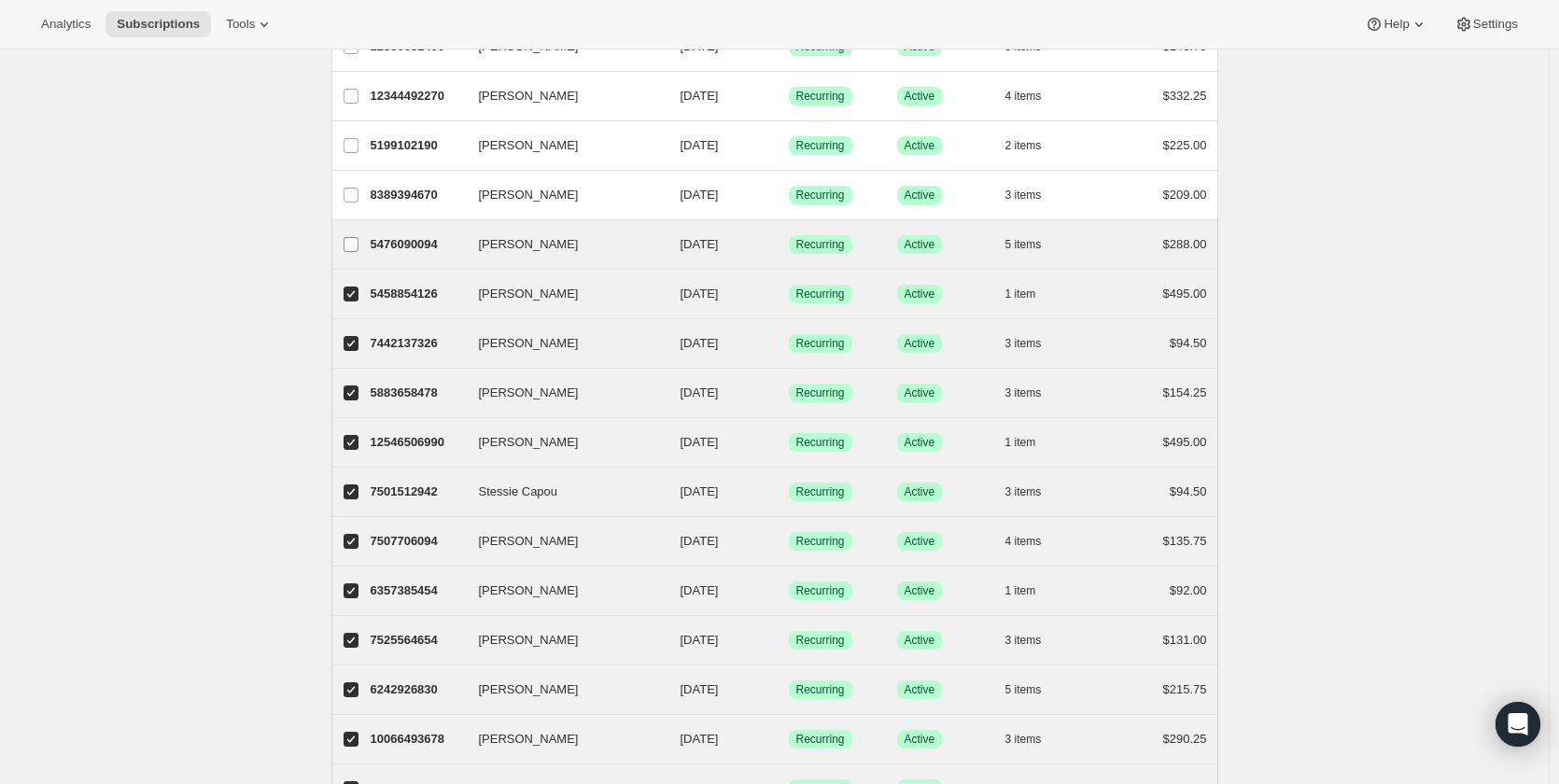
click at [356, 248] on input "[PERSON_NAME]" at bounding box center [351, 244] width 15 height 15
checkbox input "true"
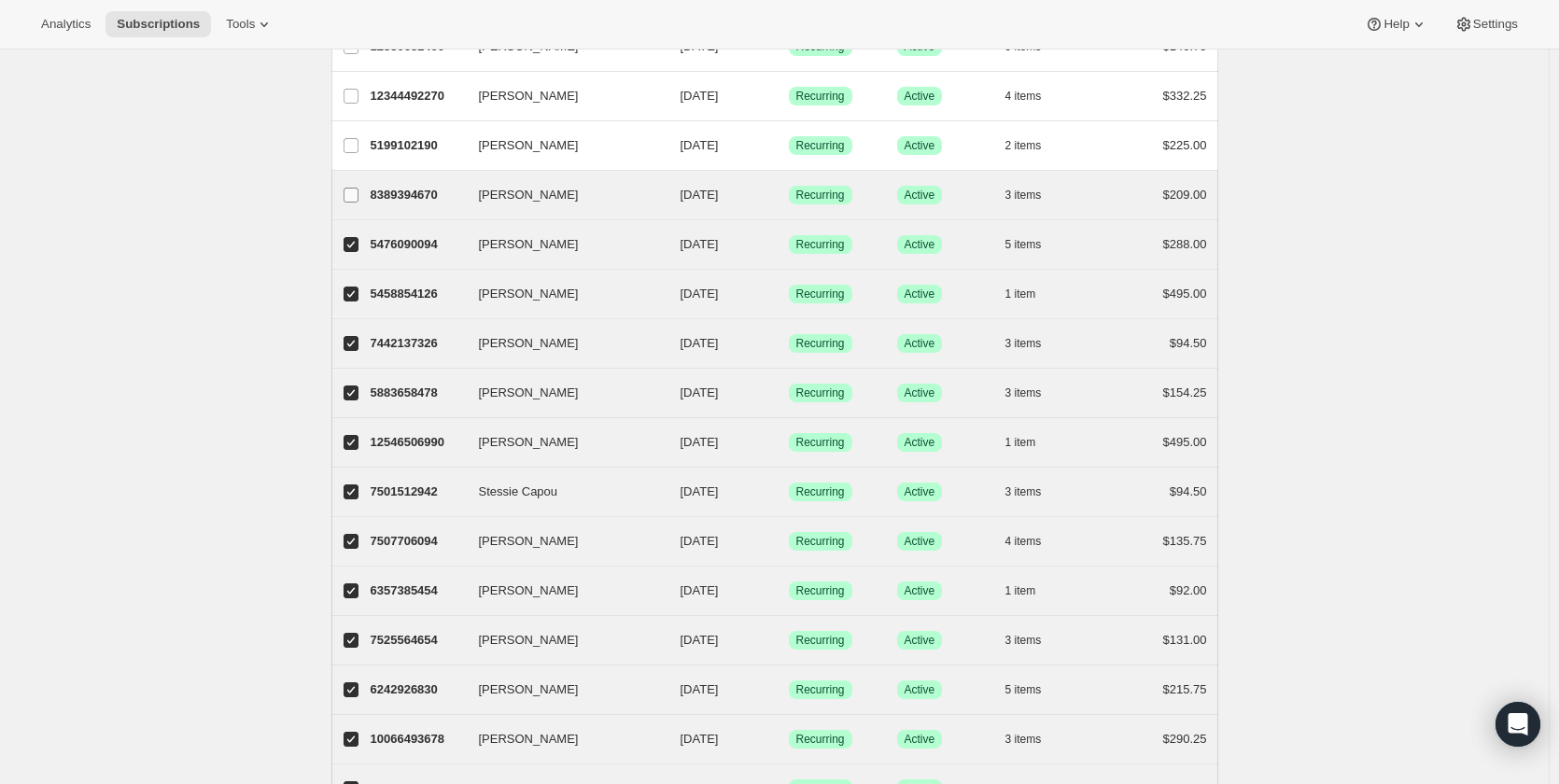
click at [358, 202] on input "[PERSON_NAME]" at bounding box center [351, 195] width 15 height 15
checkbox input "true"
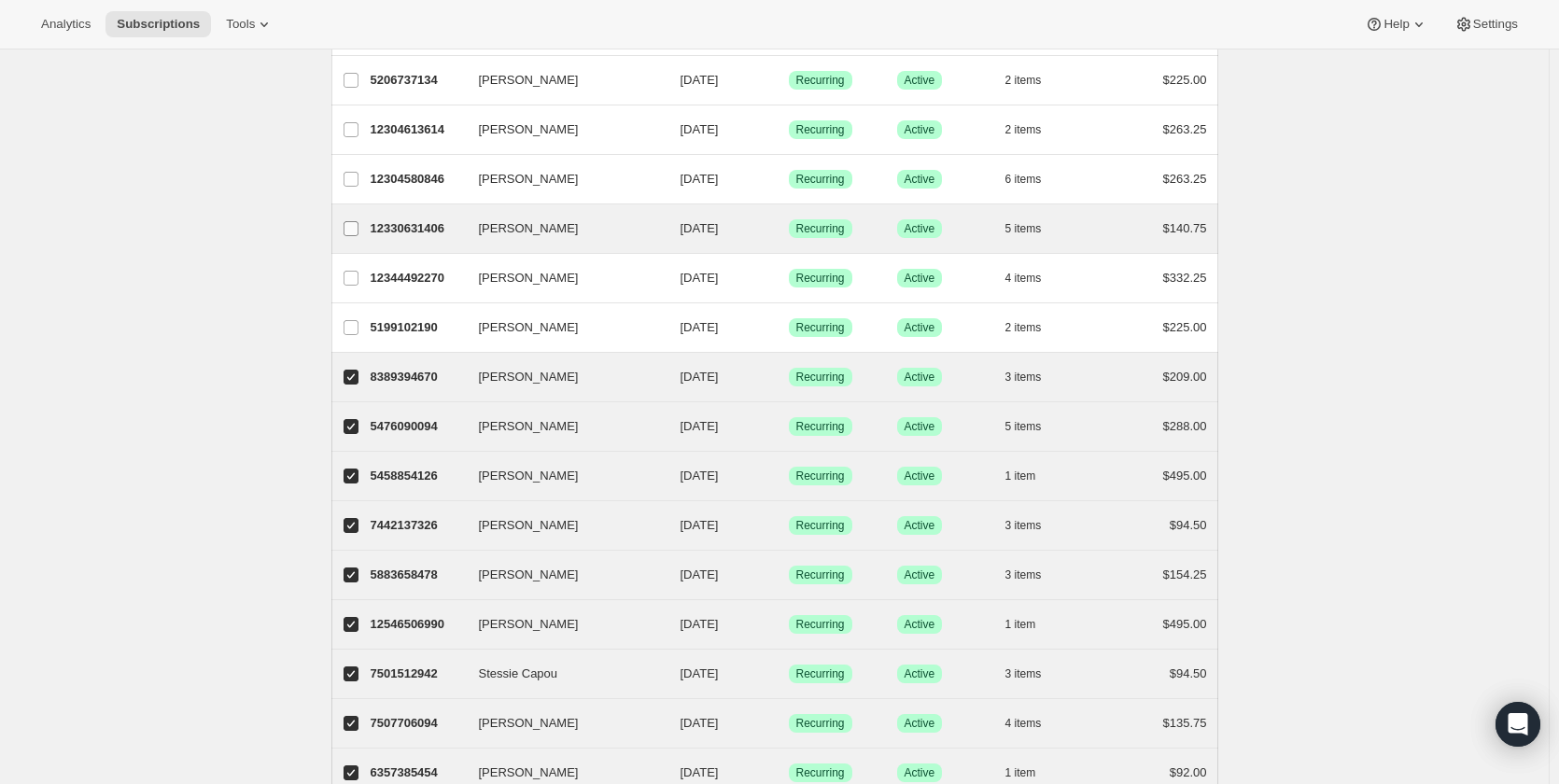
scroll to position [986, 0]
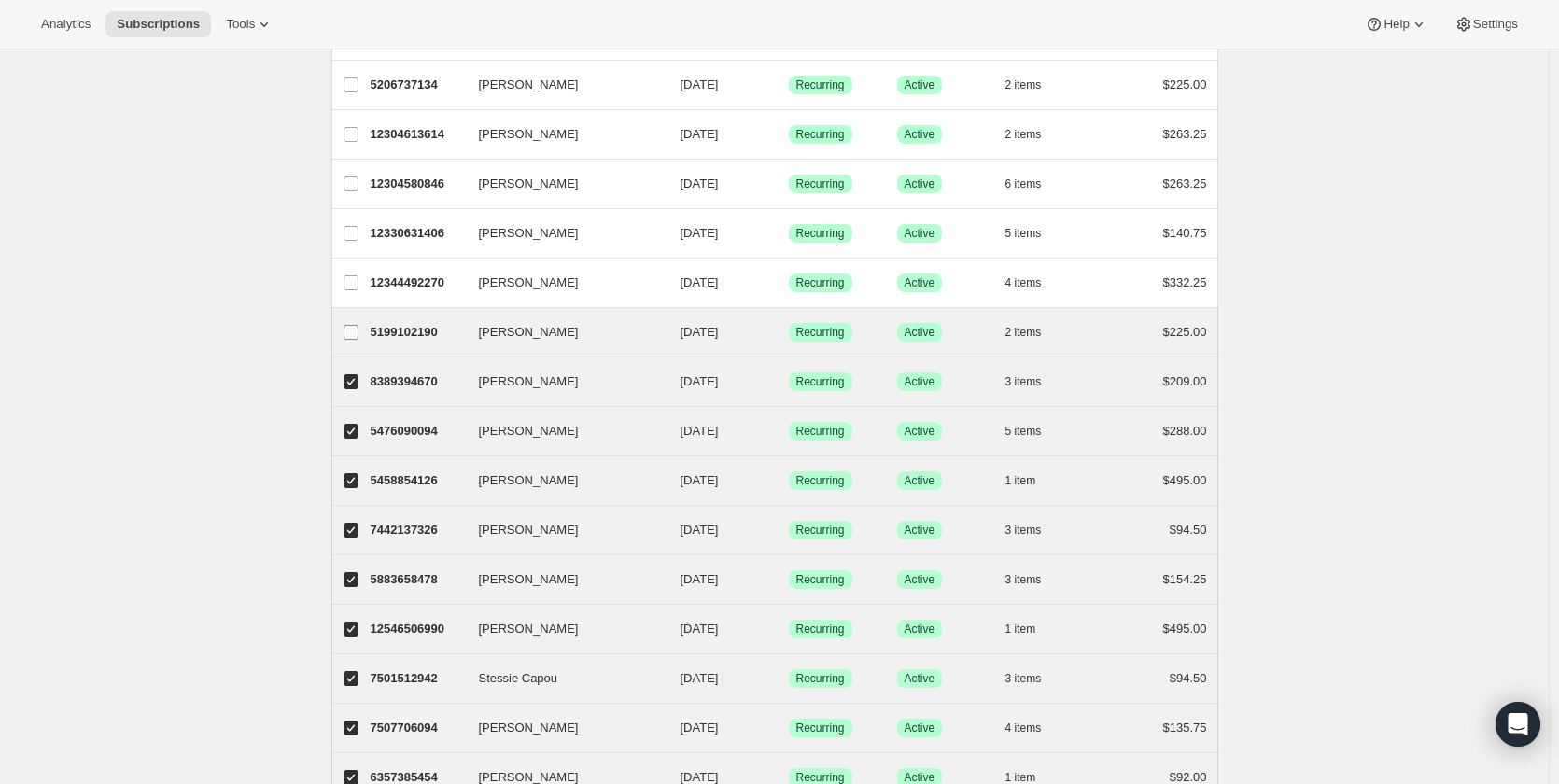
click at [355, 329] on input "[PERSON_NAME]" at bounding box center [351, 332] width 15 height 15
checkbox input "true"
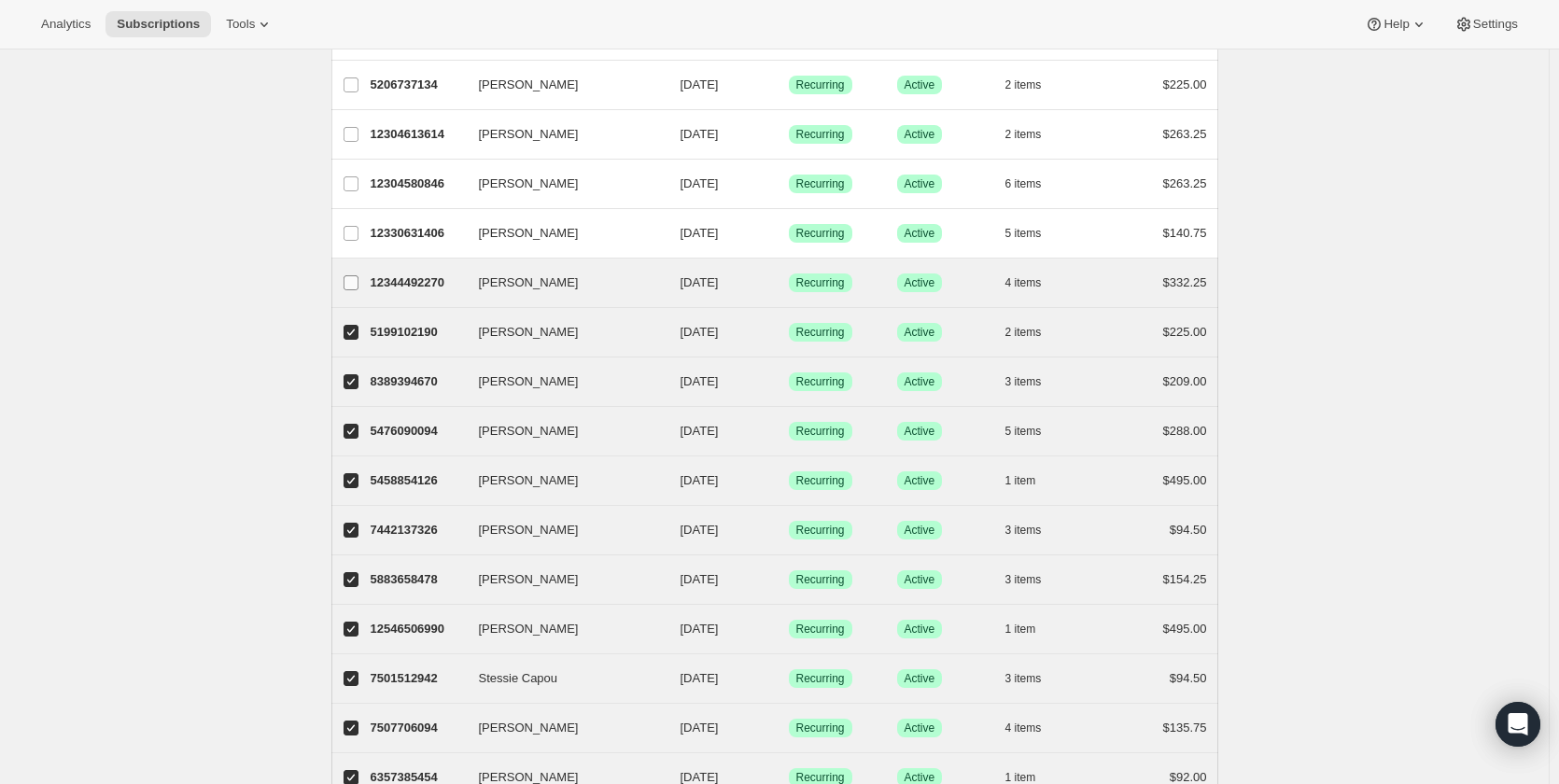
click at [354, 280] on input "[PERSON_NAME]" at bounding box center [351, 283] width 15 height 15
checkbox input "true"
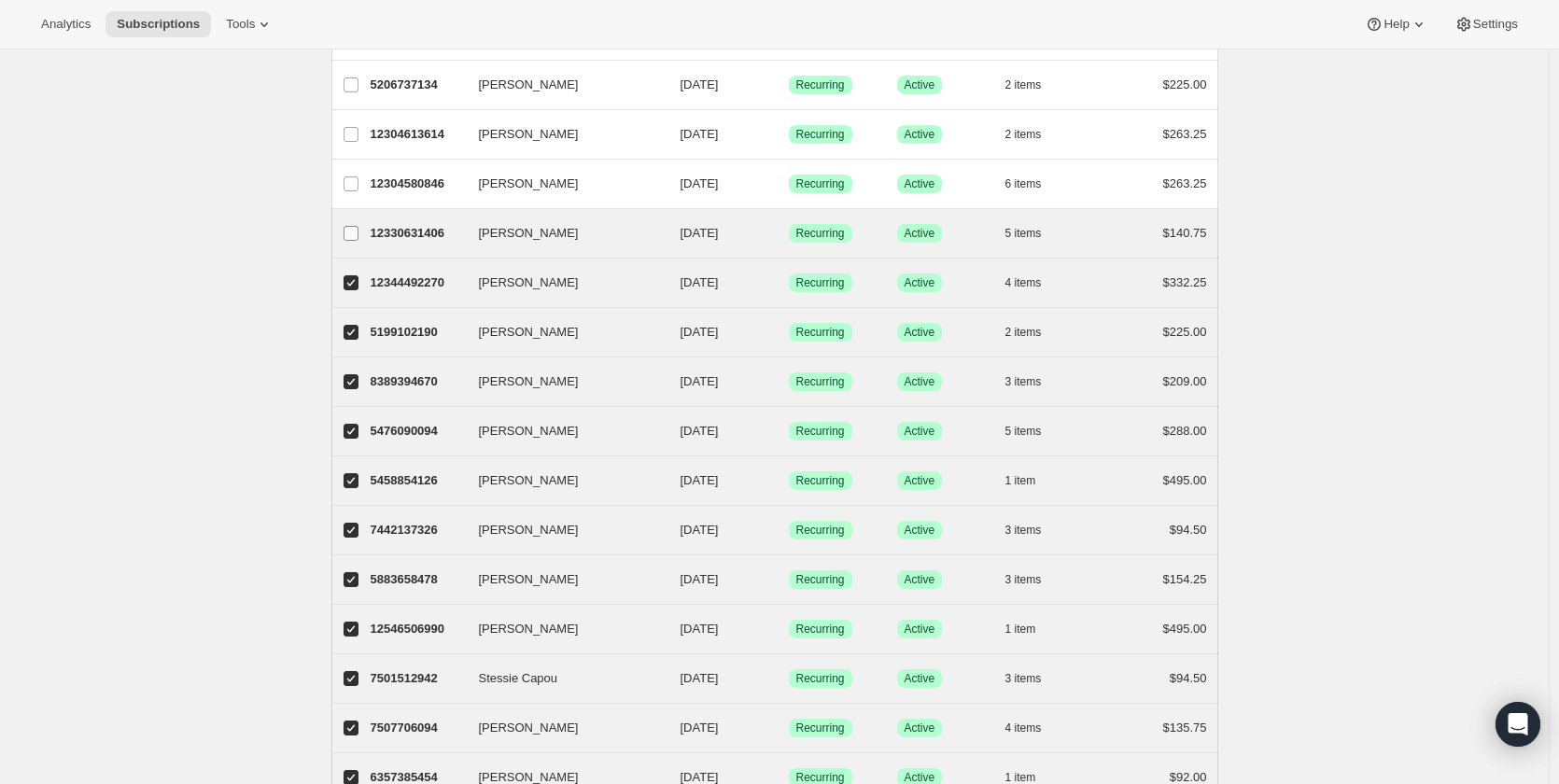
click at [356, 232] on input "[PERSON_NAME]" at bounding box center [351, 234] width 15 height 15
checkbox input "true"
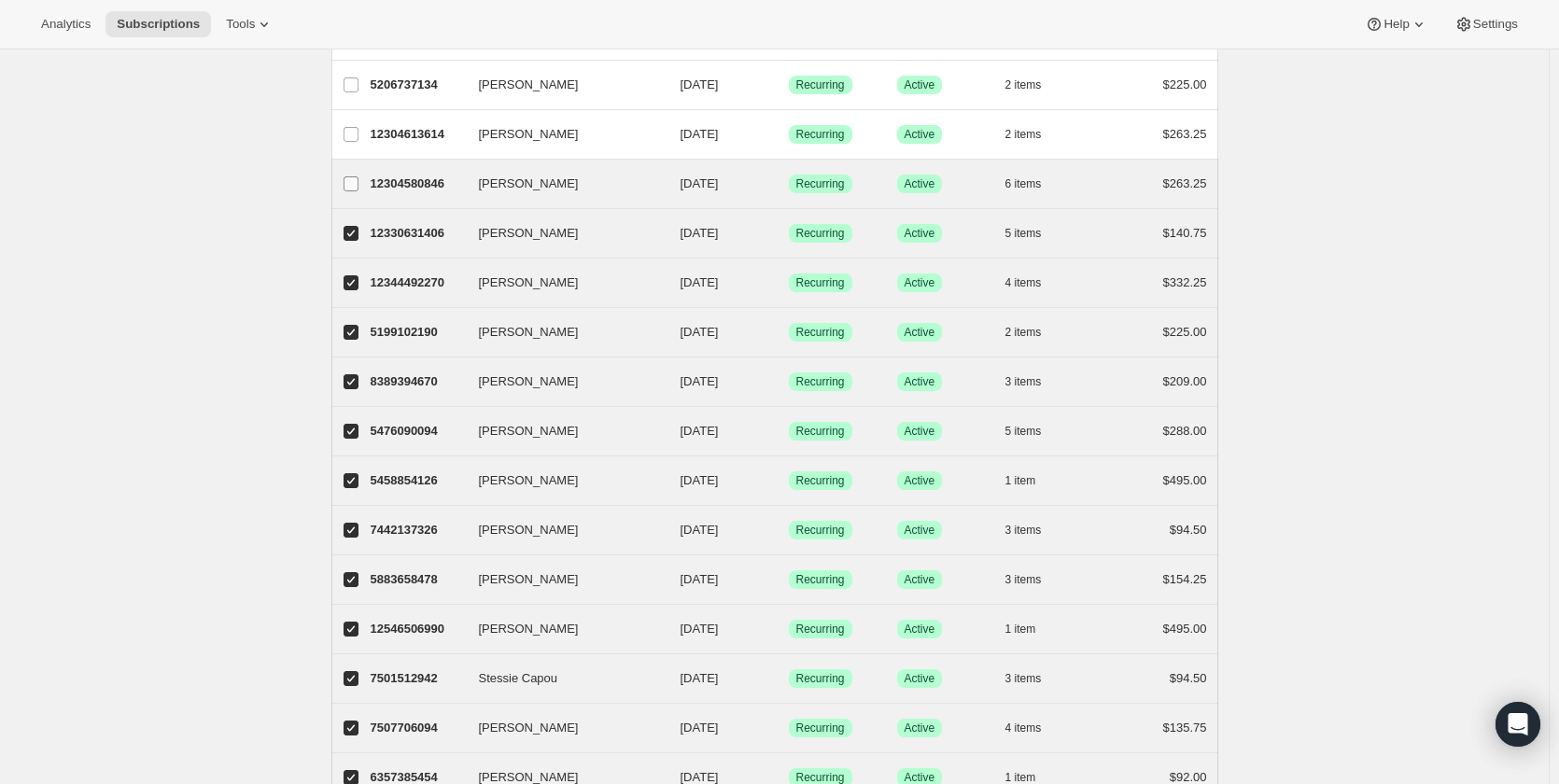
click at [356, 181] on input "[PERSON_NAME]" at bounding box center [351, 184] width 15 height 15
checkbox input "true"
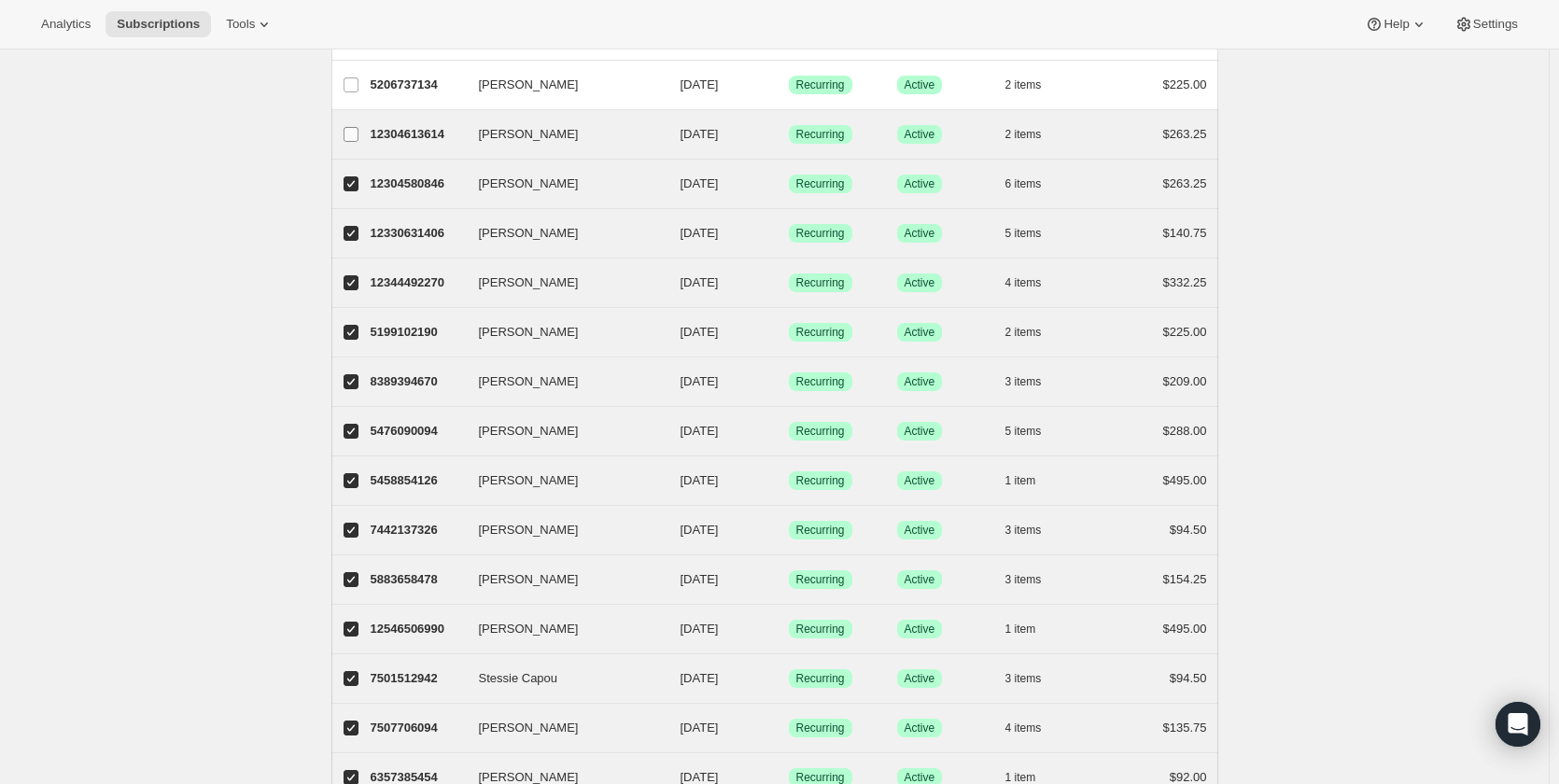
click at [349, 138] on input "[PERSON_NAME]" at bounding box center [351, 134] width 15 height 15
checkbox input "true"
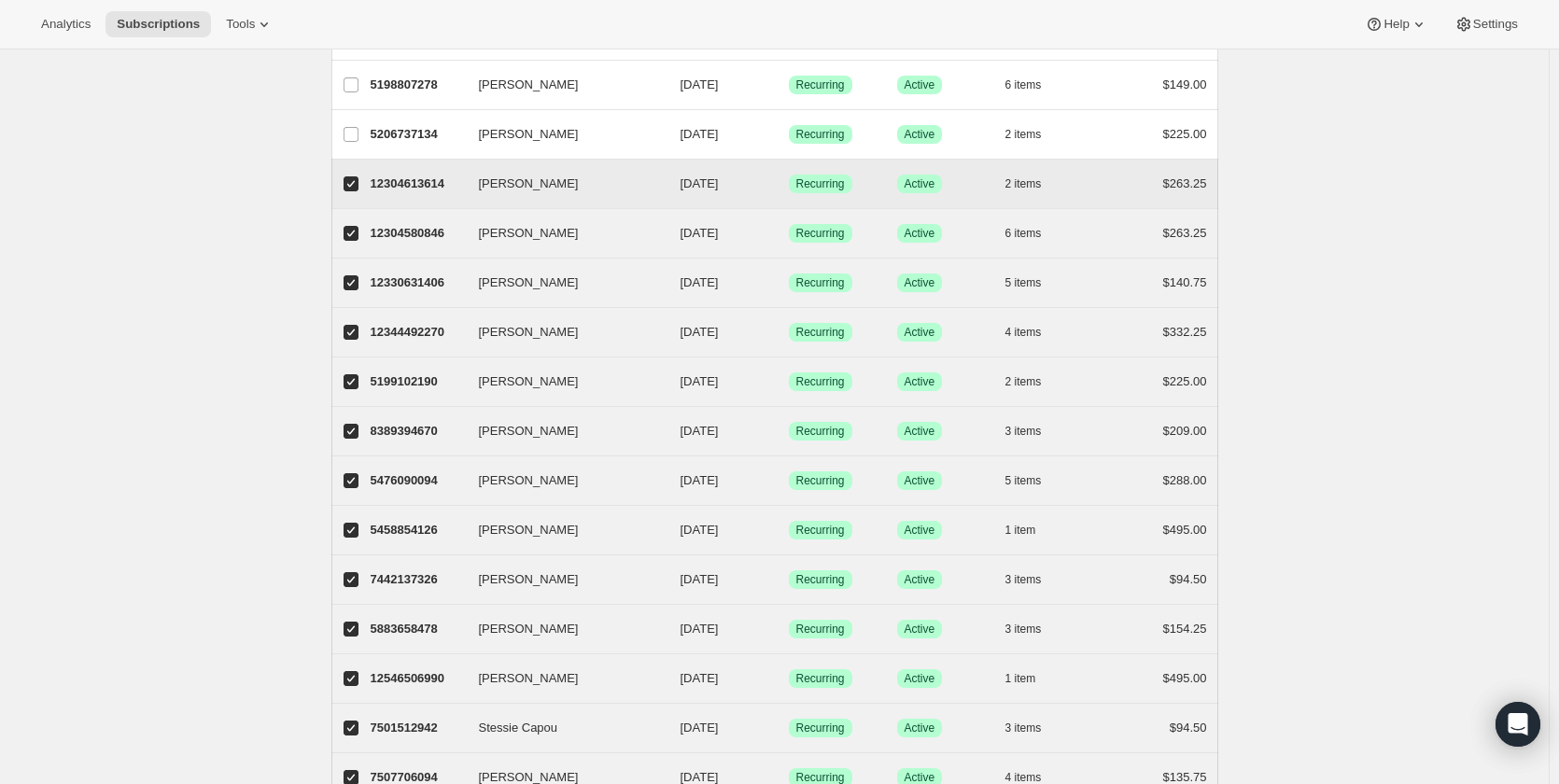
scroll to position [892, 0]
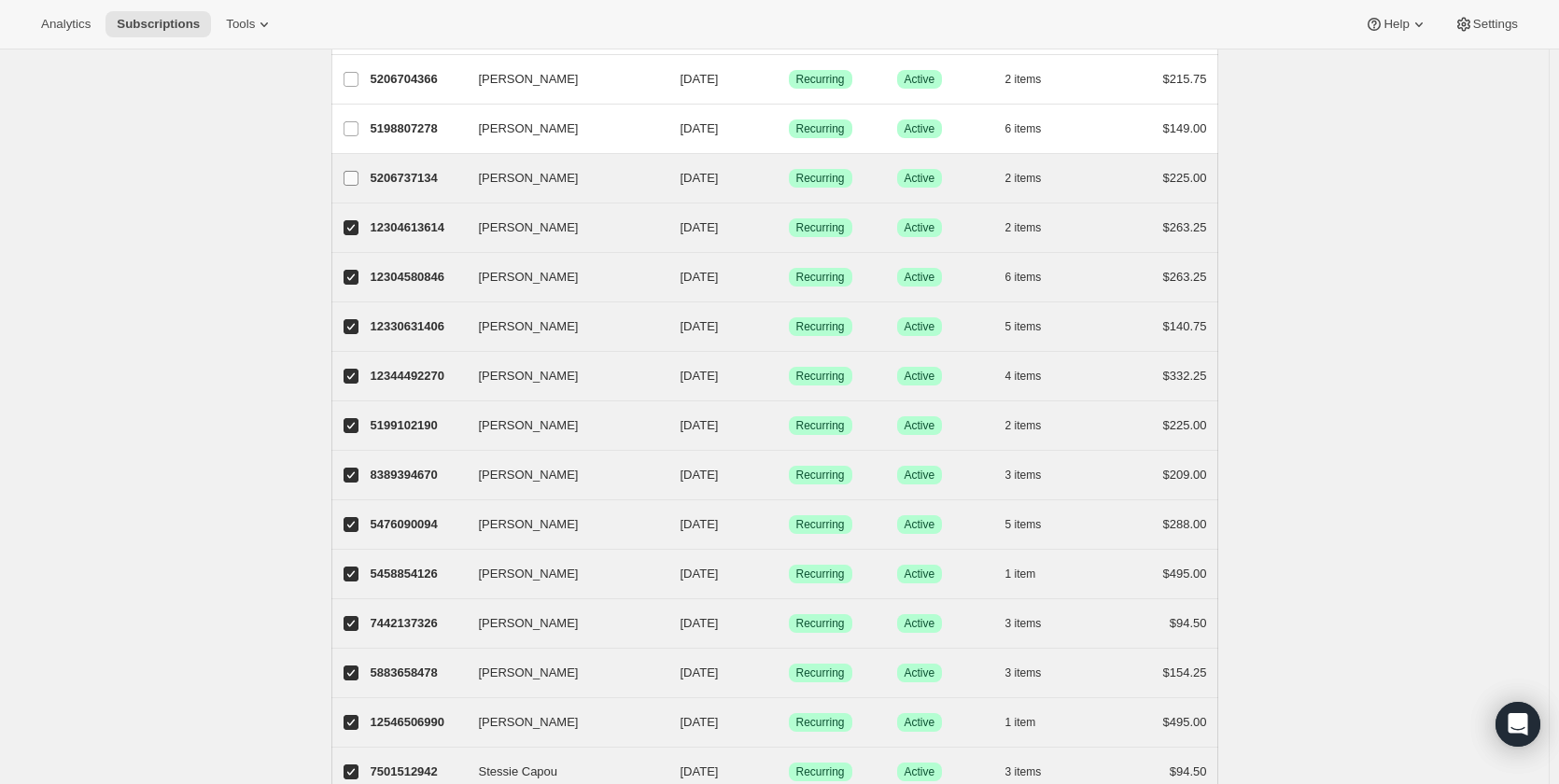
click at [353, 175] on input "[PERSON_NAME]" at bounding box center [351, 178] width 15 height 15
checkbox input "true"
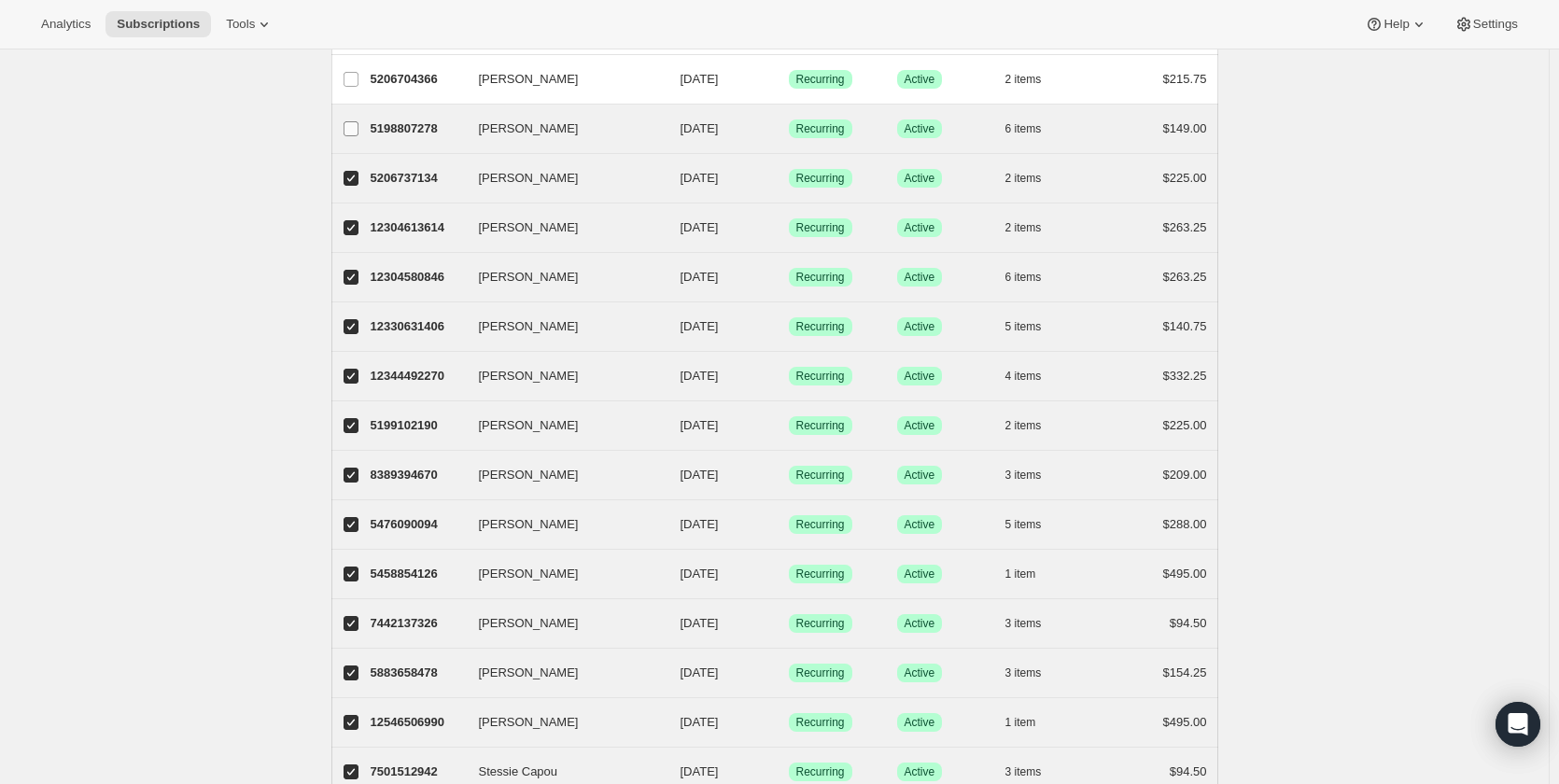
click at [359, 125] on input "[PERSON_NAME]" at bounding box center [351, 129] width 15 height 15
checkbox input "true"
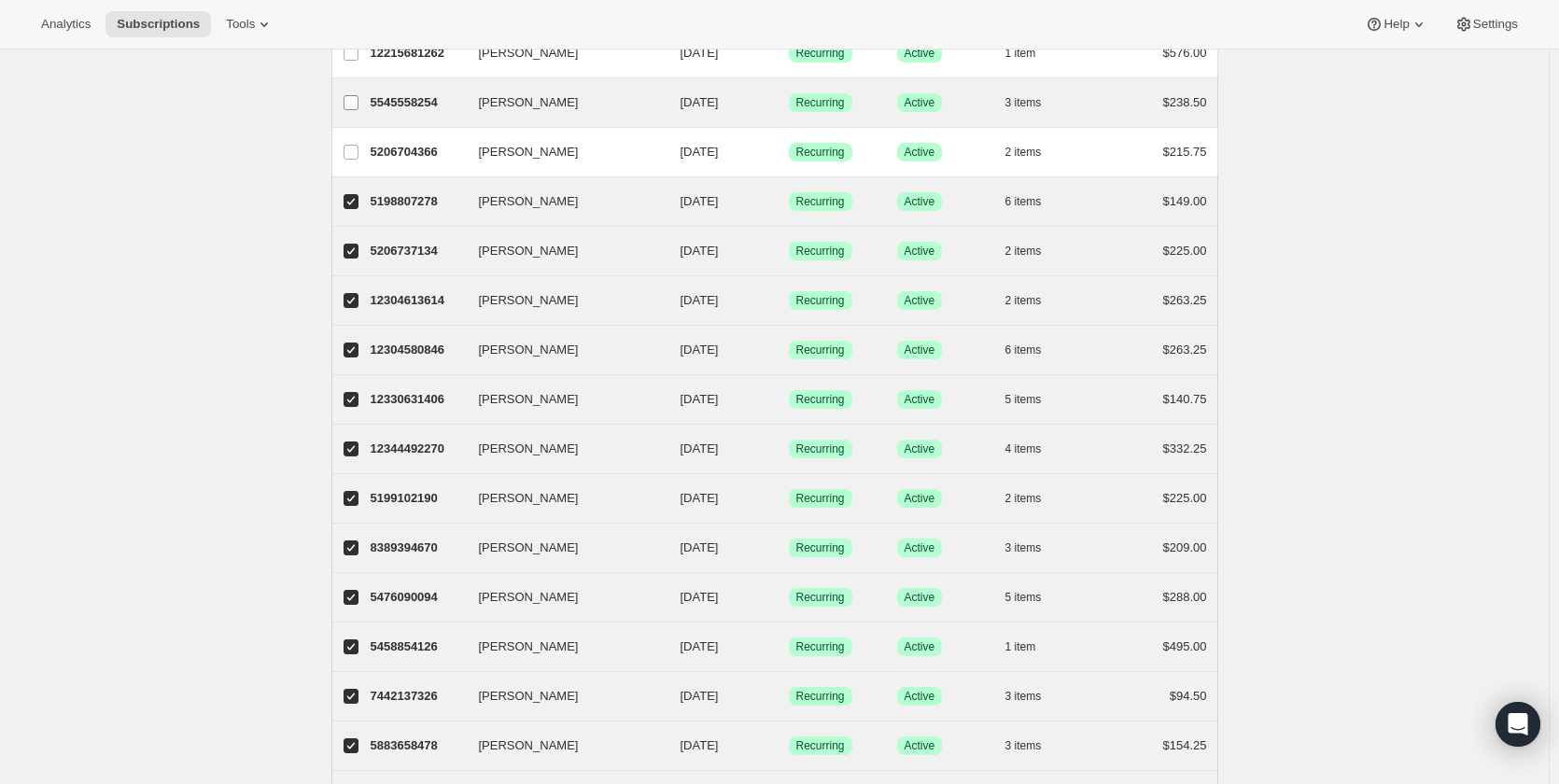
scroll to position [799, 0]
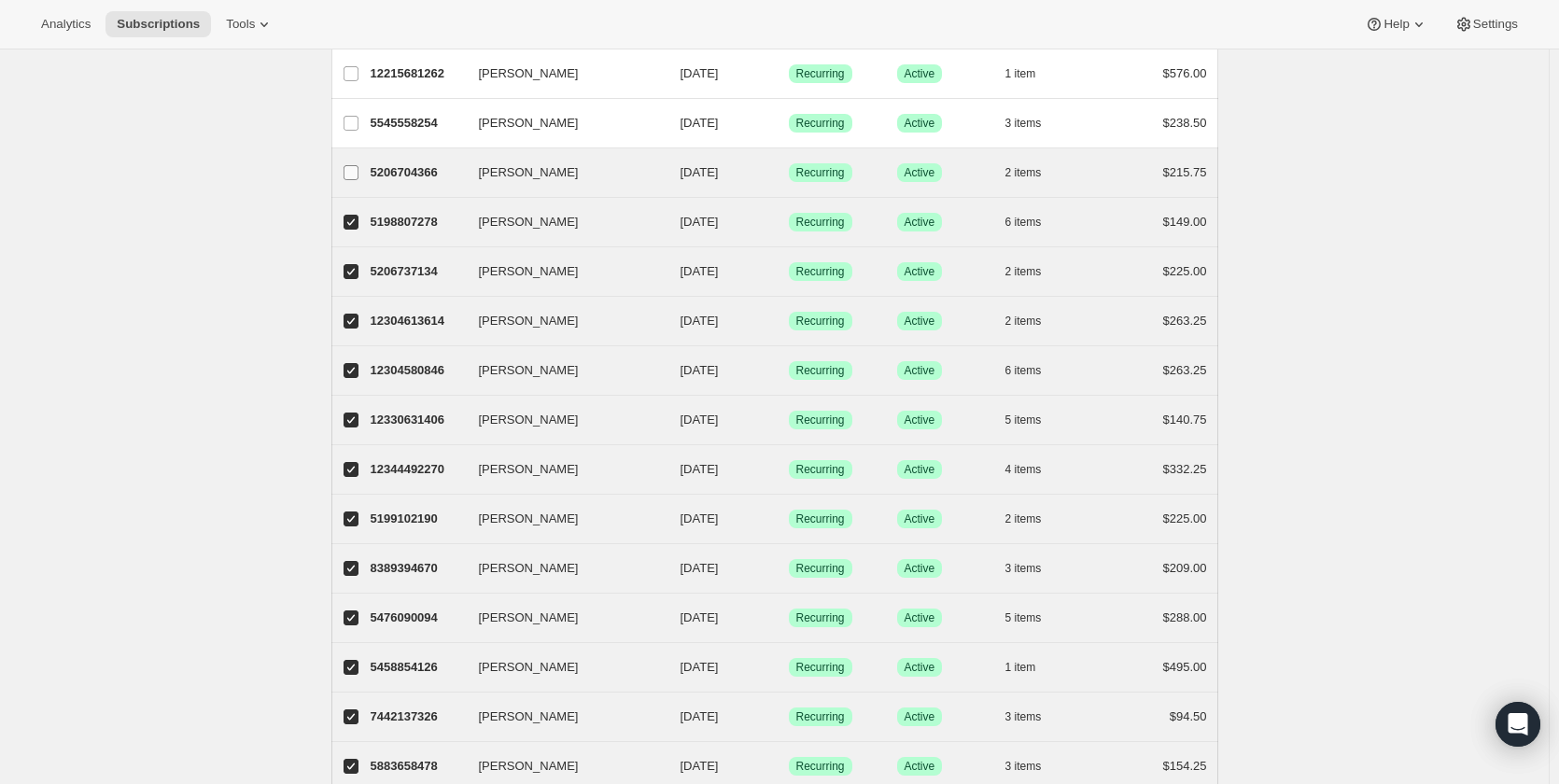
click at [352, 163] on label "[PERSON_NAME]" at bounding box center [350, 172] width 39 height 48
click at [352, 166] on input "[PERSON_NAME]" at bounding box center [351, 173] width 15 height 15
checkbox input "true"
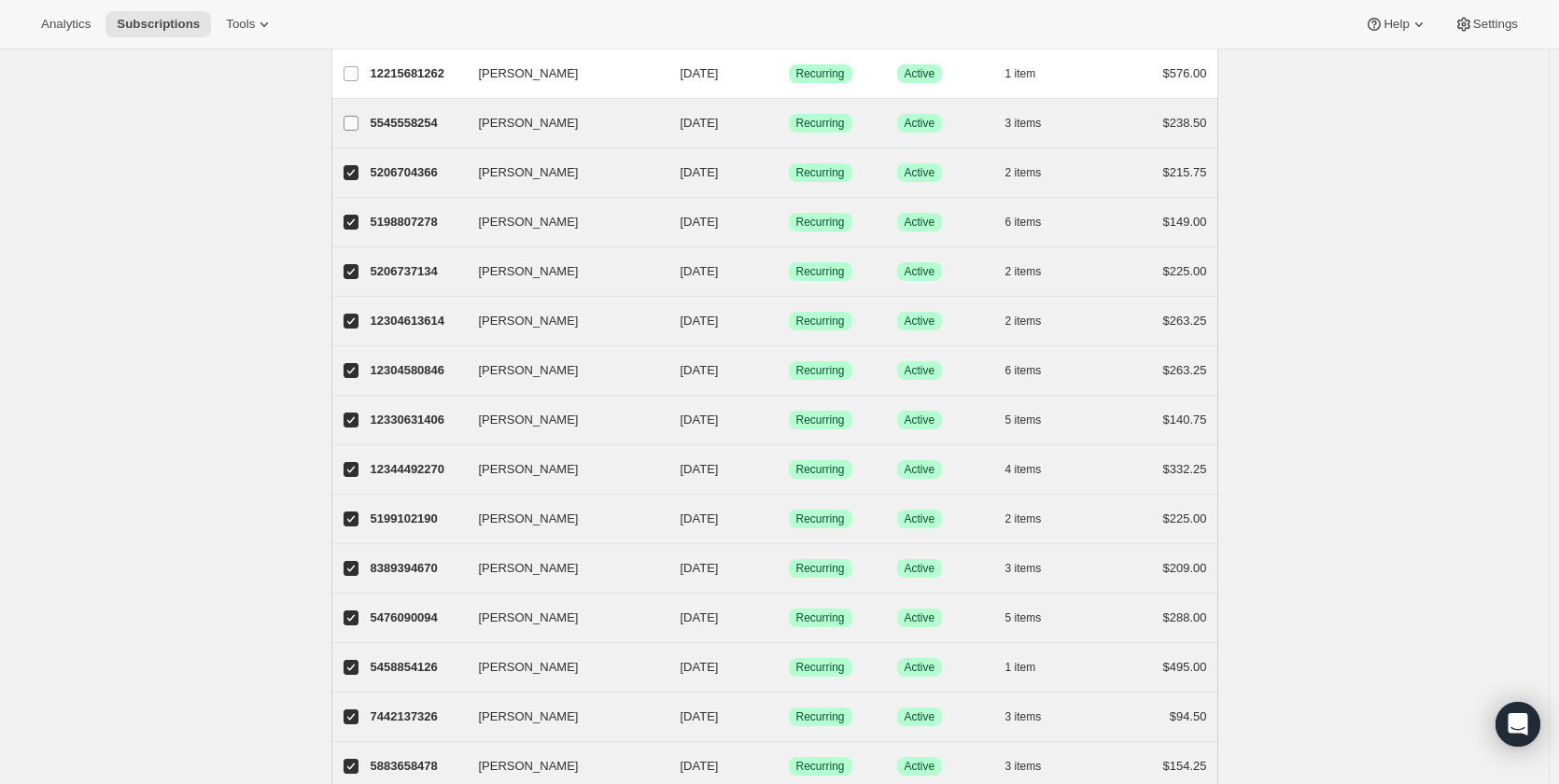
click at [351, 134] on label "[PERSON_NAME]" at bounding box center [350, 123] width 39 height 48
click at [351, 131] on input "[PERSON_NAME]" at bounding box center [351, 123] width 15 height 15
checkbox input "true"
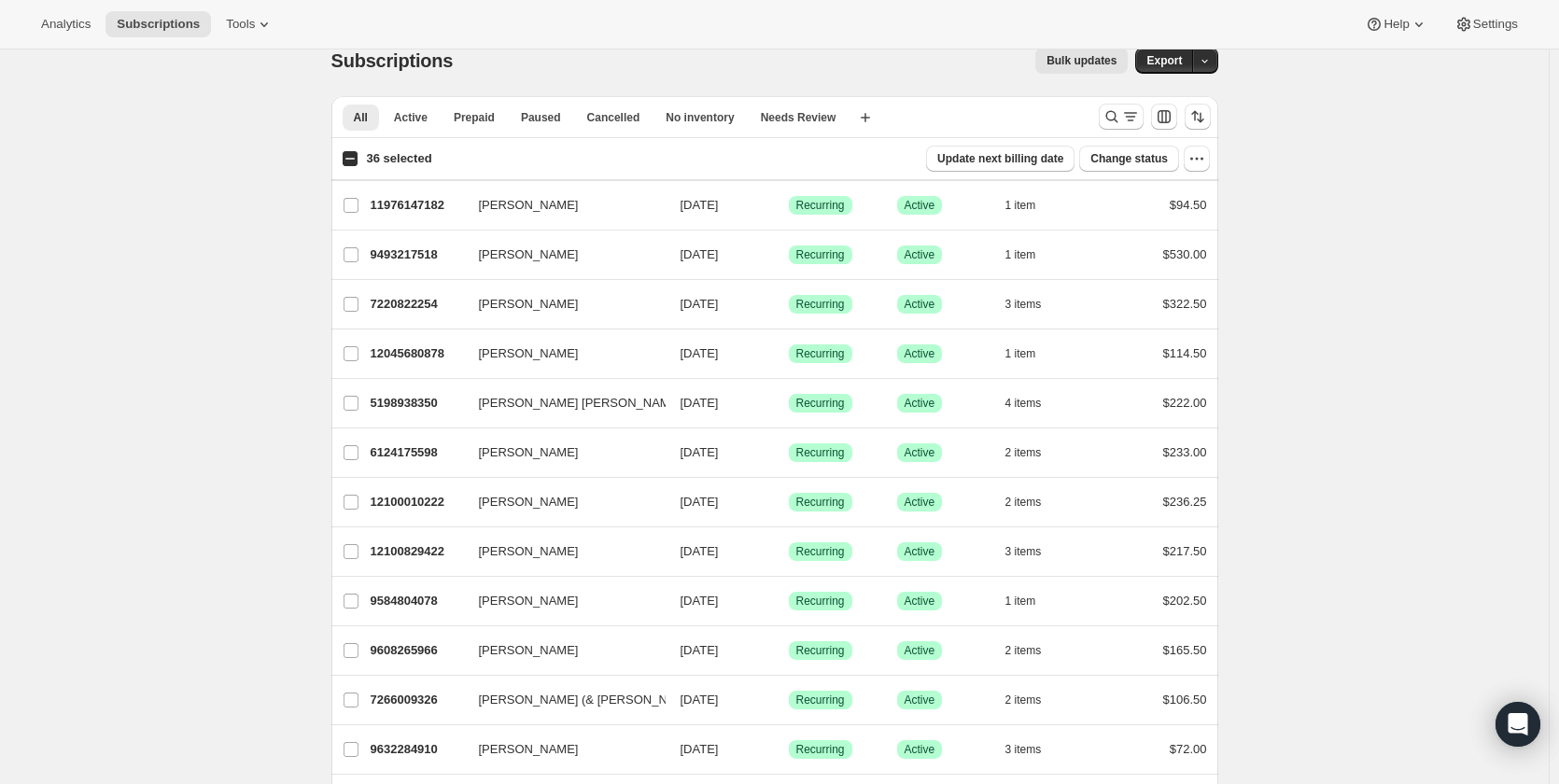
scroll to position [0, 0]
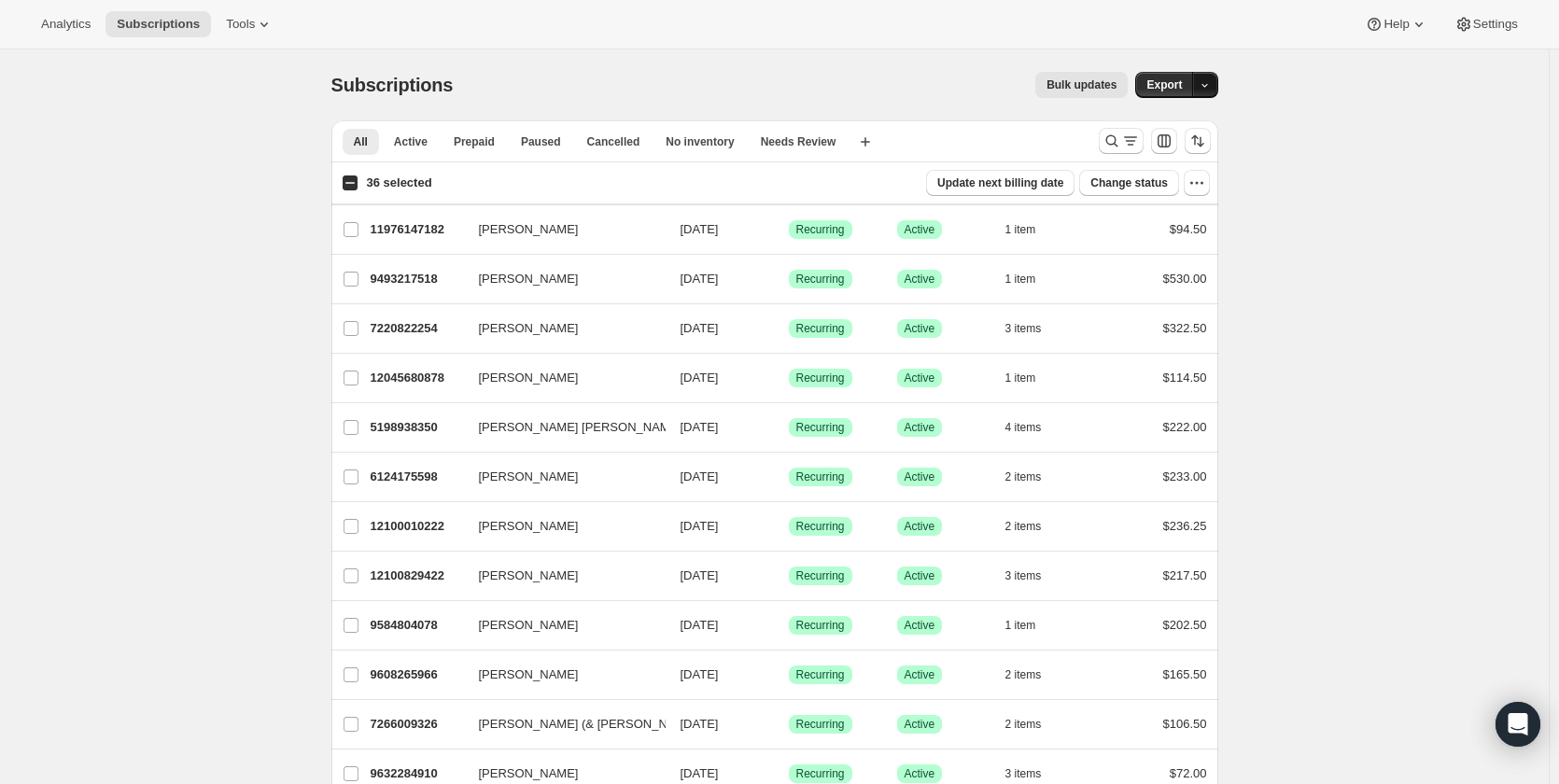
click at [1205, 92] on icon "button" at bounding box center [1205, 85] width 12 height 12
click at [369, 177] on label "36 selected" at bounding box center [386, 183] width 90 height 27
click at [358, 177] on input "36 selected" at bounding box center [350, 183] width 15 height 15
checkbox input "true"
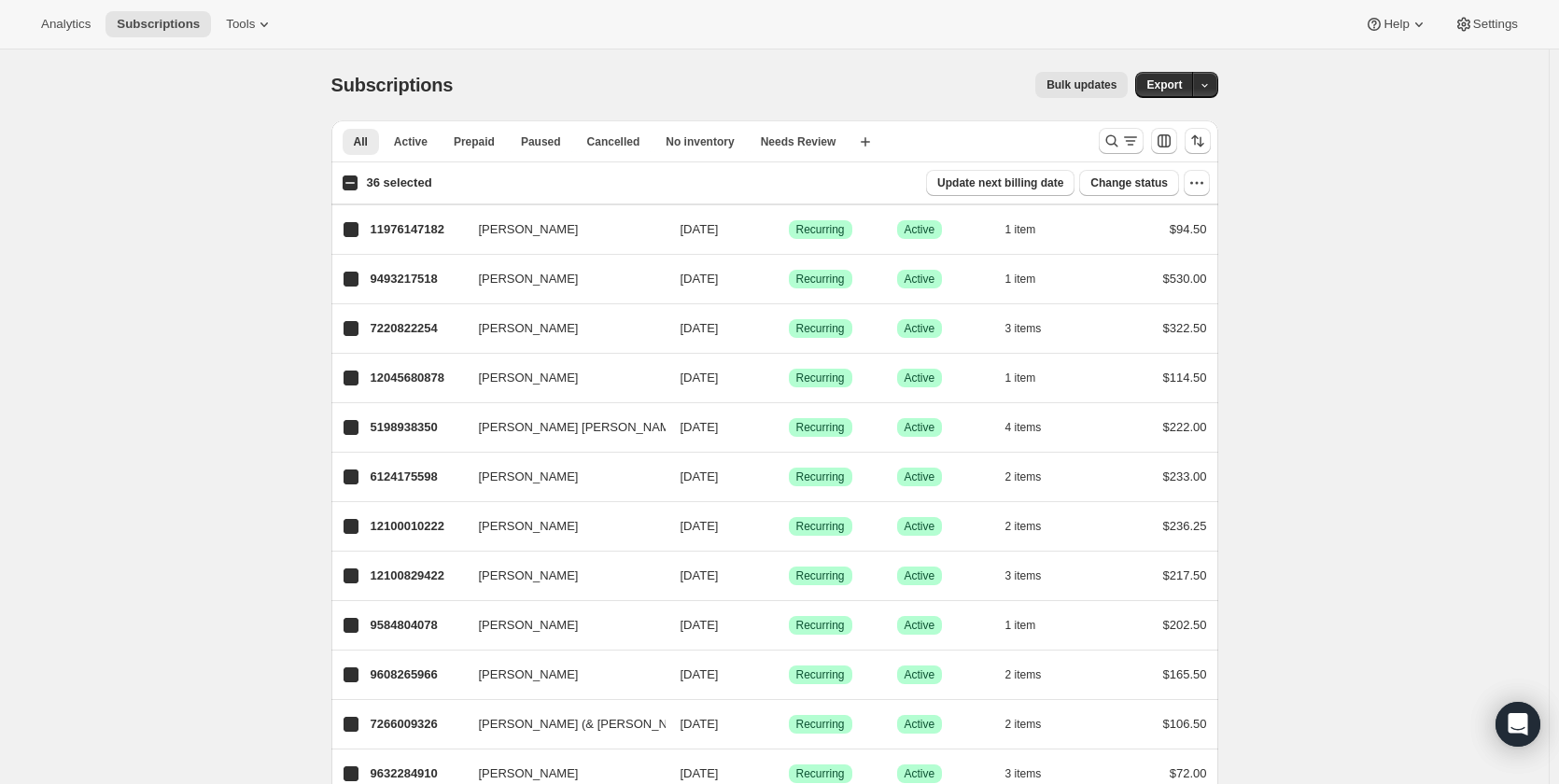
checkbox input "true"
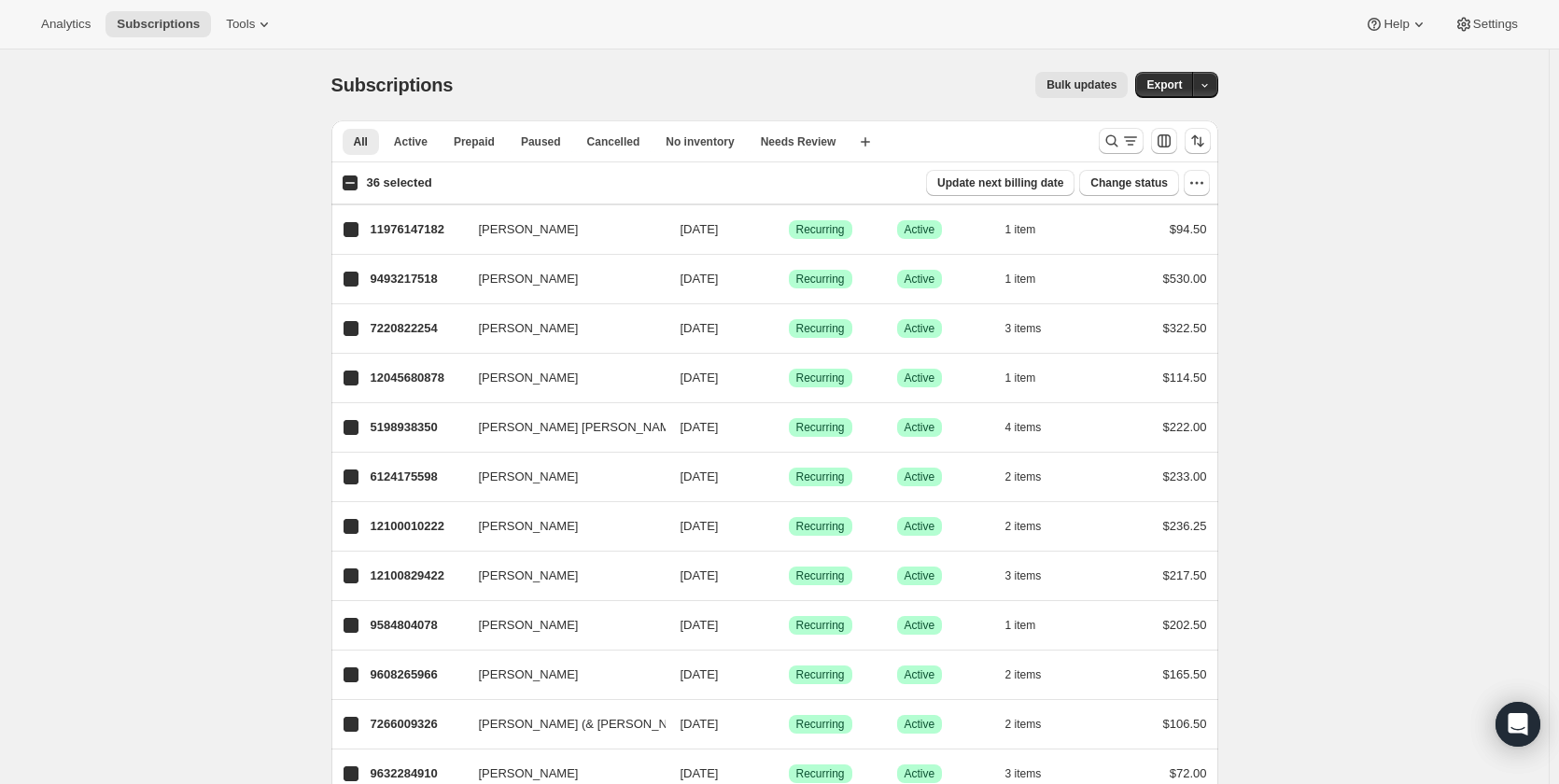
checkbox input "true"
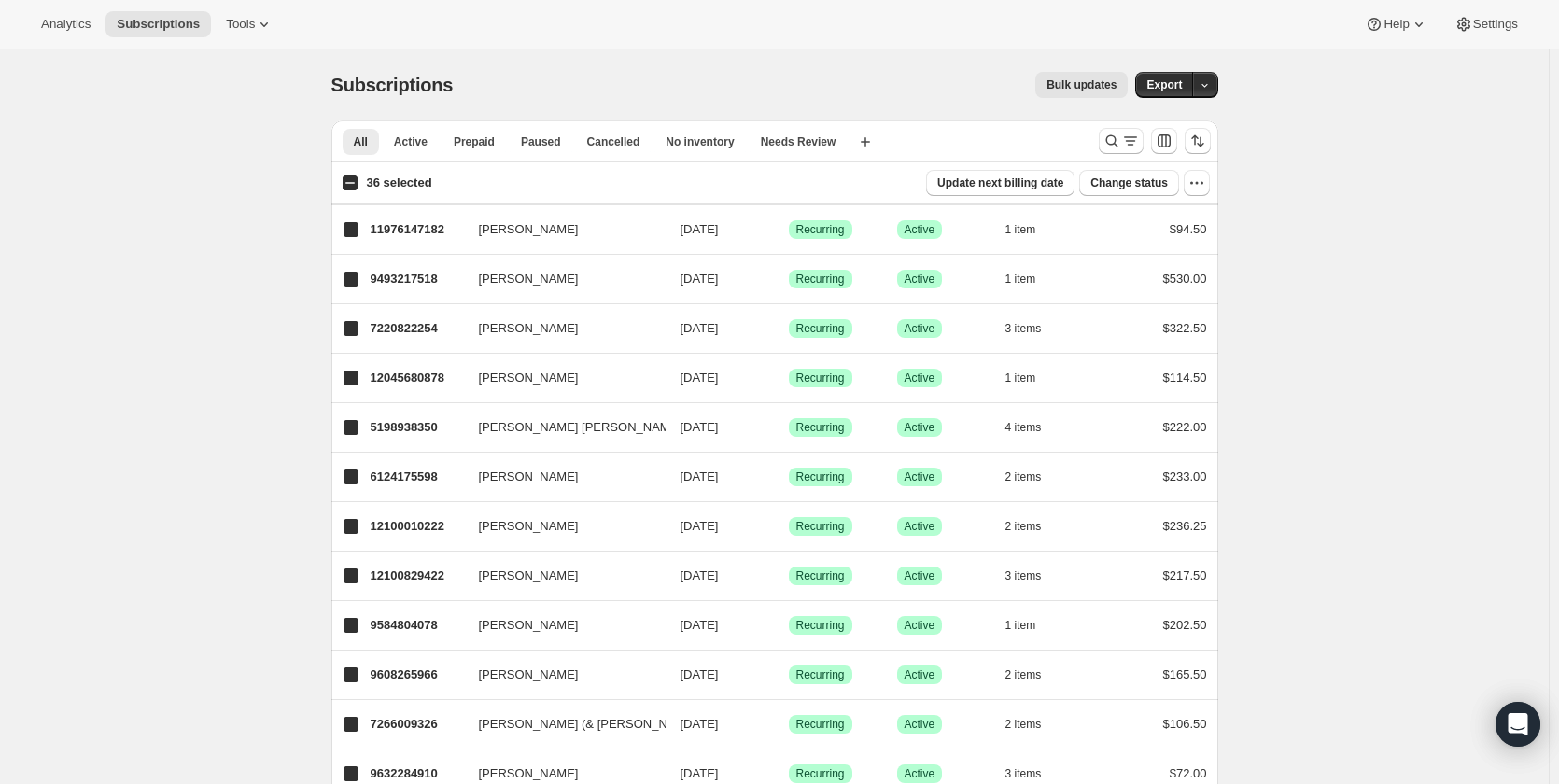
checkbox input "true"
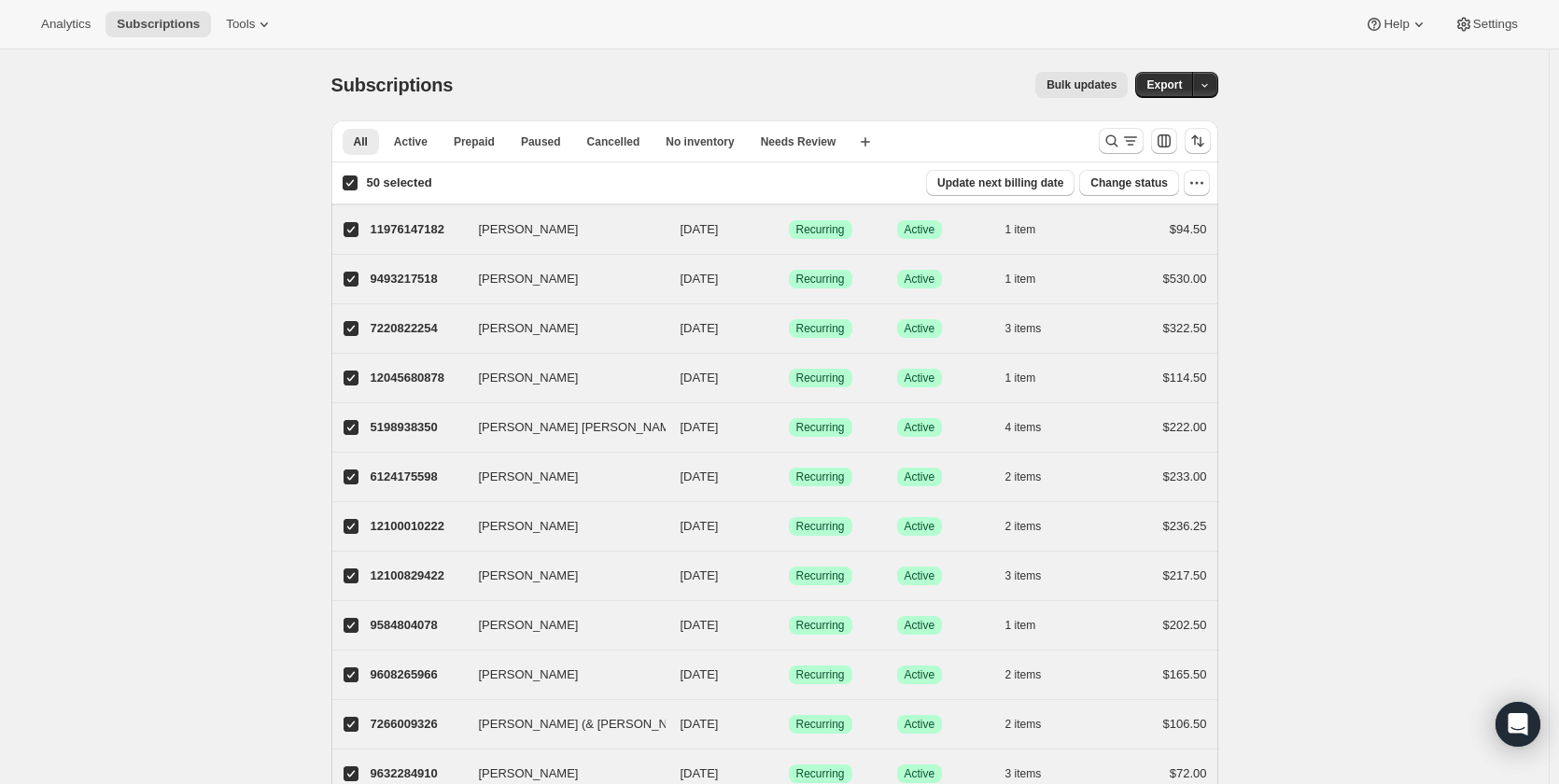
drag, startPoint x: 349, startPoint y: 181, endPoint x: 383, endPoint y: 175, distance: 34.5
click at [350, 181] on input "50 selected" at bounding box center [350, 183] width 15 height 15
checkbox input "false"
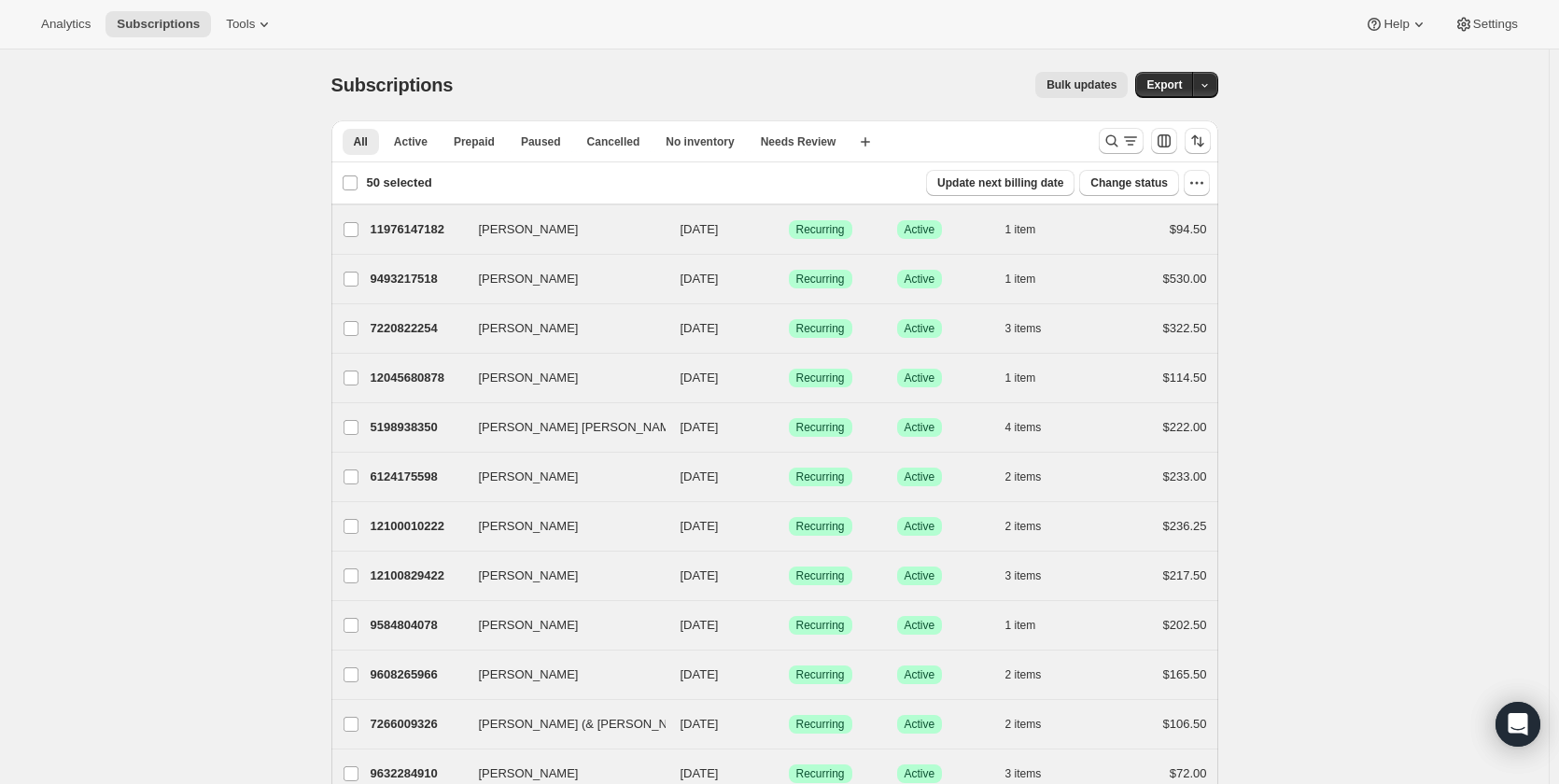
checkbox input "false"
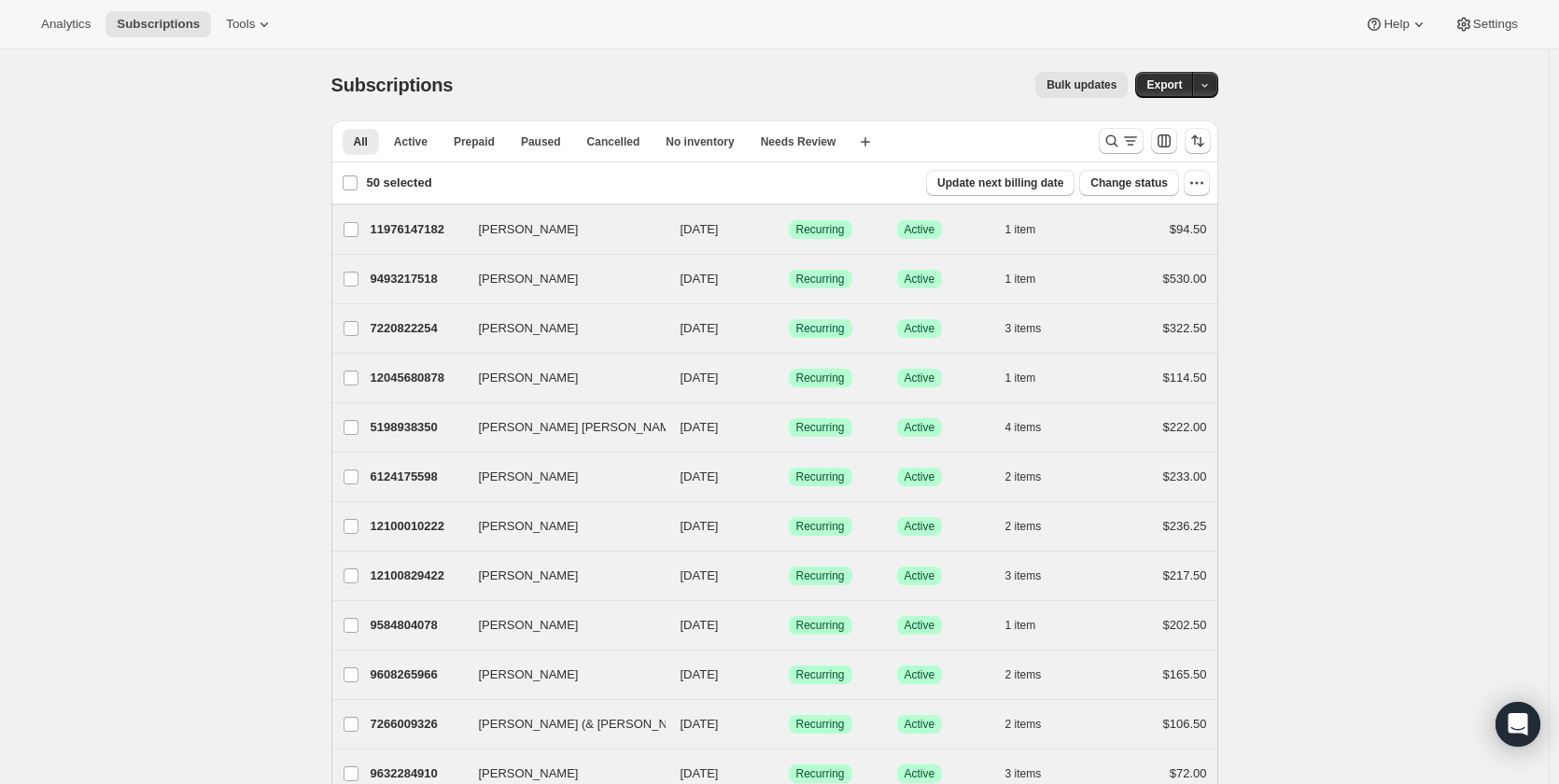
checkbox input "false"
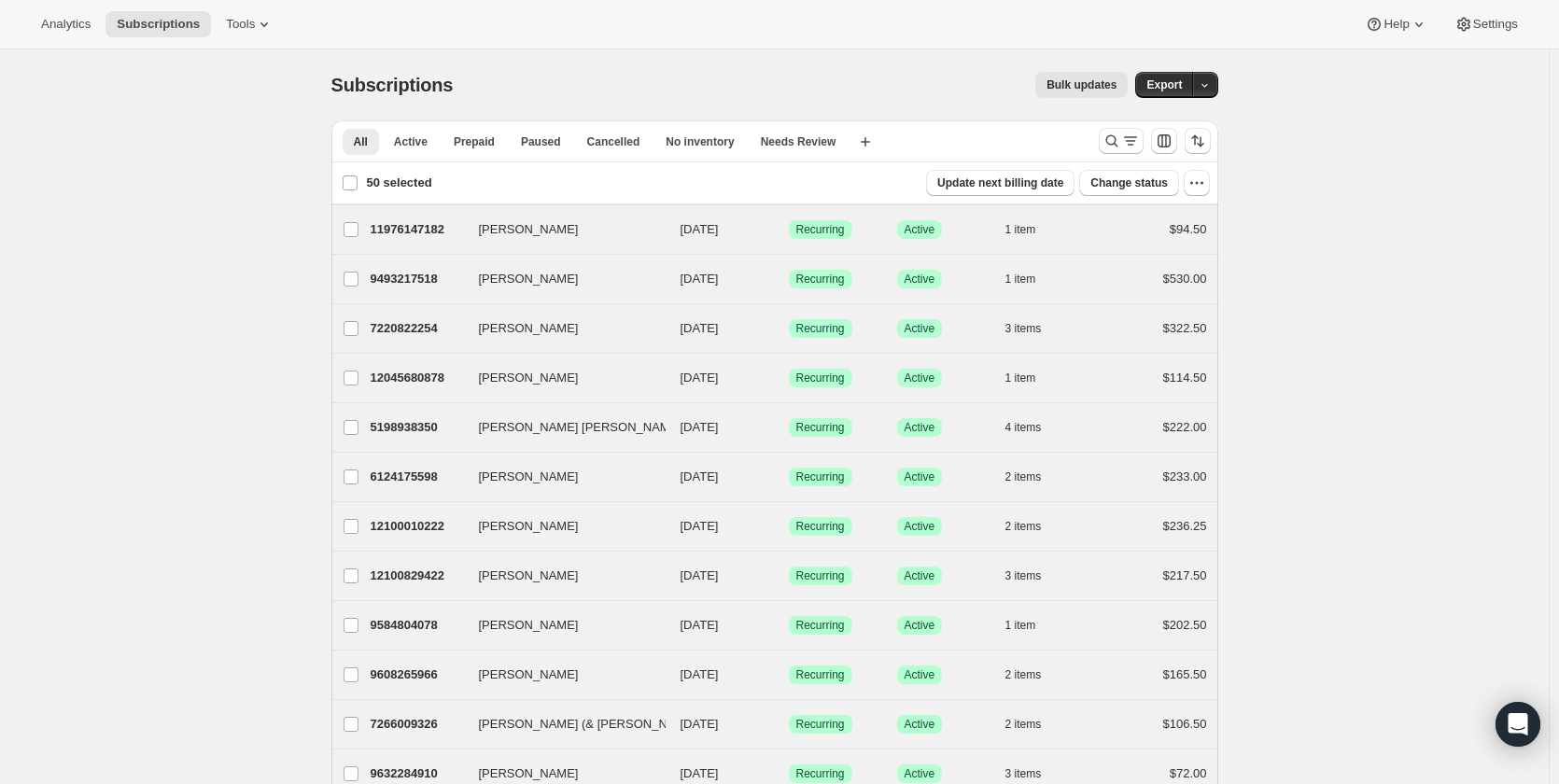
checkbox input "false"
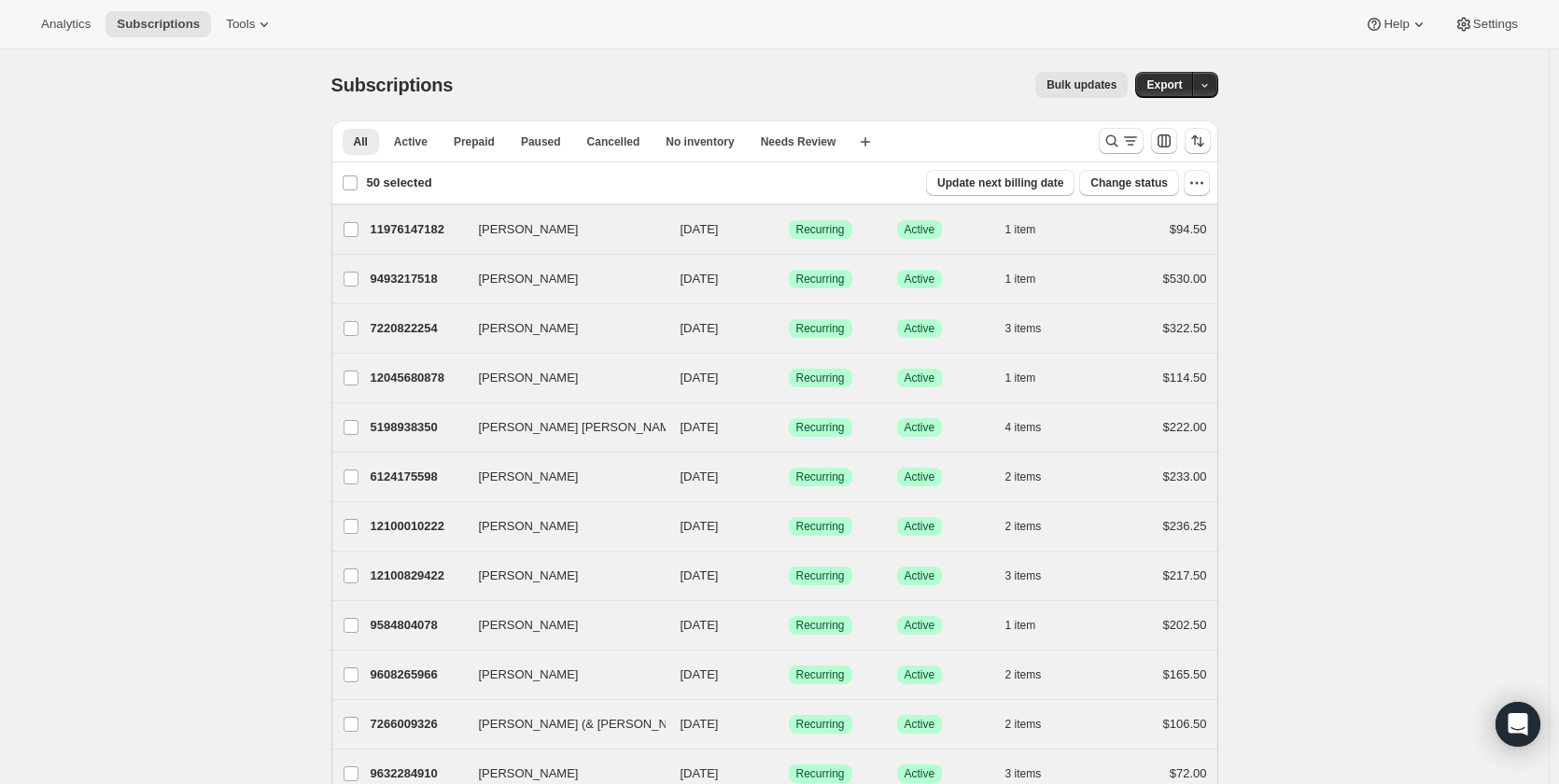
checkbox input "false"
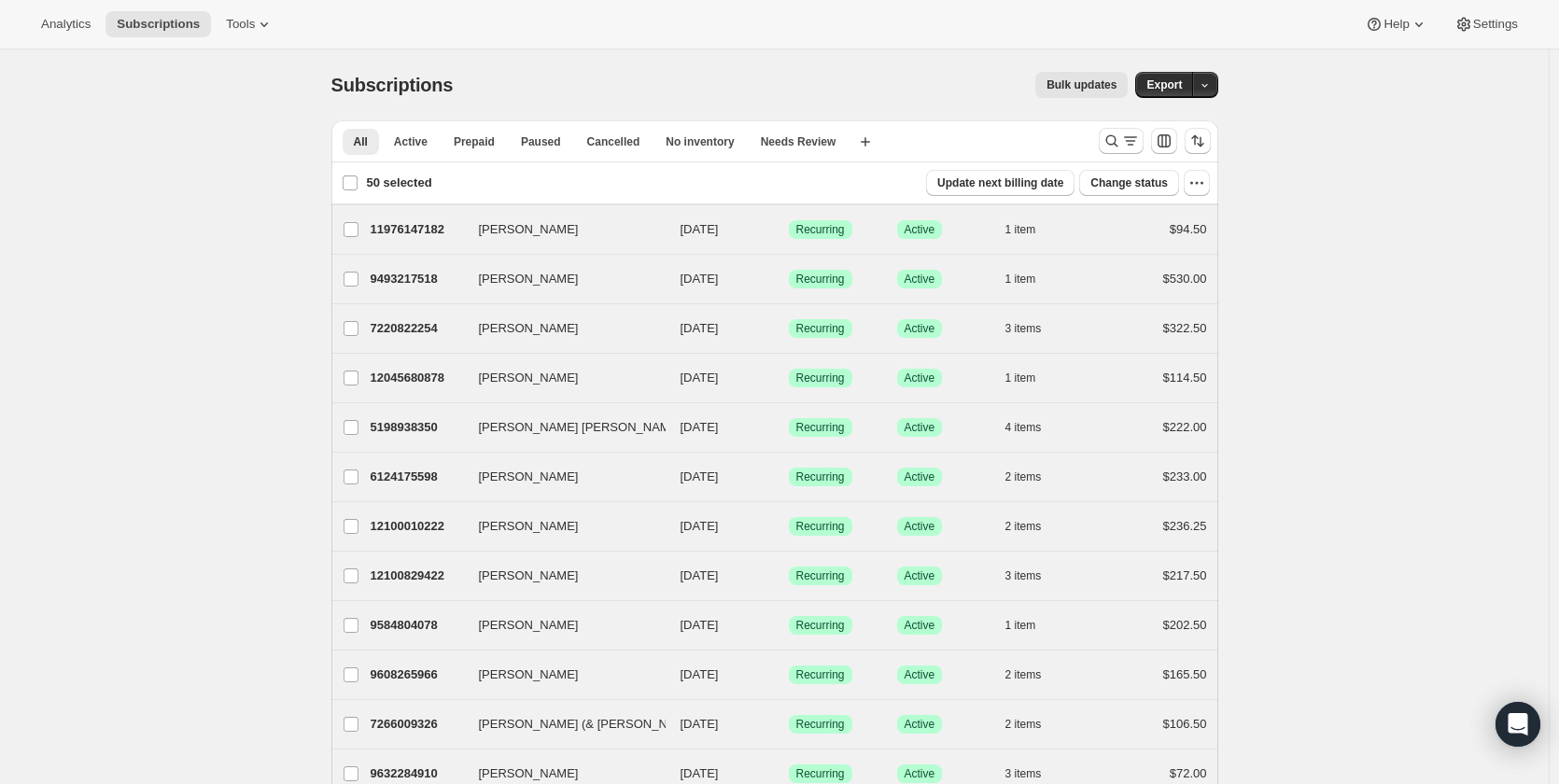
checkbox input "false"
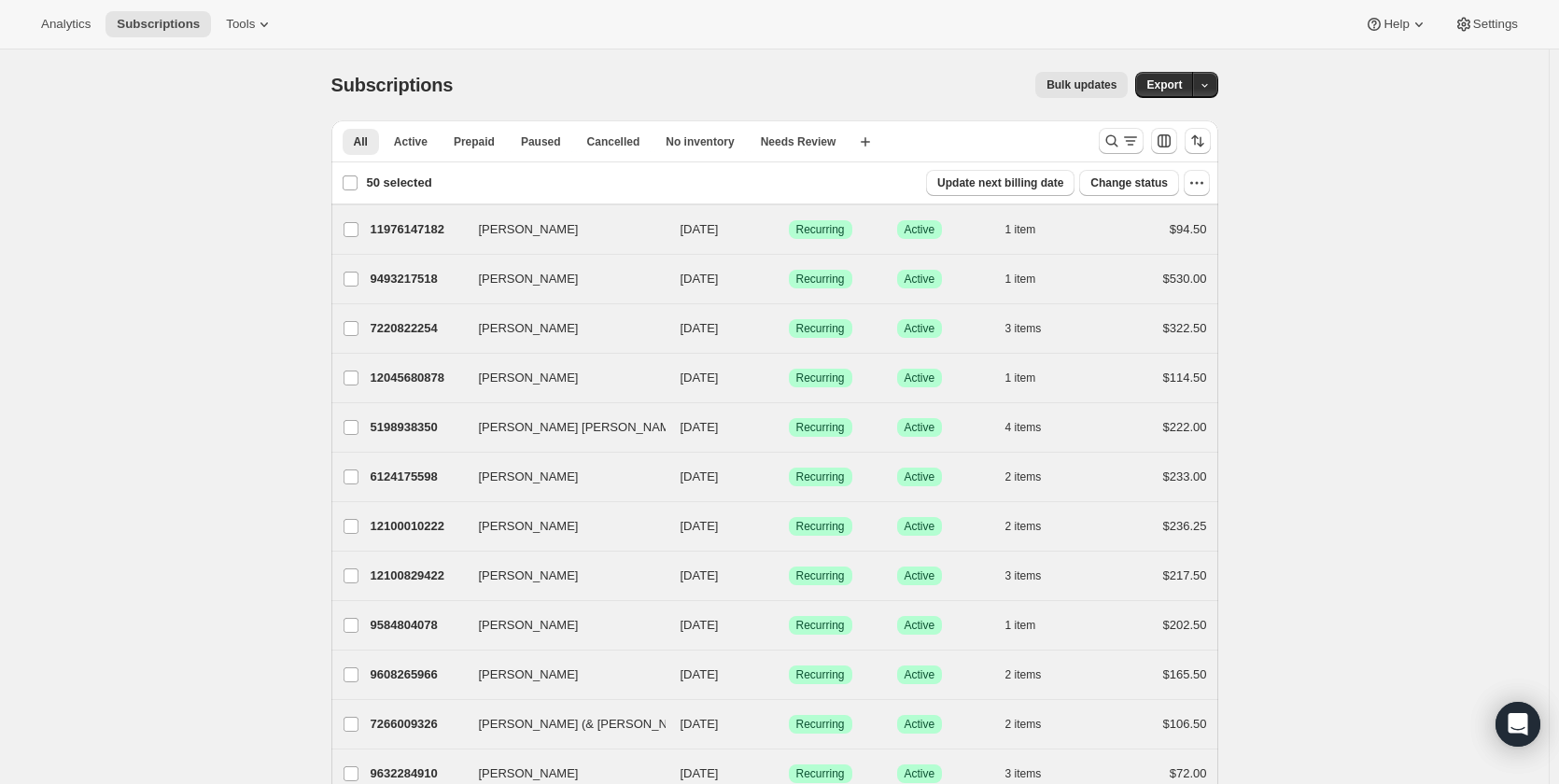
checkbox input "false"
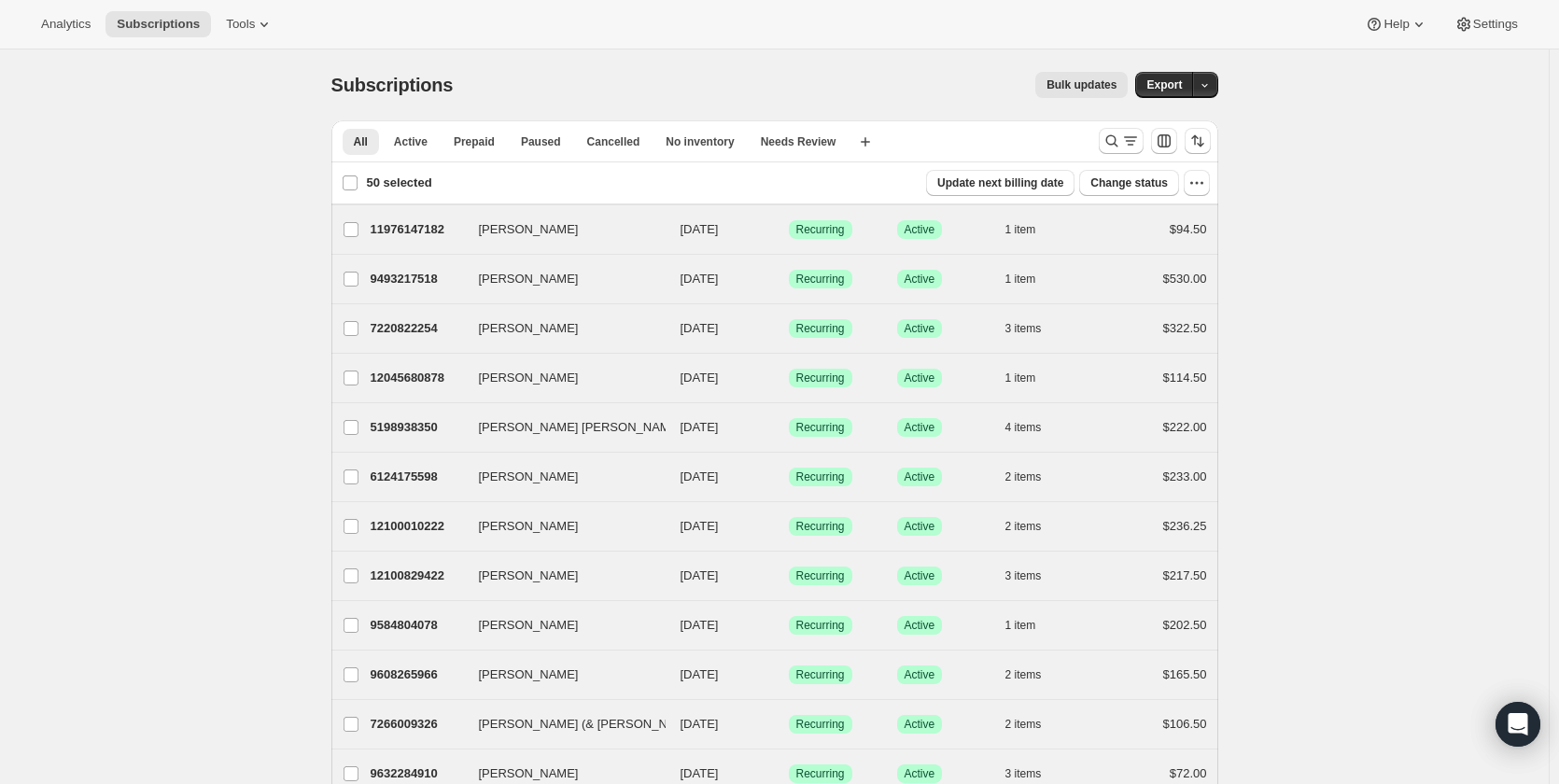
checkbox input "false"
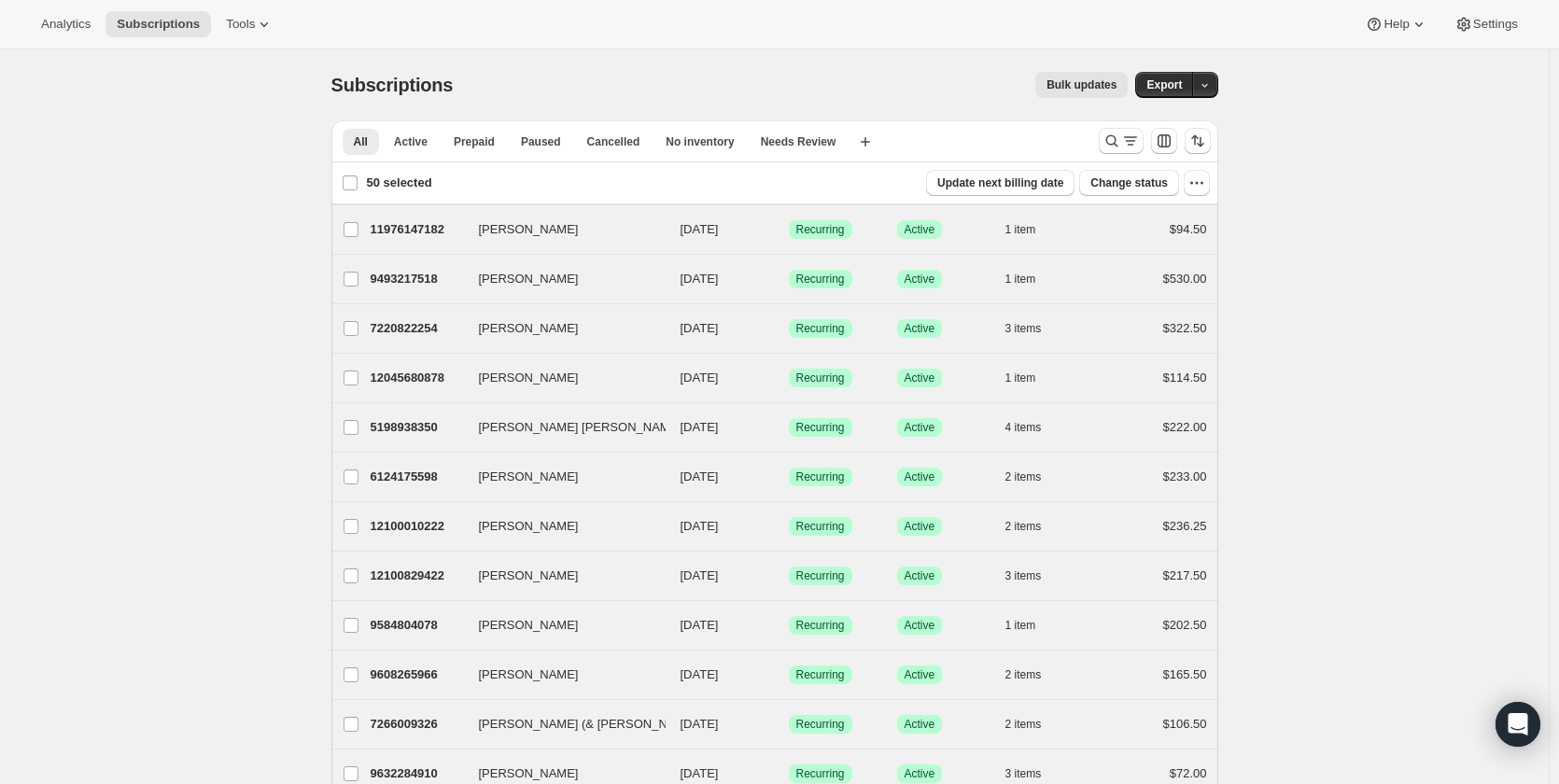
checkbox input "false"
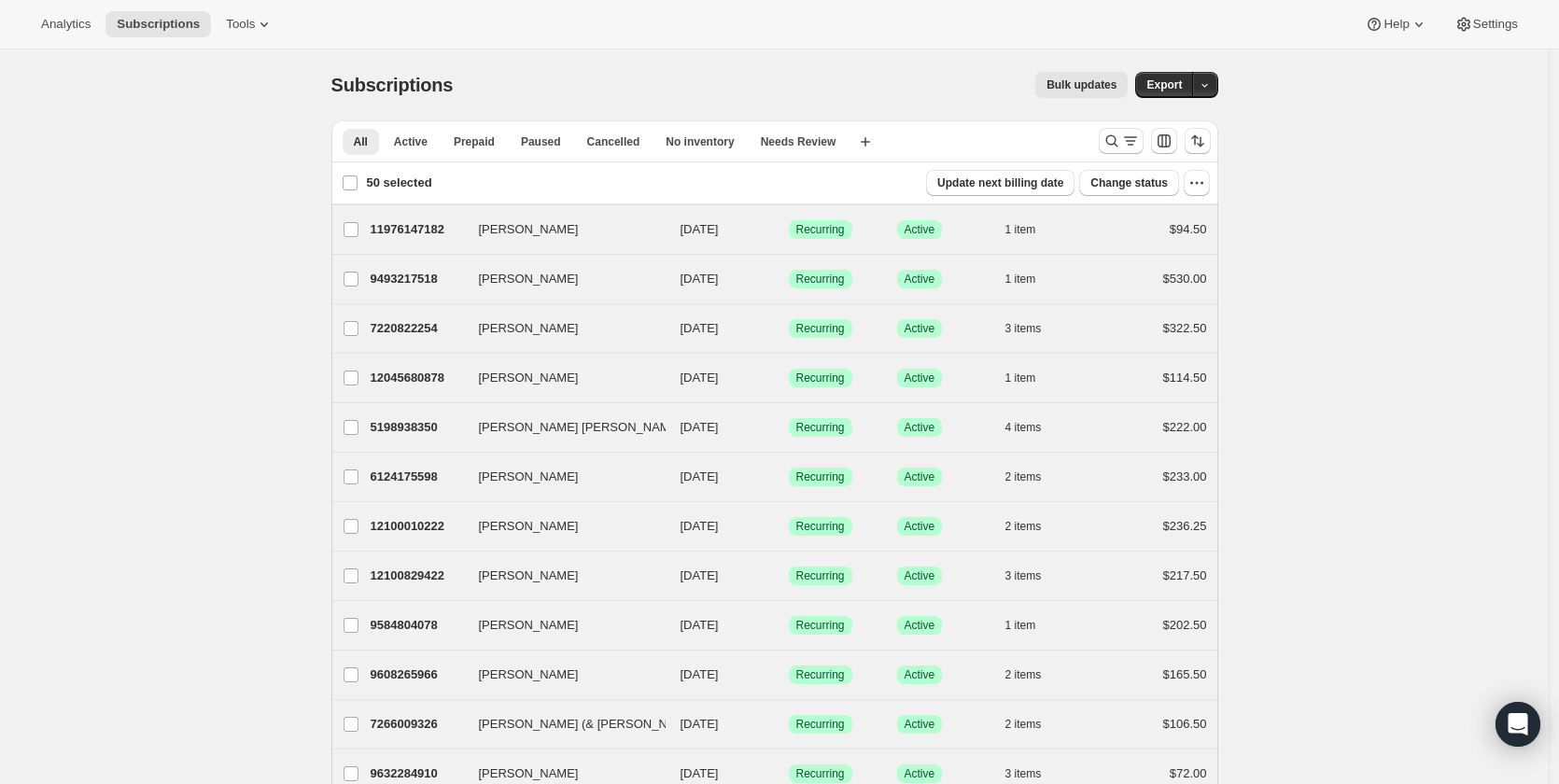
checkbox input "false"
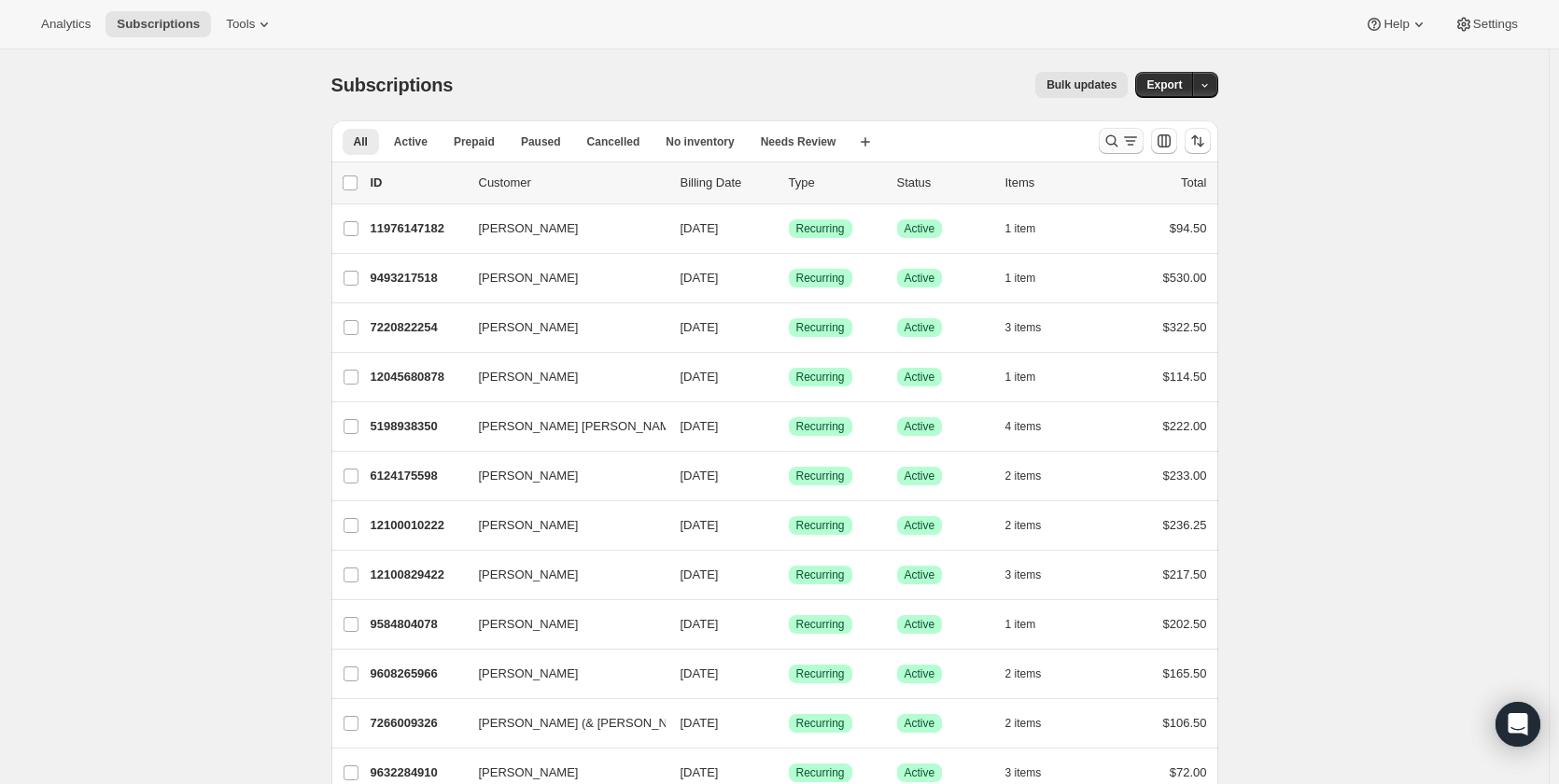
click at [1125, 142] on icon "Search and filter results" at bounding box center [1131, 141] width 19 height 19
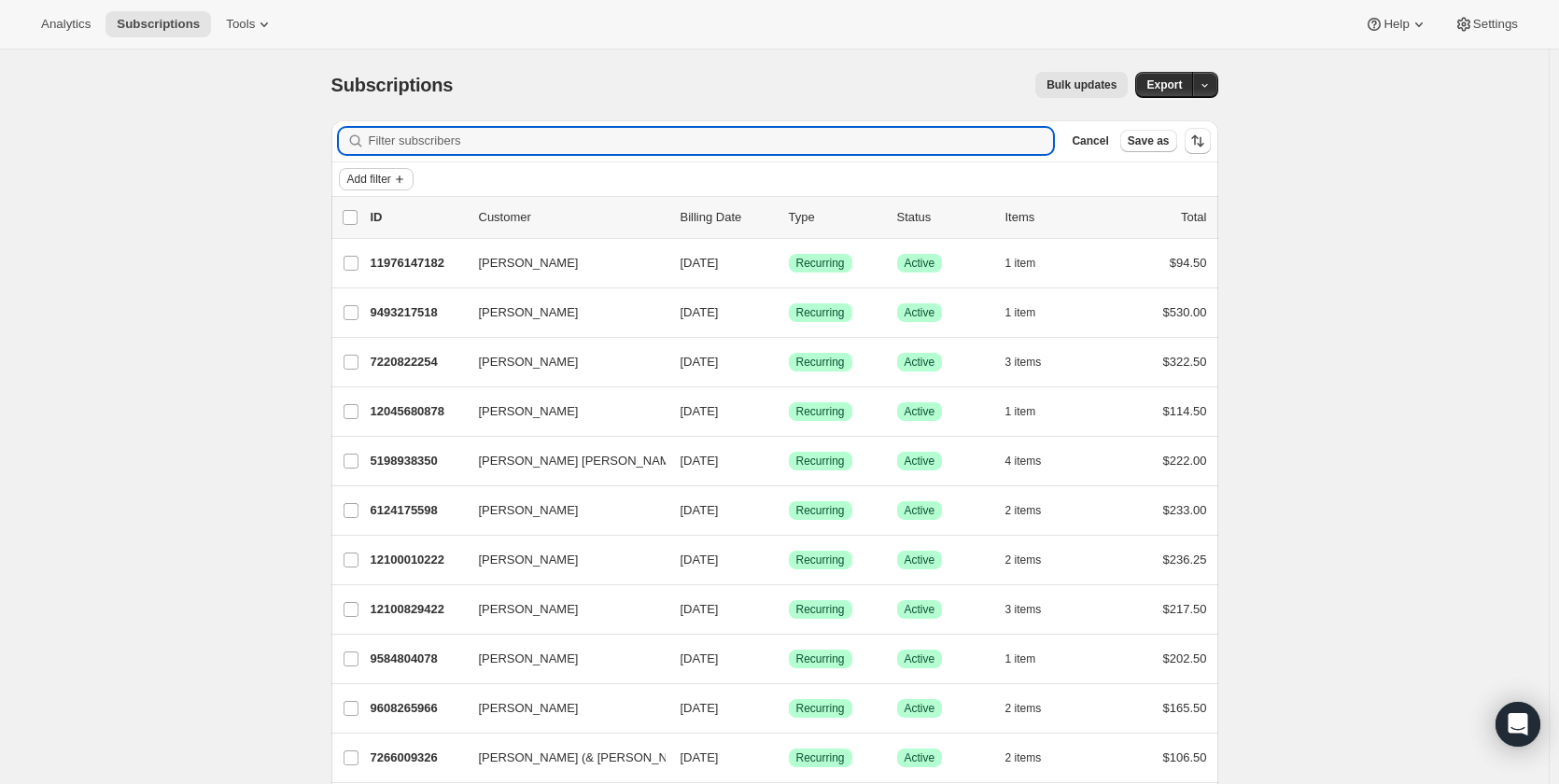
click at [401, 182] on icon "Add filter" at bounding box center [400, 179] width 15 height 15
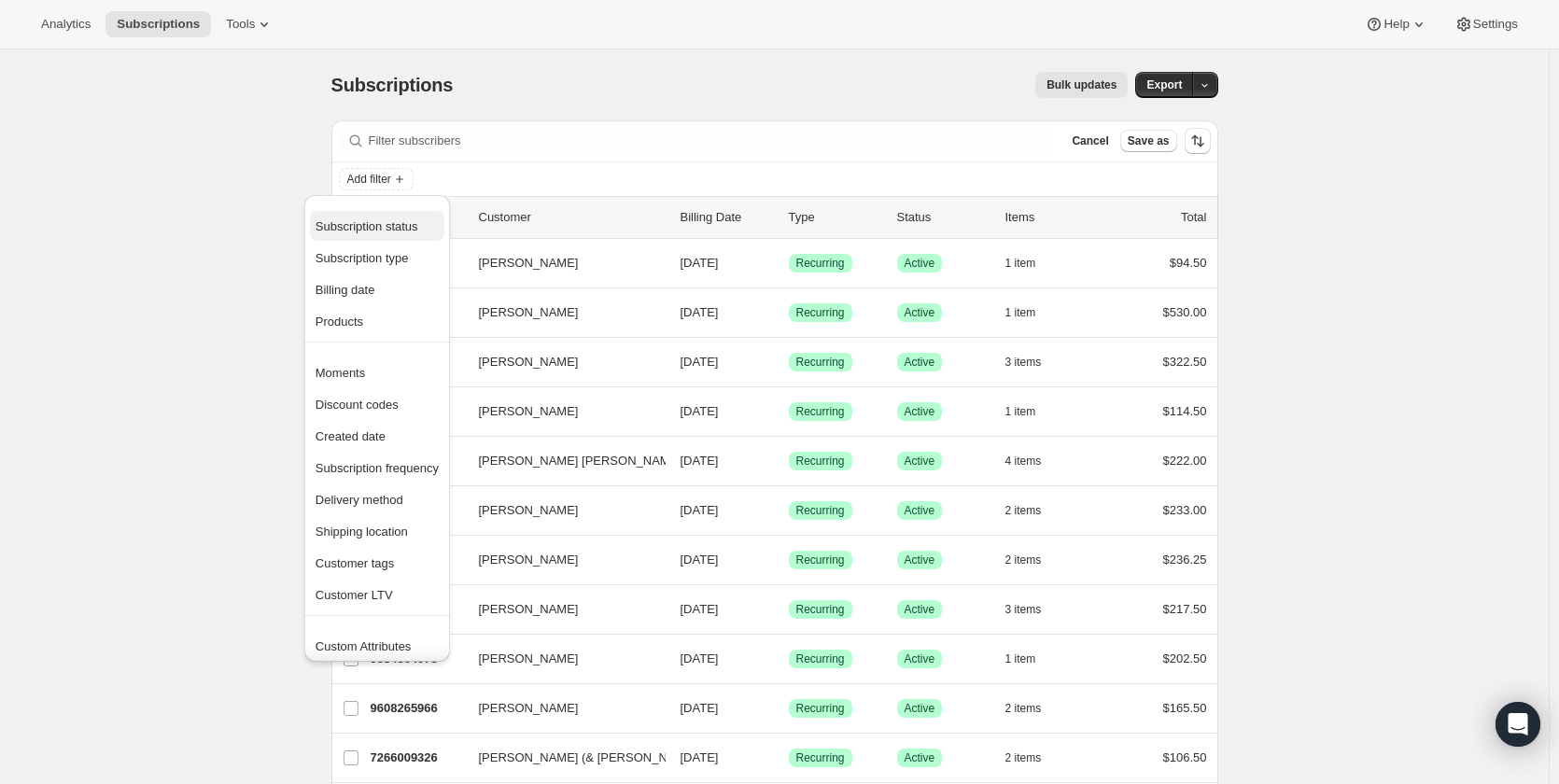
click at [393, 229] on span "Subscription status" at bounding box center [367, 226] width 102 height 14
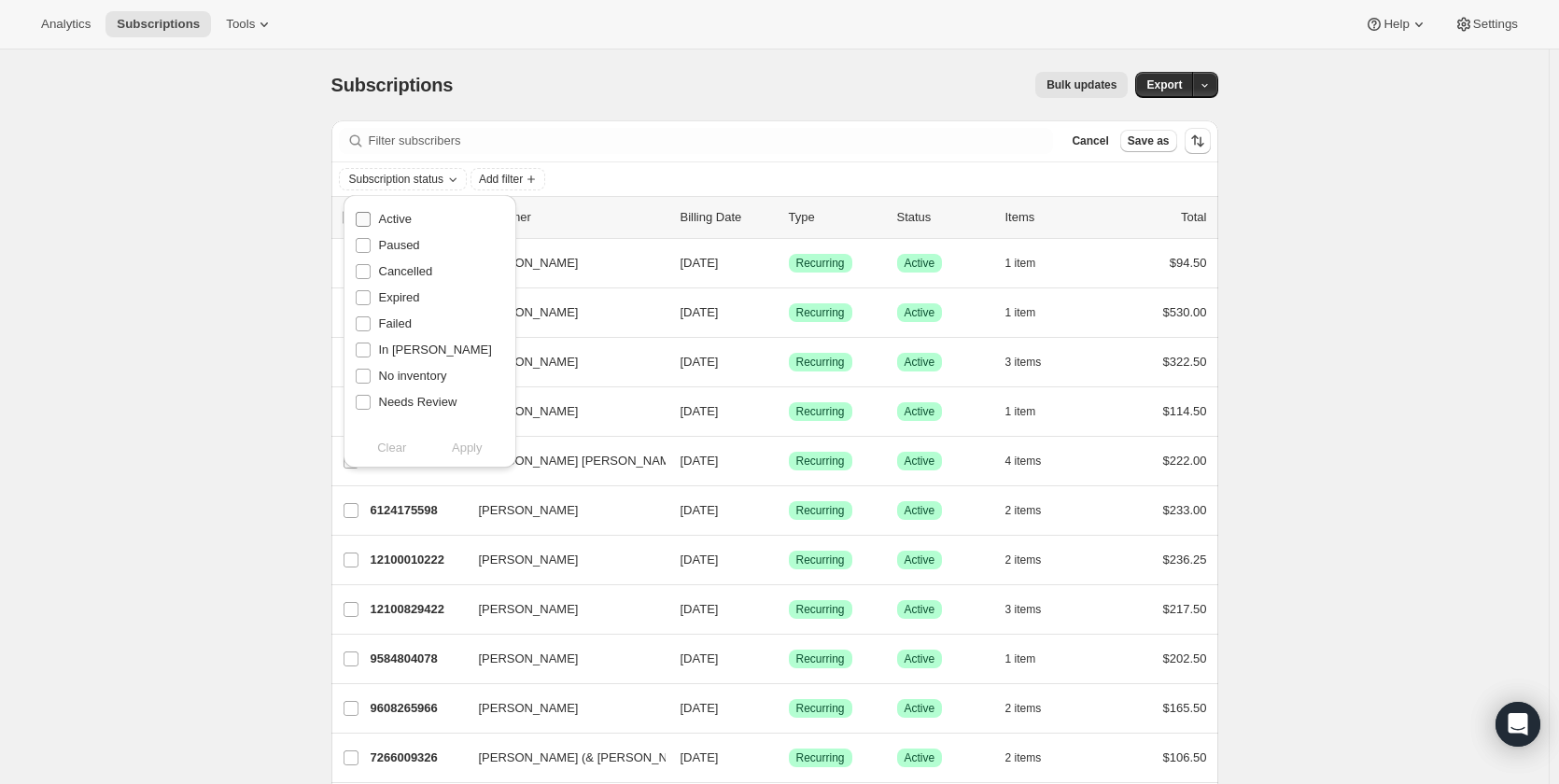
click at [364, 216] on input "Active" at bounding box center [364, 220] width 15 height 15
click at [467, 451] on span "Apply" at bounding box center [467, 448] width 31 height 19
click at [769, 180] on div "Active subscriptions Add filter Clear all" at bounding box center [775, 179] width 872 height 23
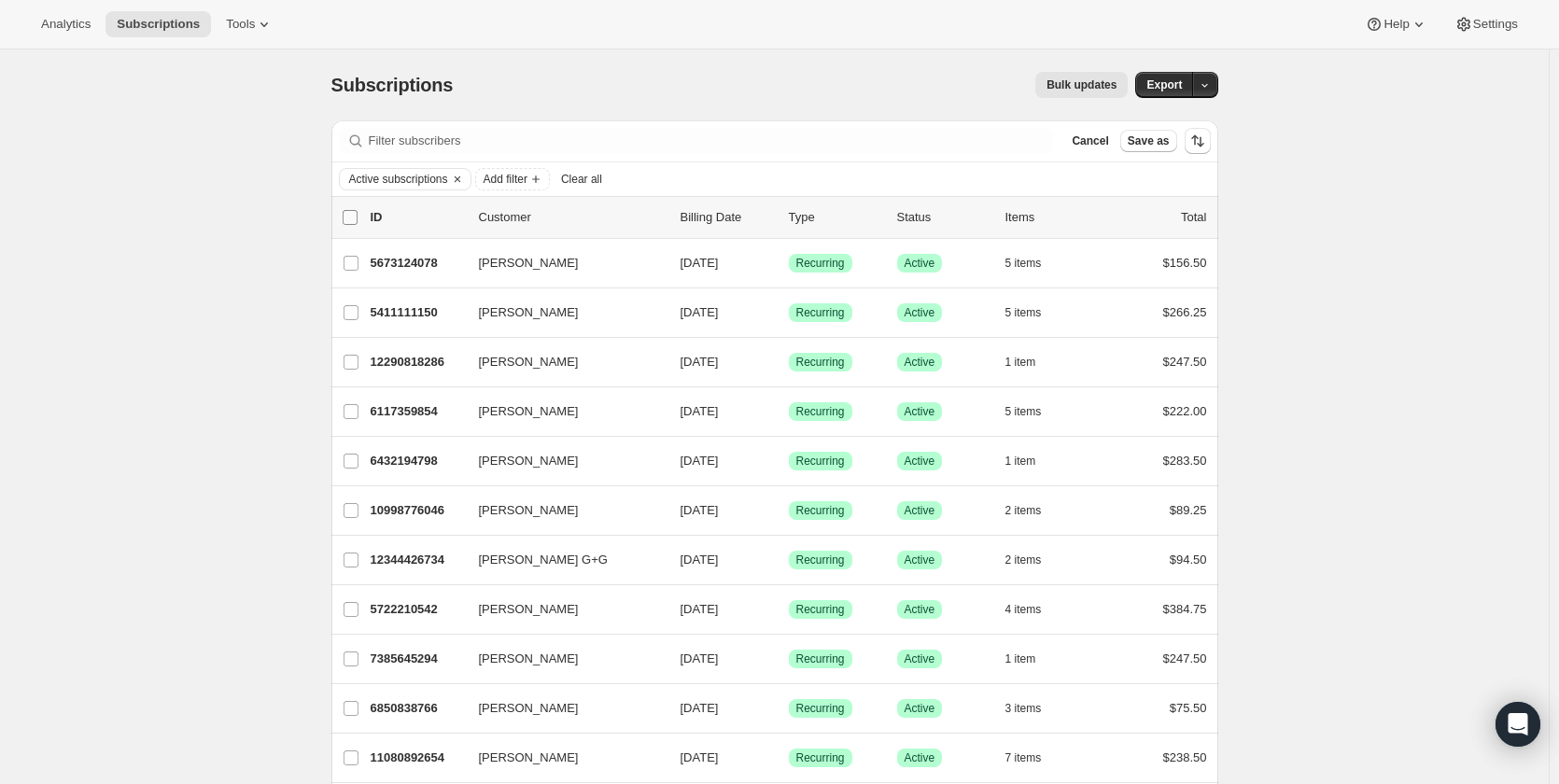
click at [350, 217] on input "0 selected" at bounding box center [350, 218] width 15 height 15
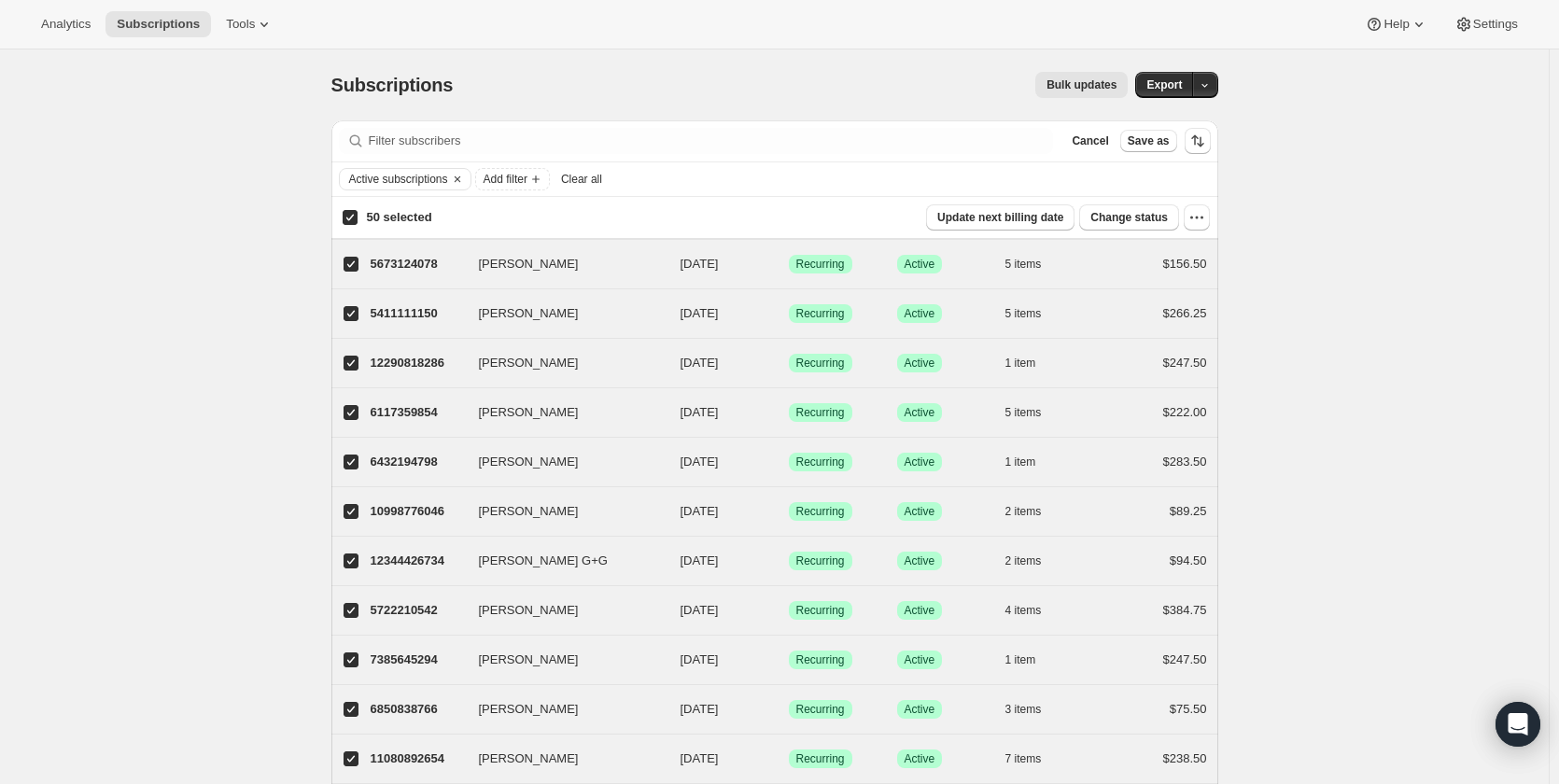
click at [358, 219] on input "50 selected" at bounding box center [350, 218] width 15 height 15
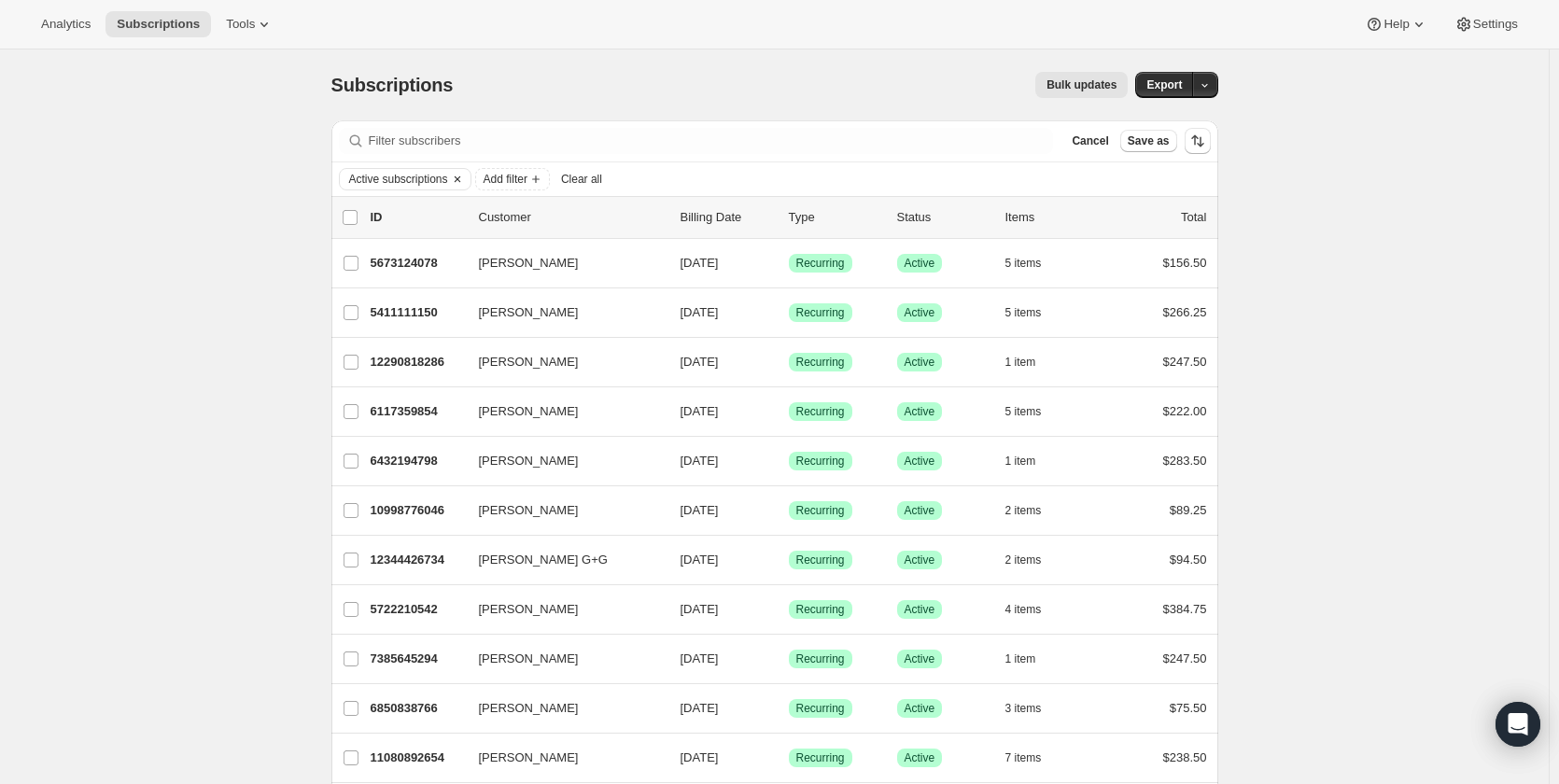
click at [467, 176] on button "Clear" at bounding box center [457, 179] width 19 height 21
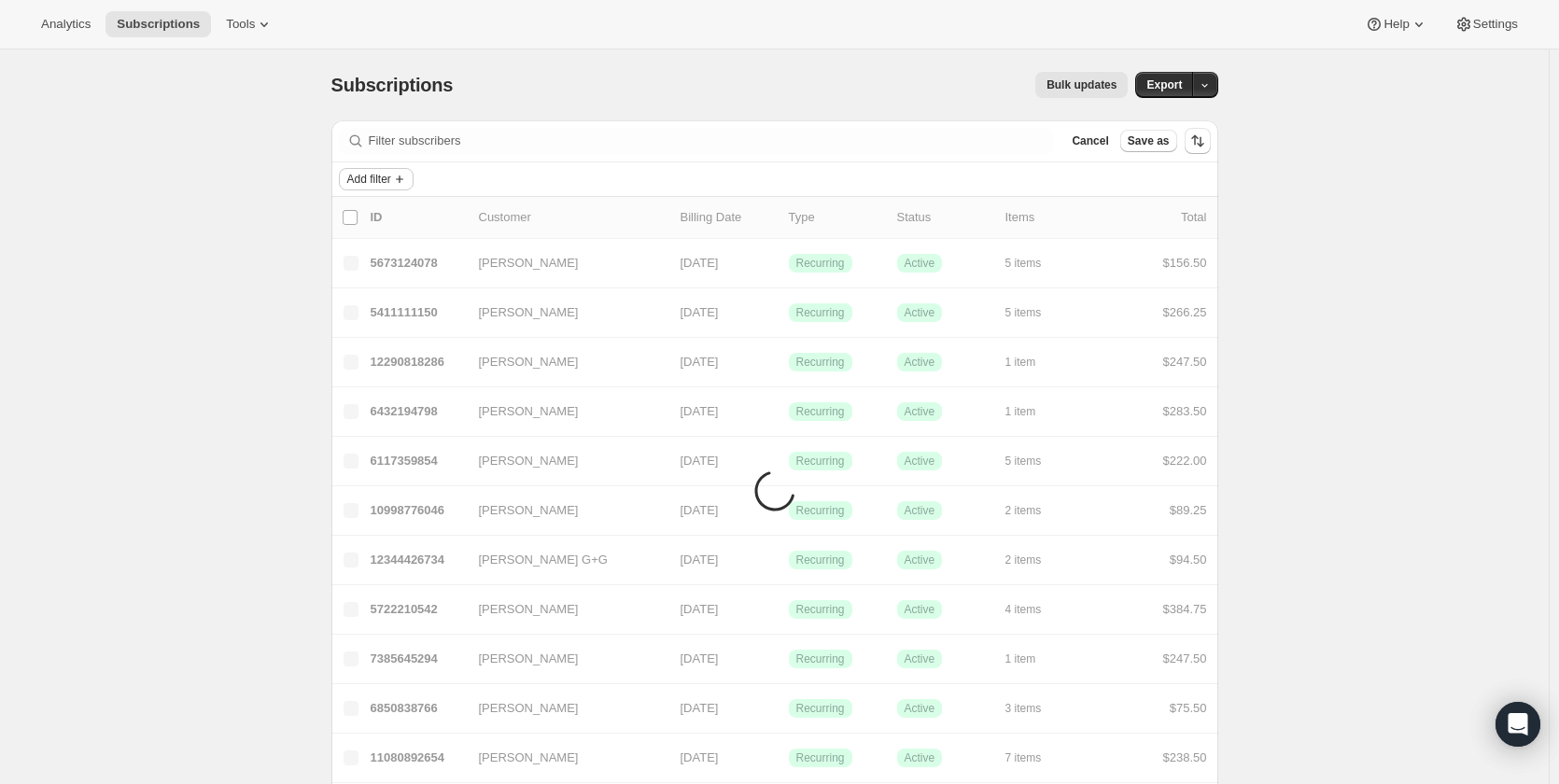
click at [391, 172] on span "Add filter" at bounding box center [369, 179] width 44 height 15
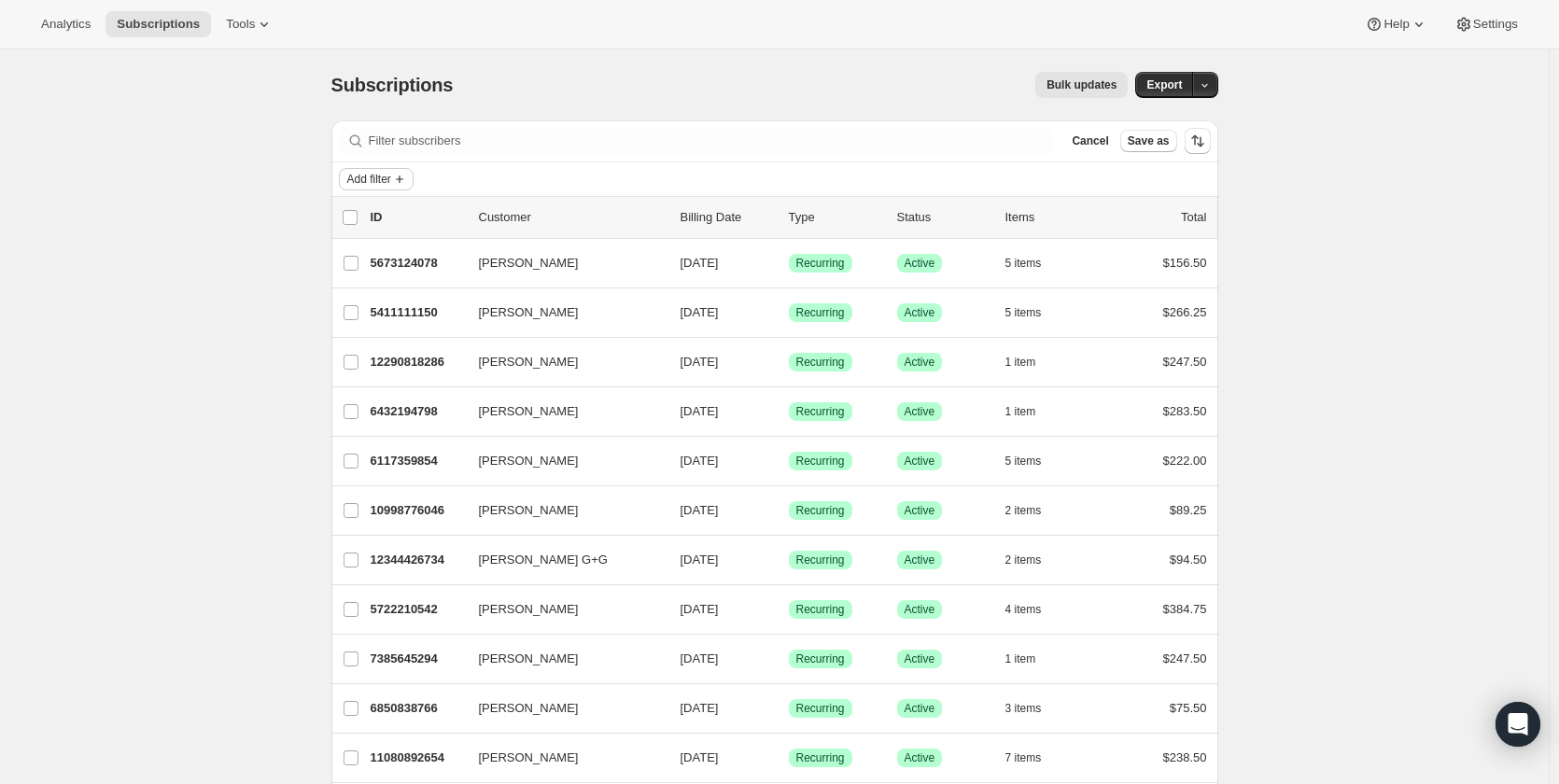
click at [400, 179] on icon "Add filter" at bounding box center [400, 179] width 15 height 15
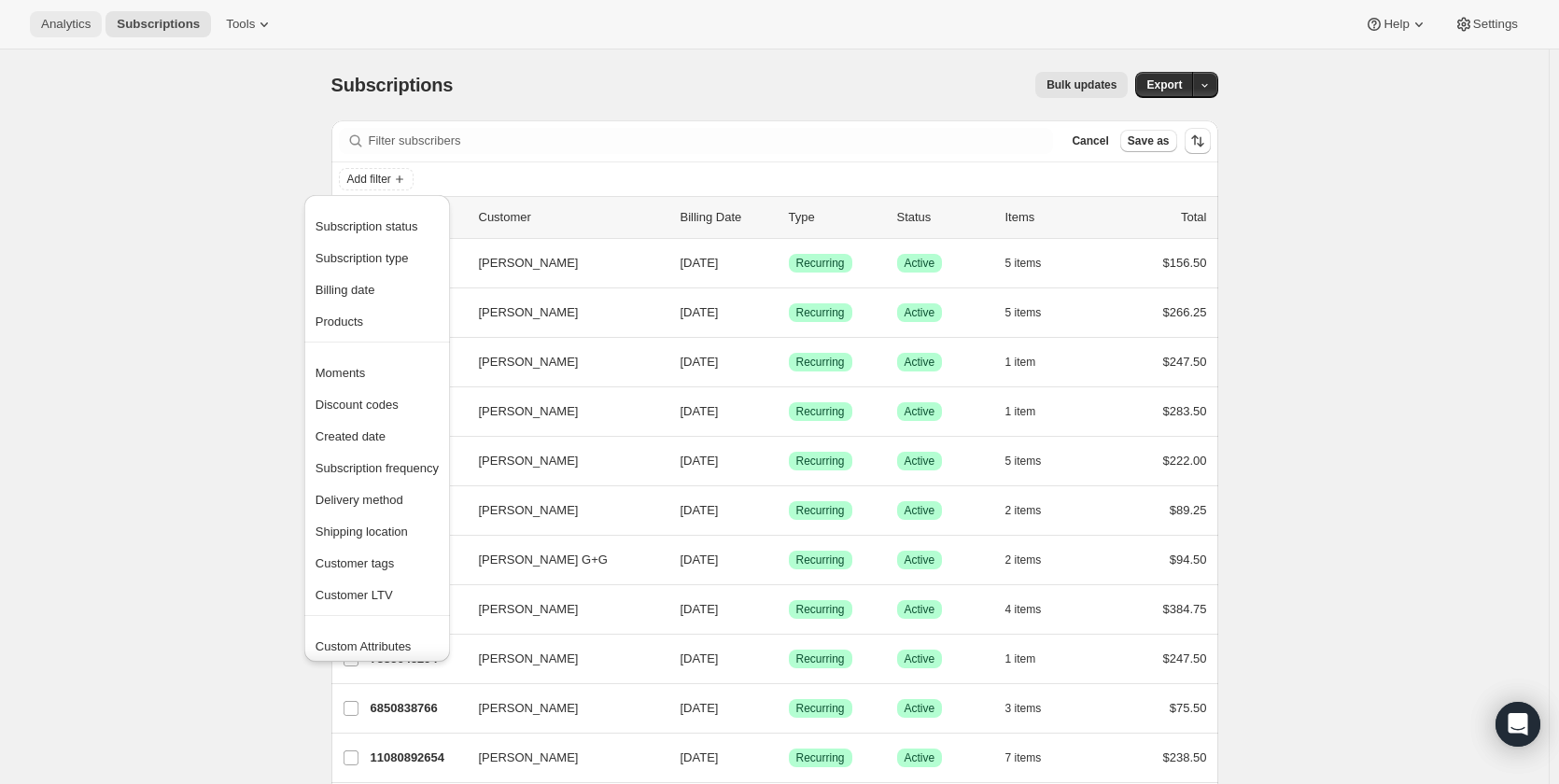
click at [91, 23] on button "Analytics" at bounding box center [66, 25] width 72 height 27
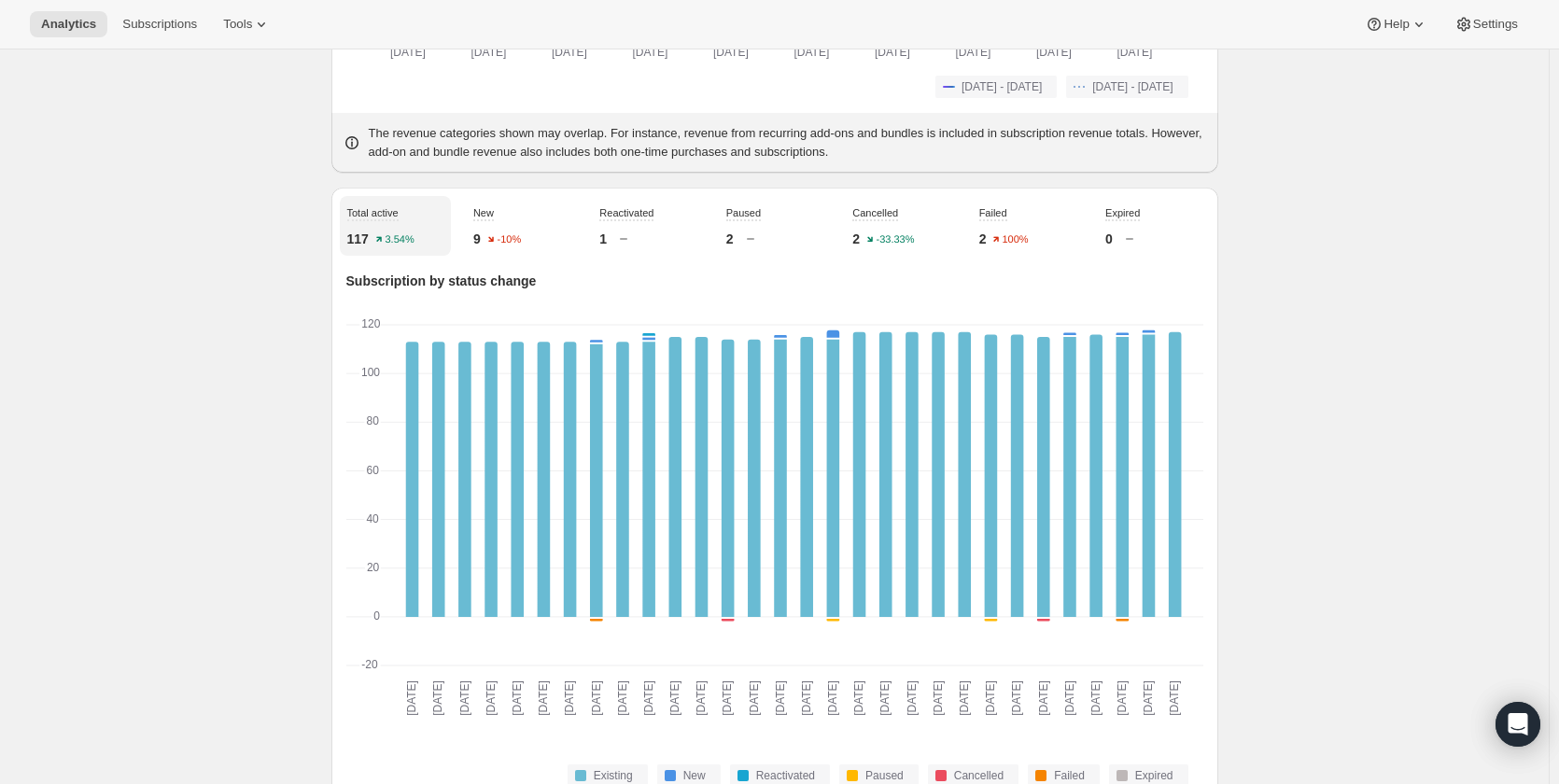
scroll to position [561, 0]
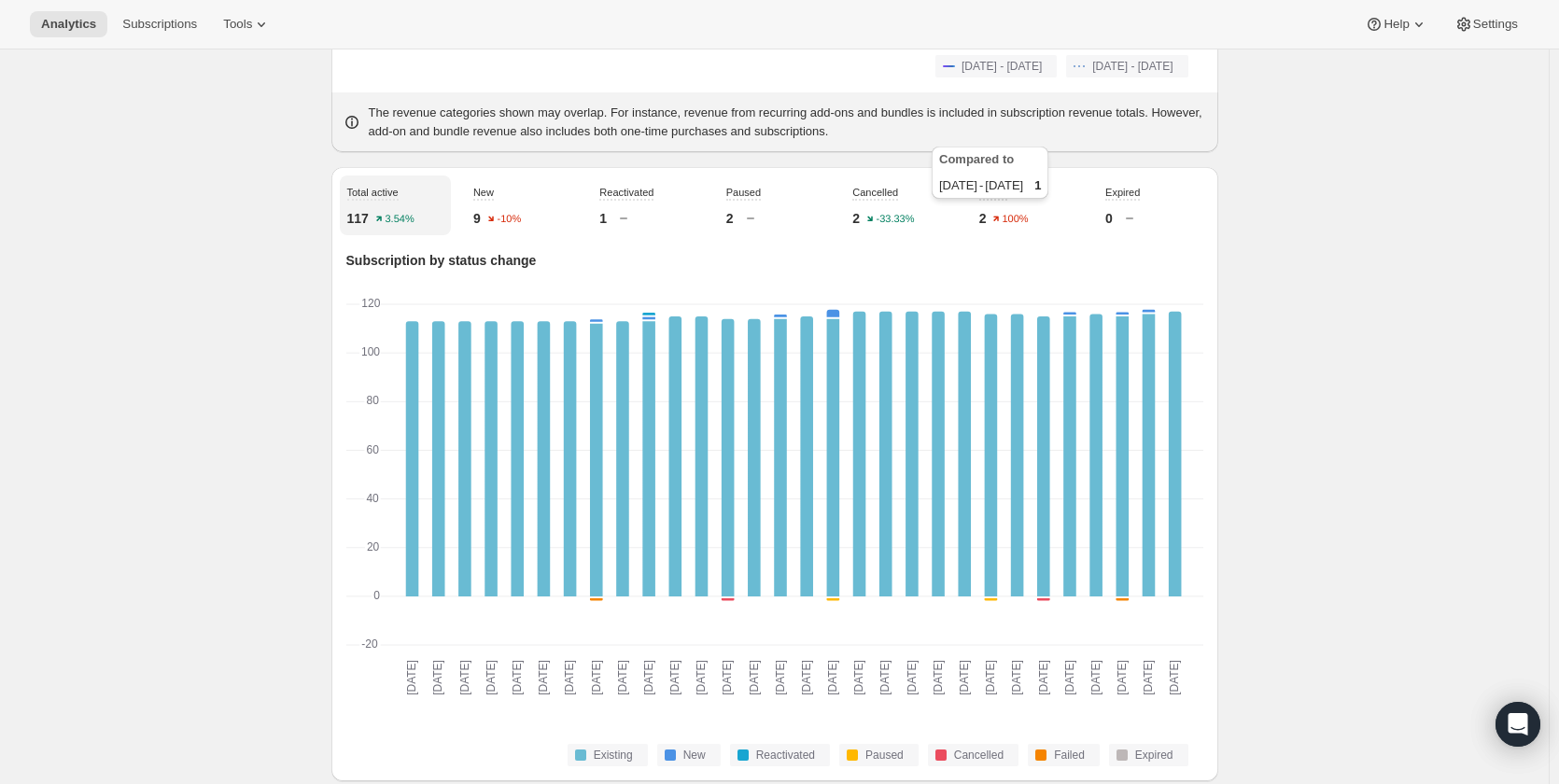
click at [1025, 214] on text "100%" at bounding box center [1016, 220] width 27 height 11
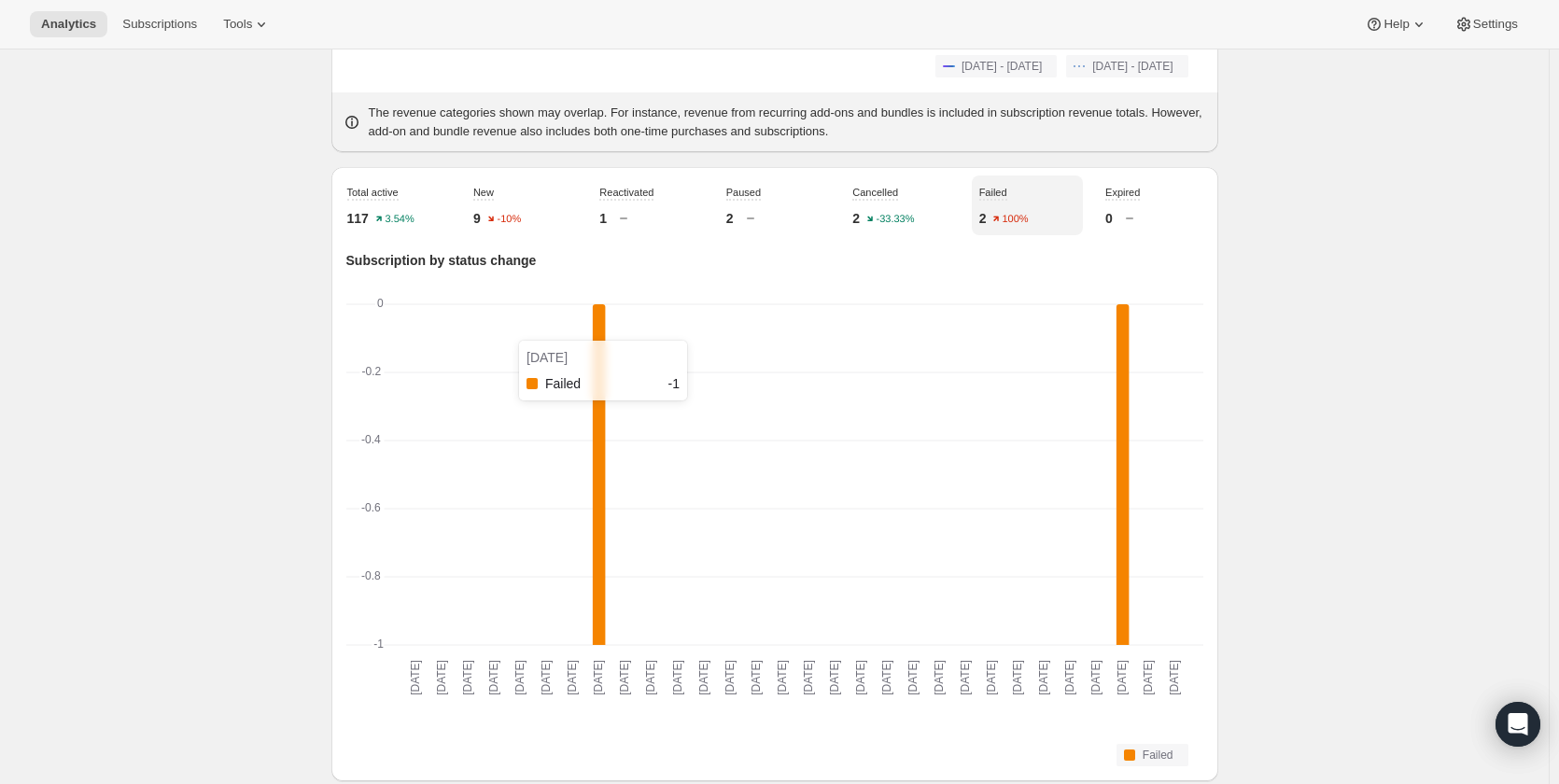
click at [605, 470] on rect "Failed-0 -1" at bounding box center [599, 475] width 13 height 343
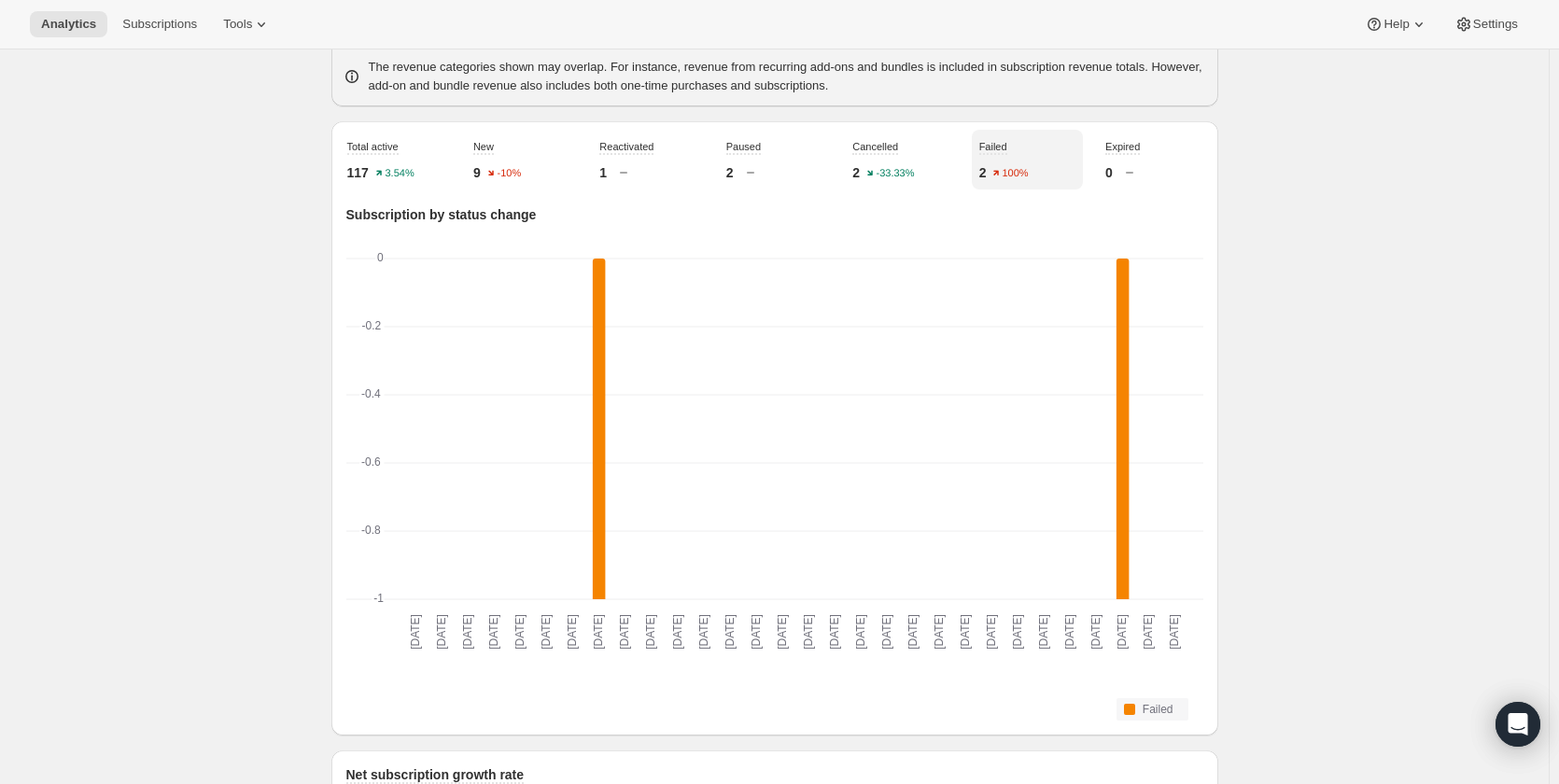
scroll to position [599, 0]
